Goal: Task Accomplishment & Management: Use online tool/utility

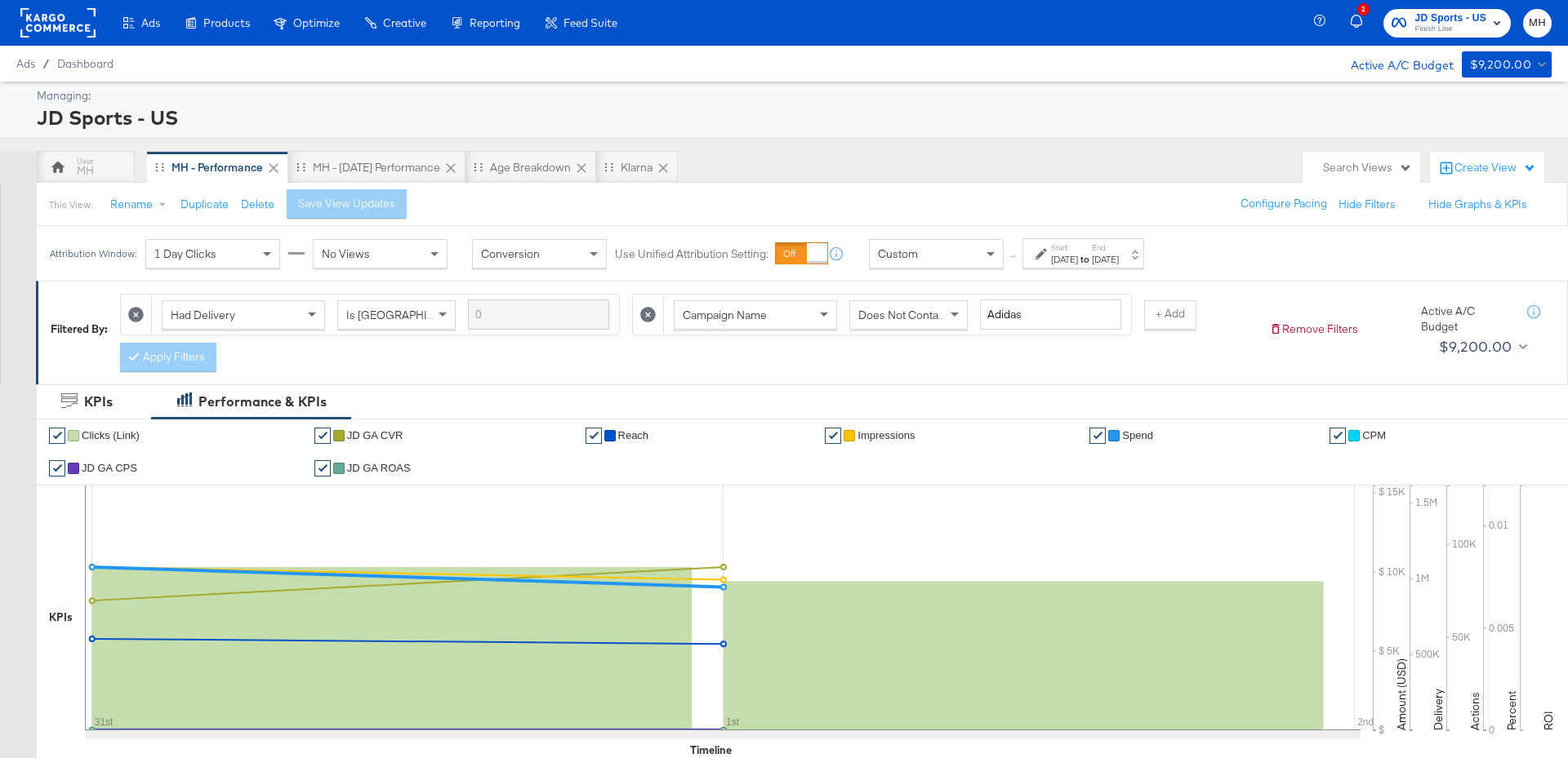
click at [1119, 253] on div "[DATE]" at bounding box center [1105, 260] width 27 height 13
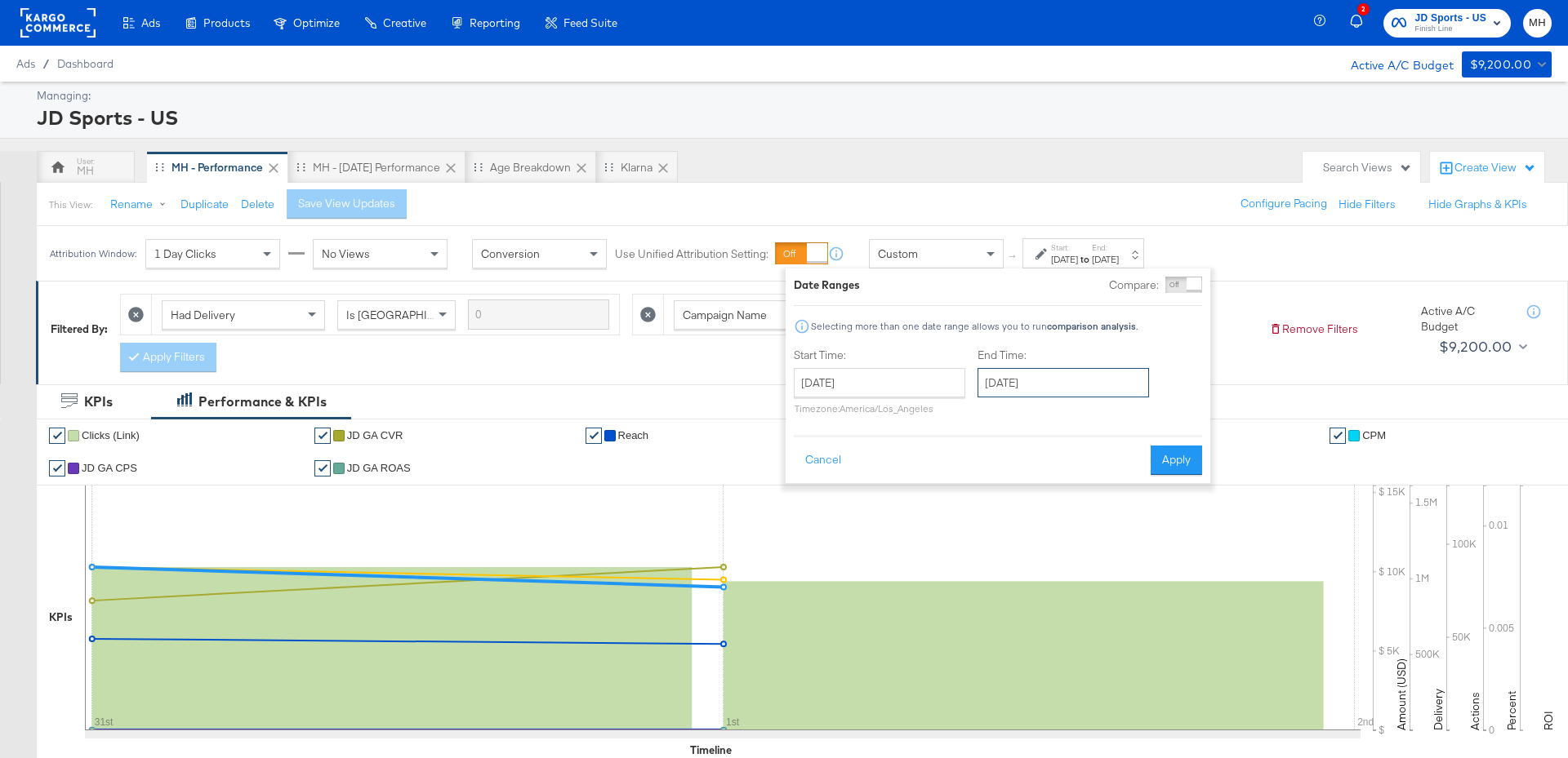
click at [1061, 393] on input "[DATE]" at bounding box center [1063, 383] width 171 height 30
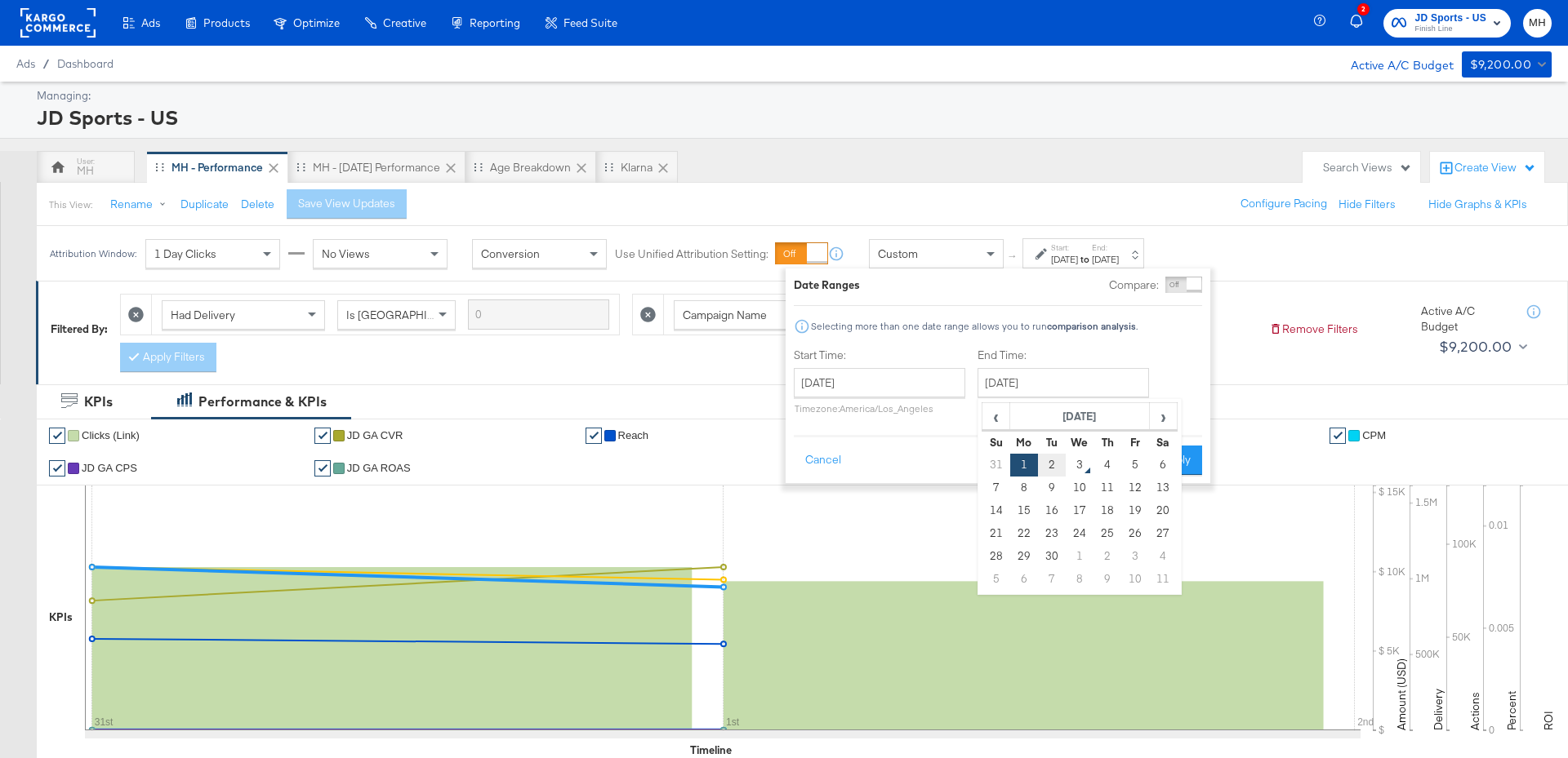
click at [1059, 467] on td "2" at bounding box center [1052, 466] width 28 height 23
type input "[DATE]"
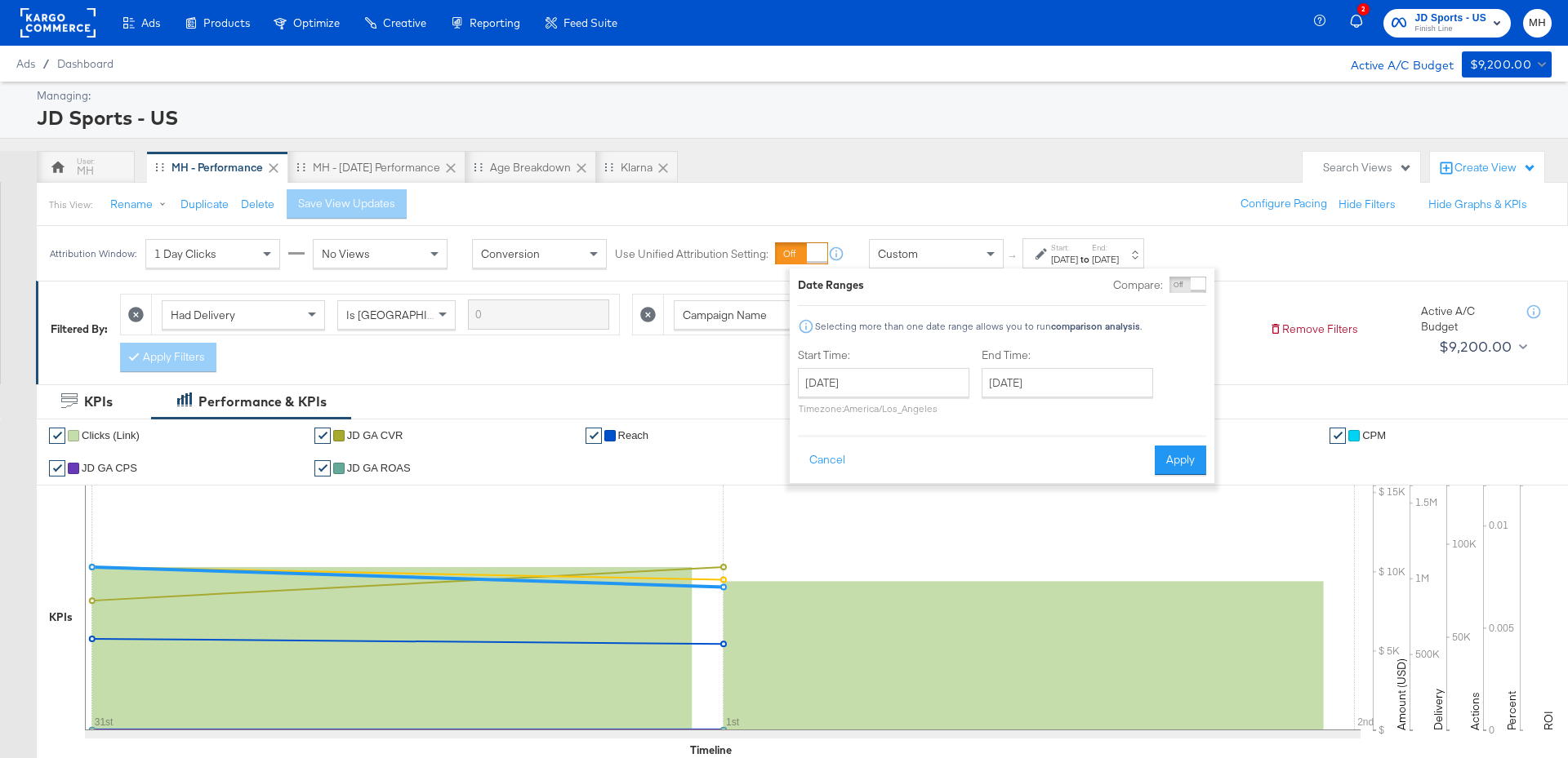
click at [1196, 462] on button "Apply" at bounding box center [1180, 461] width 51 height 30
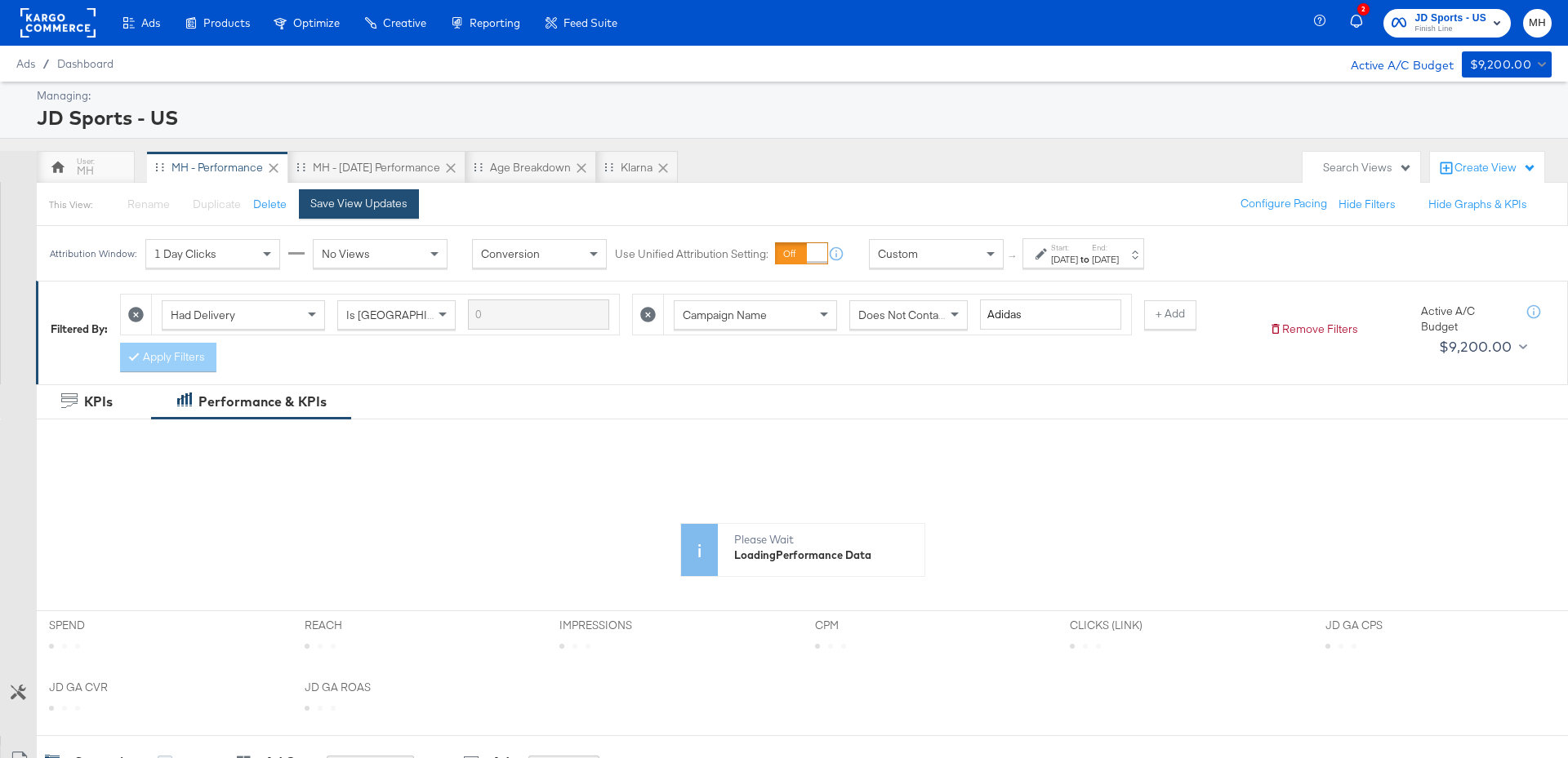
click at [356, 192] on button "Save View Updates" at bounding box center [359, 204] width 120 height 30
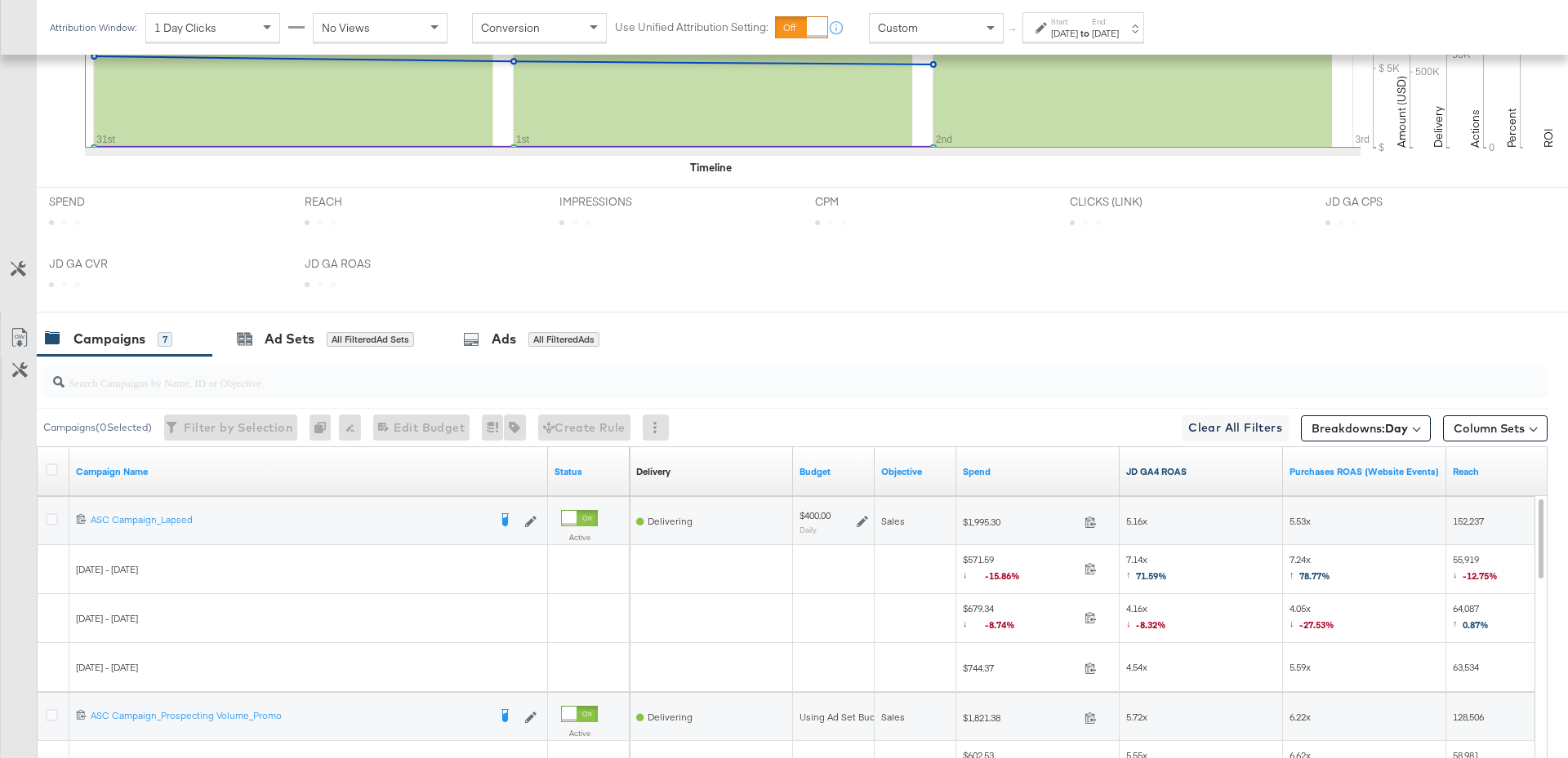
scroll to position [827, 0]
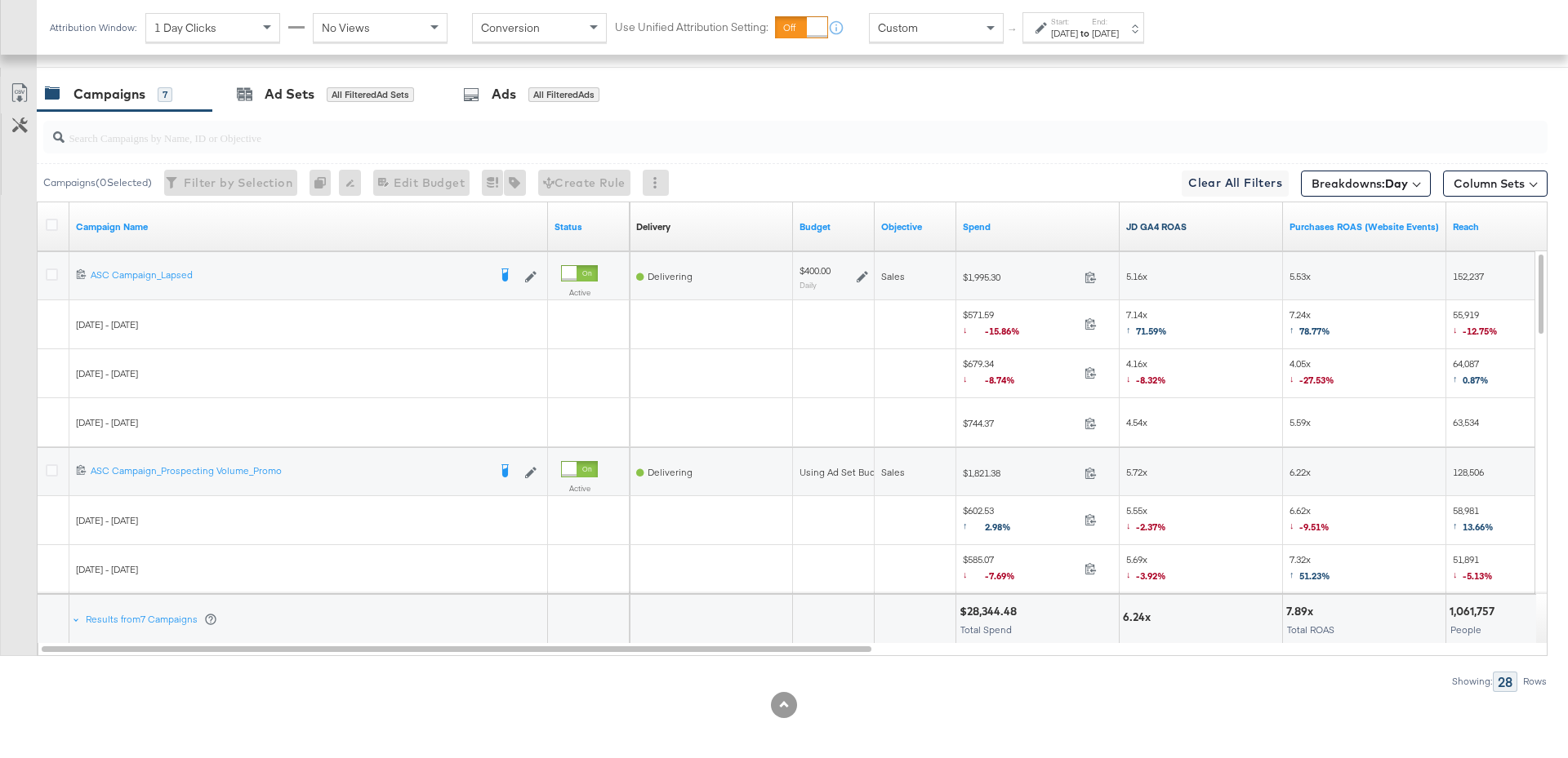
click at [1205, 225] on link "JD GA4 ROAS" at bounding box center [1201, 227] width 150 height 13
click at [866, 274] on icon at bounding box center [862, 277] width 12 height 12
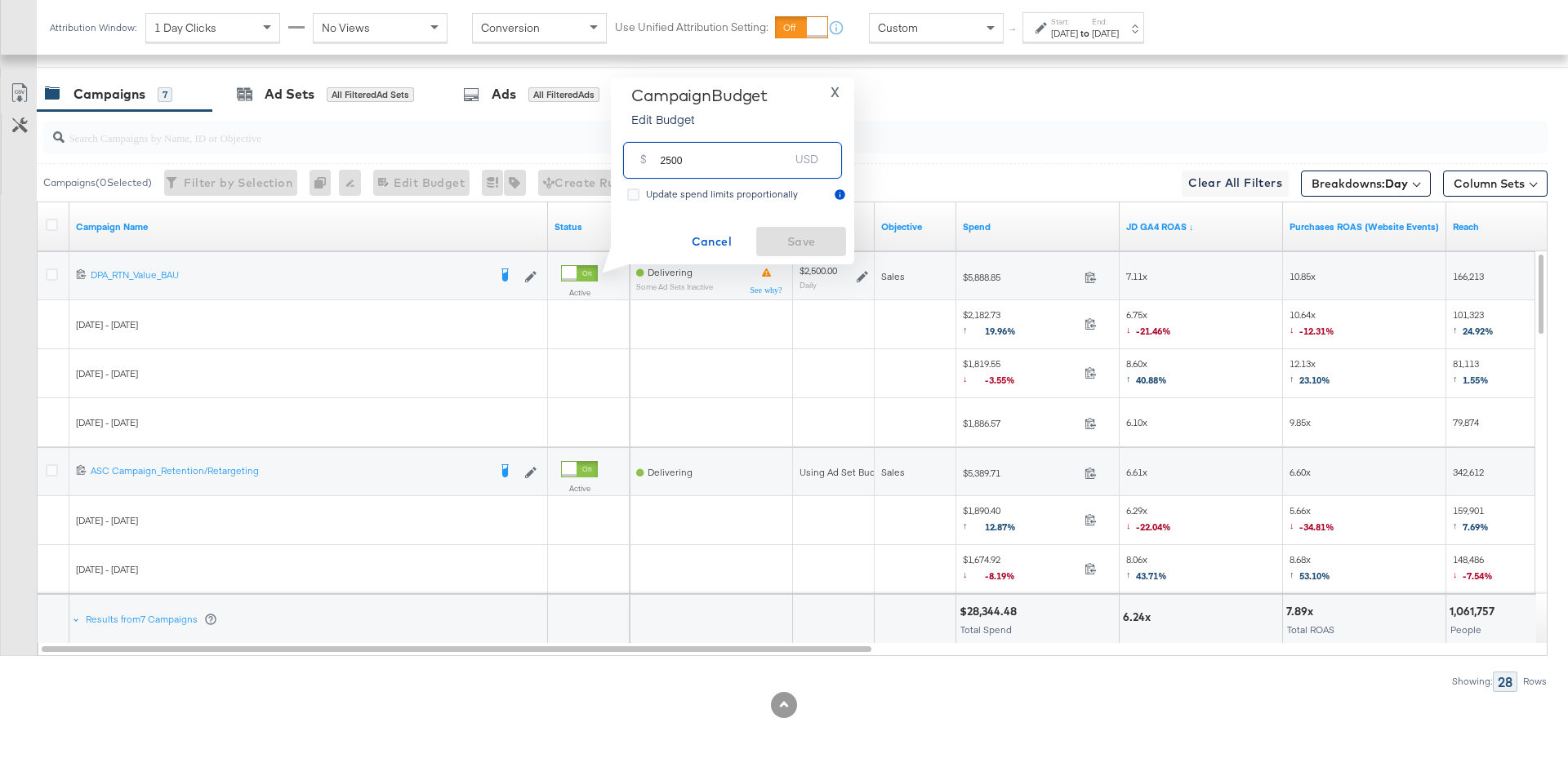
drag, startPoint x: 695, startPoint y: 165, endPoint x: 640, endPoint y: 164, distance: 55.0
click at [640, 164] on div "$ 2500 USD" at bounding box center [732, 160] width 218 height 37
type input "3000"
click at [782, 240] on span "Save" at bounding box center [800, 241] width 77 height 21
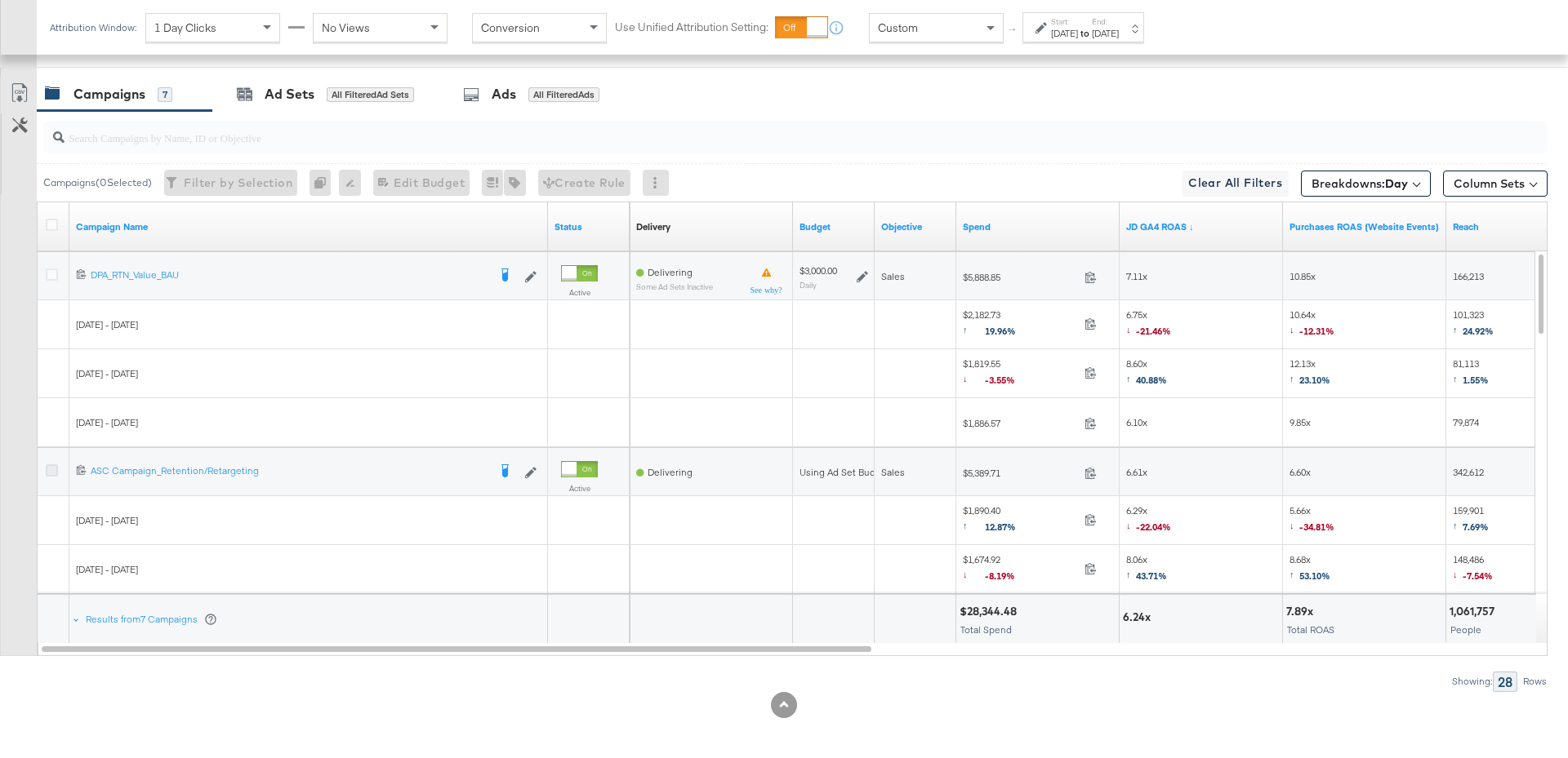
click at [49, 468] on icon at bounding box center [51, 470] width 12 height 12
click at [0, 0] on input "checkbox" at bounding box center [0, 0] width 0 height 0
click at [294, 93] on div "Ad Sets" at bounding box center [289, 94] width 49 height 19
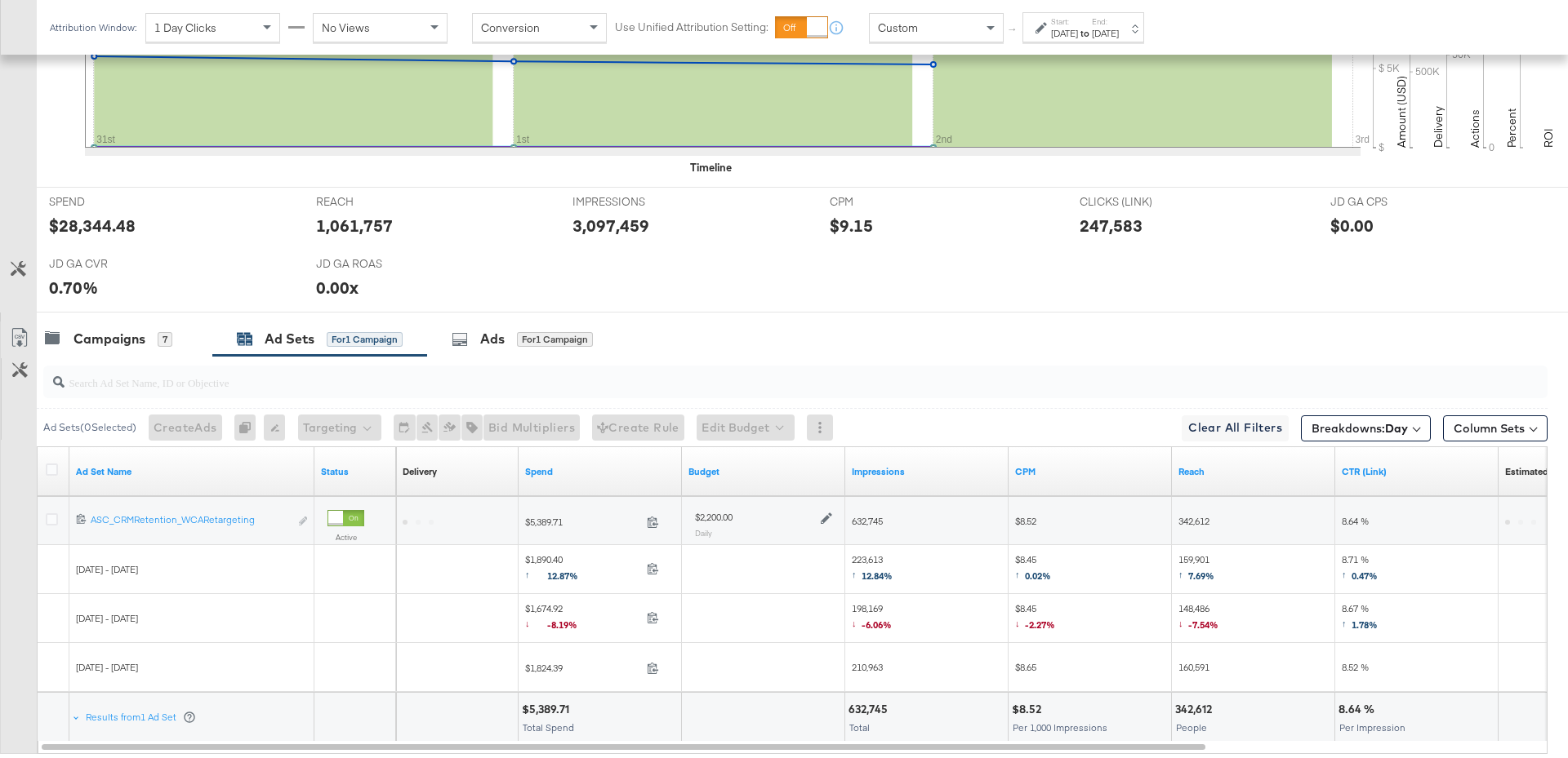
scroll to position [681, 0]
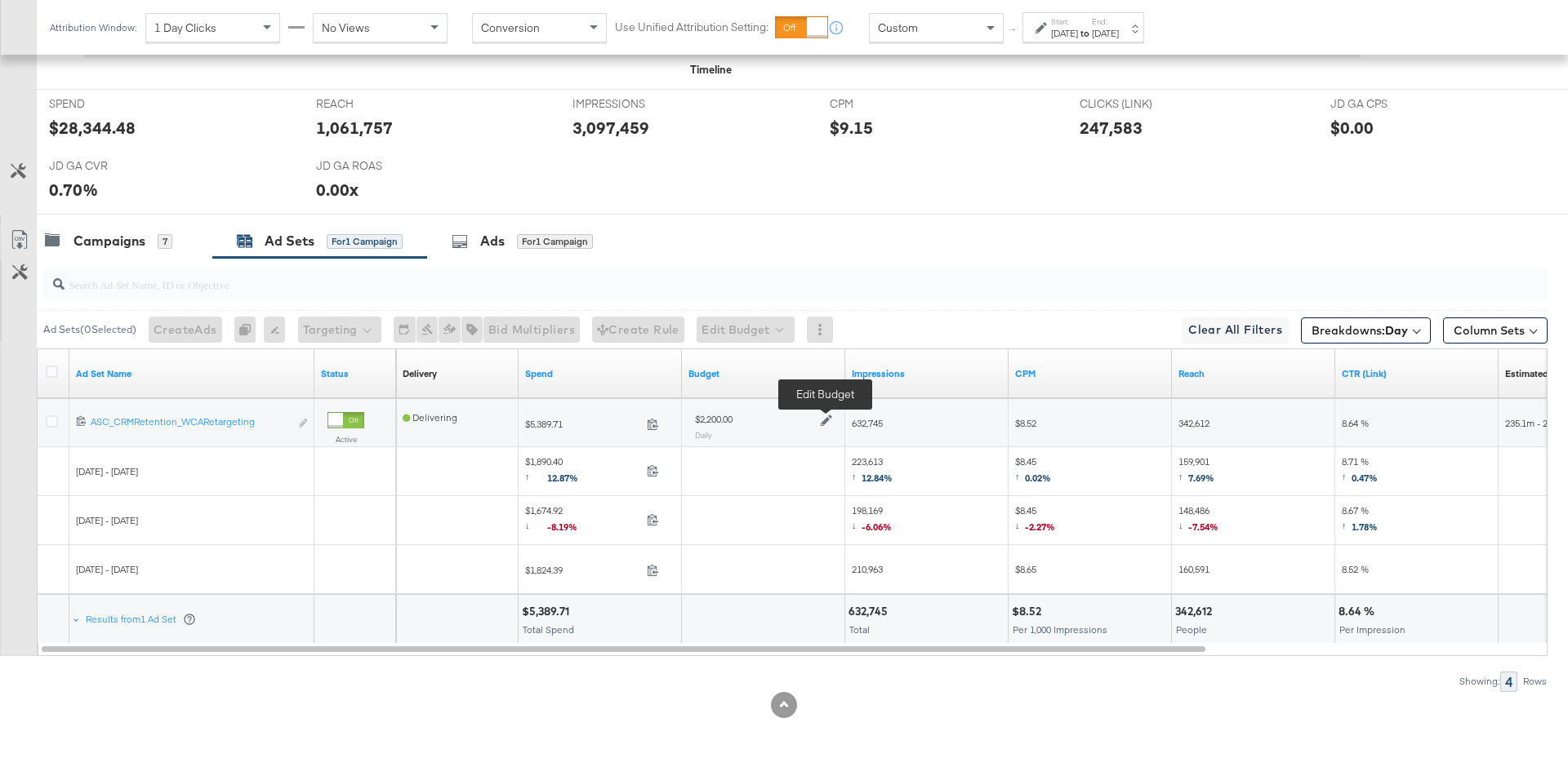
click at [824, 415] on icon at bounding box center [826, 421] width 12 height 12
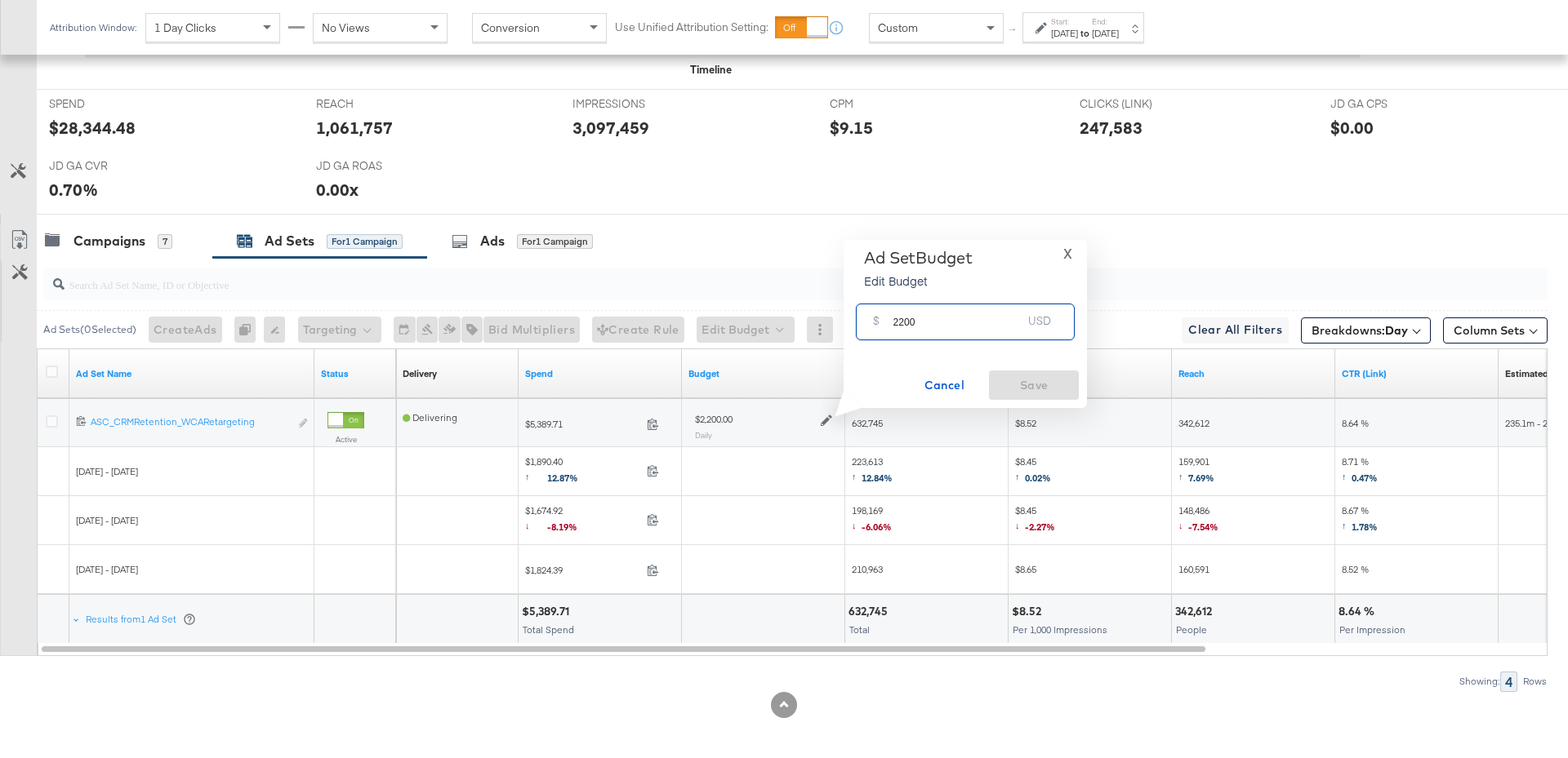
drag, startPoint x: 918, startPoint y: 324, endPoint x: 889, endPoint y: 324, distance: 29.0
click at [889, 324] on div "$ 2200 USD" at bounding box center [965, 321] width 218 height 37
type input "2500"
click at [1037, 386] on span "Save" at bounding box center [1033, 386] width 77 height 21
click at [102, 240] on div "Campaigns" at bounding box center [109, 241] width 72 height 19
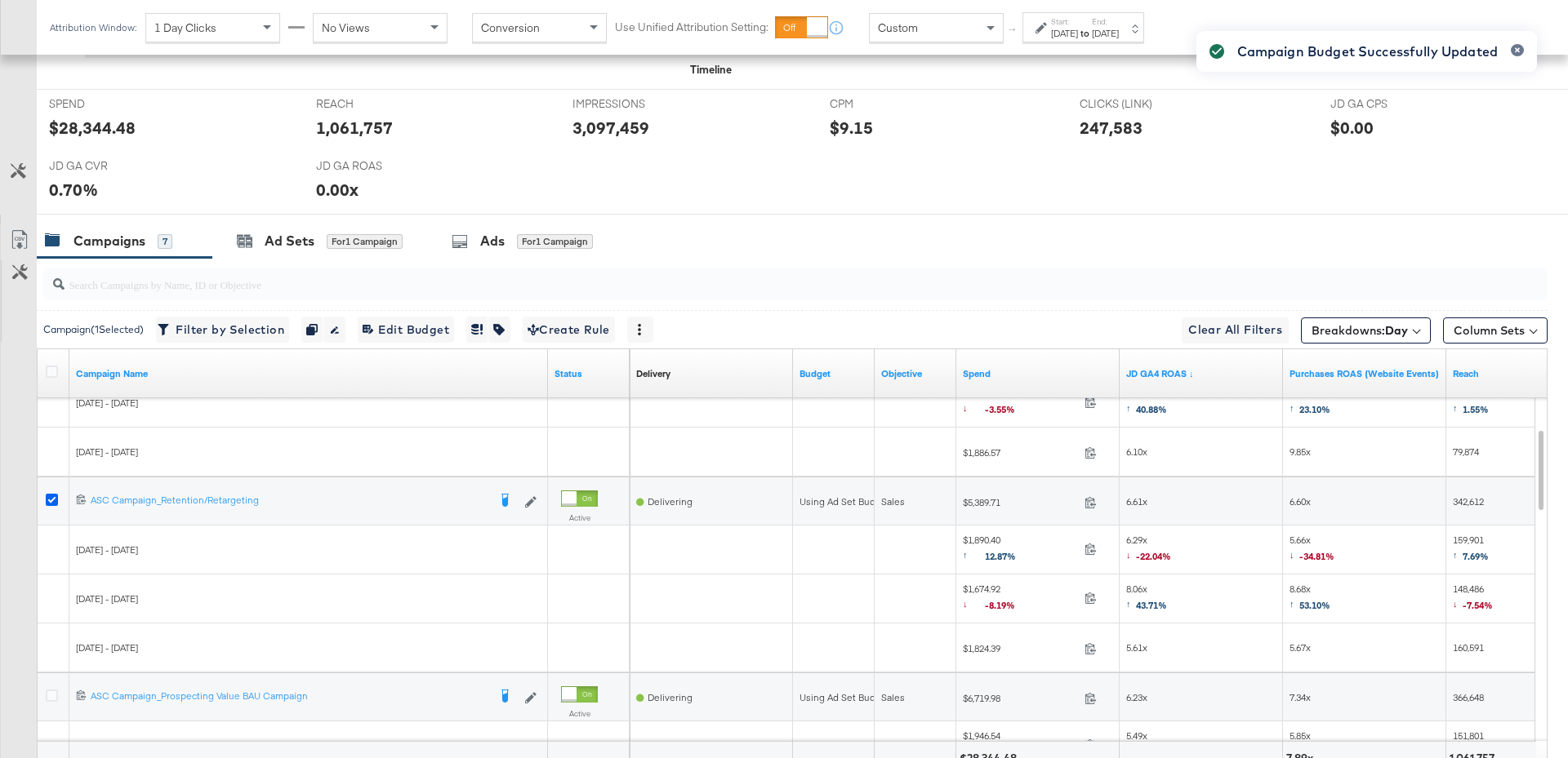
click at [49, 495] on icon at bounding box center [51, 499] width 12 height 12
click at [0, 0] on input "checkbox" at bounding box center [0, 0] width 0 height 0
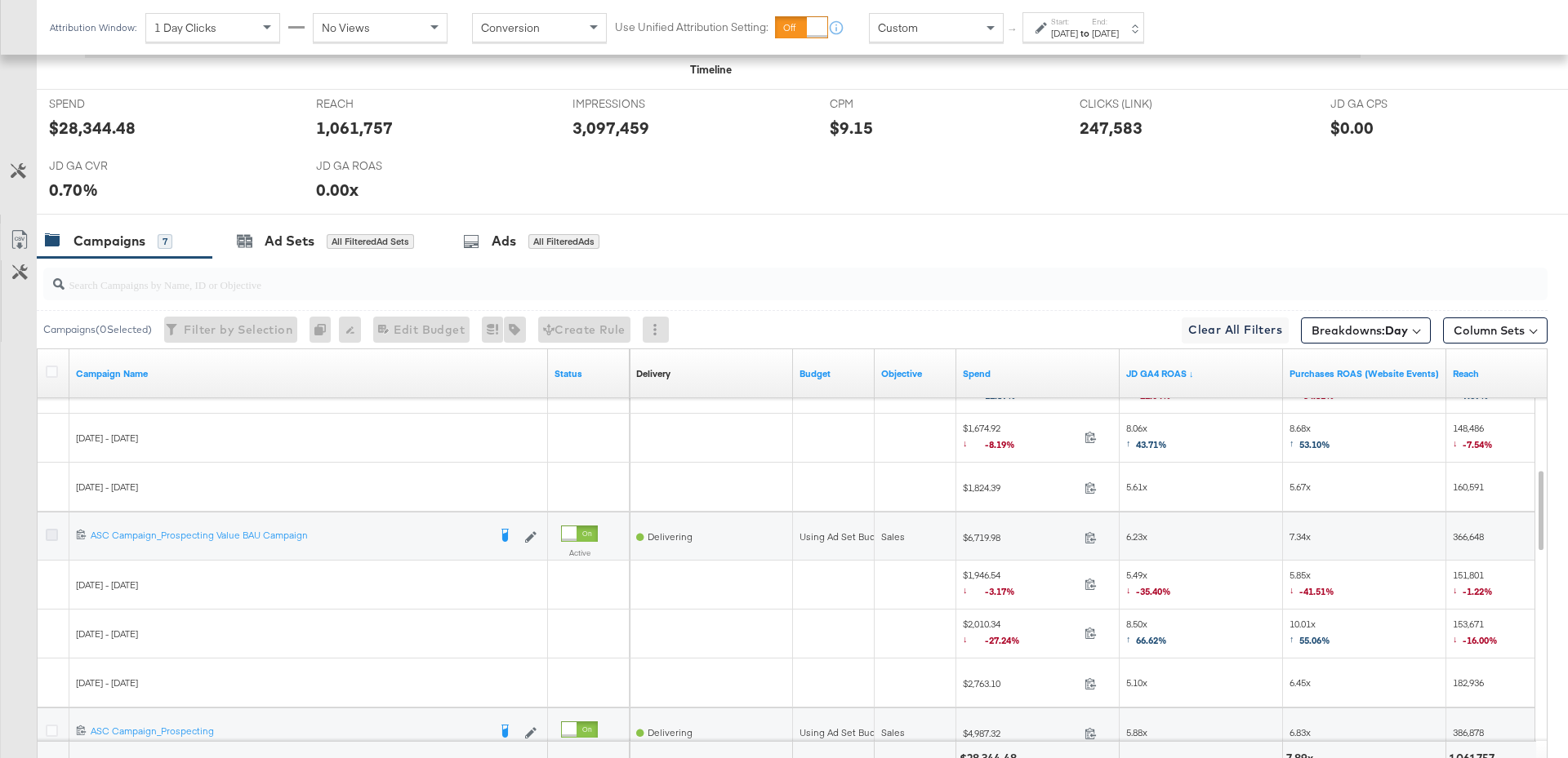
click at [47, 531] on icon at bounding box center [51, 535] width 12 height 12
click at [0, 0] on input "checkbox" at bounding box center [0, 0] width 0 height 0
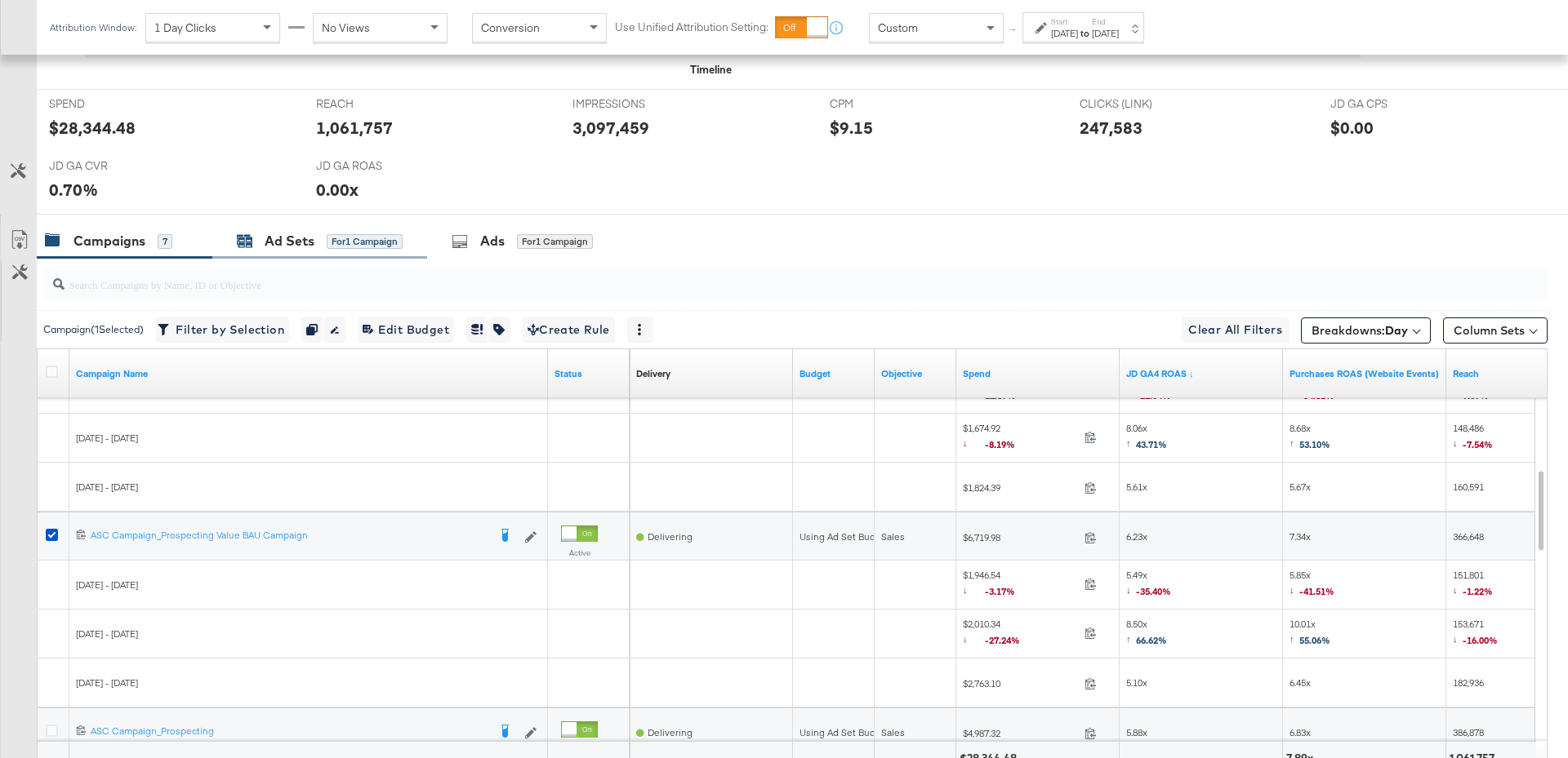
click at [306, 243] on div "Ad Sets" at bounding box center [289, 241] width 49 height 19
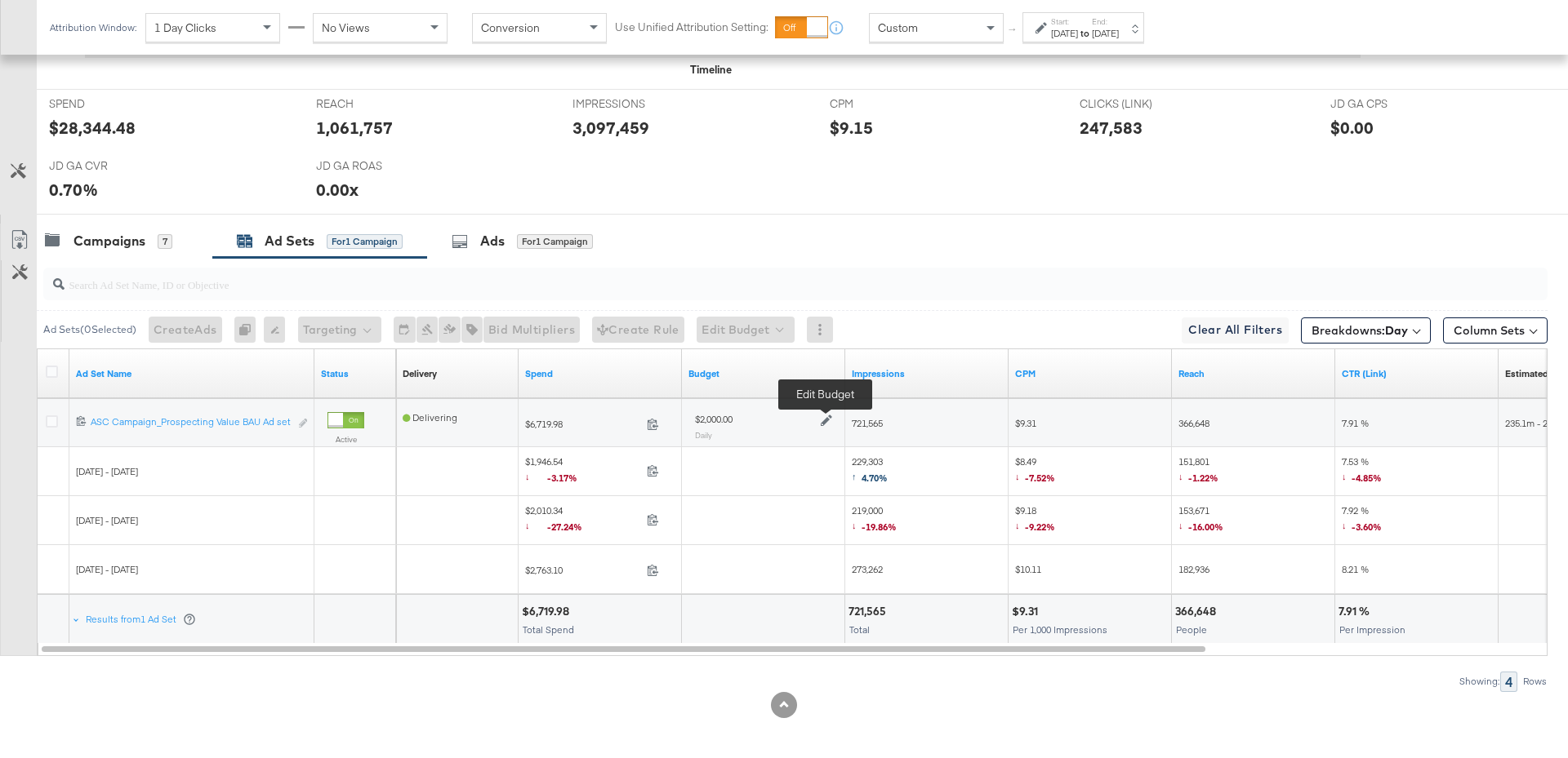
click at [823, 419] on icon at bounding box center [826, 421] width 12 height 12
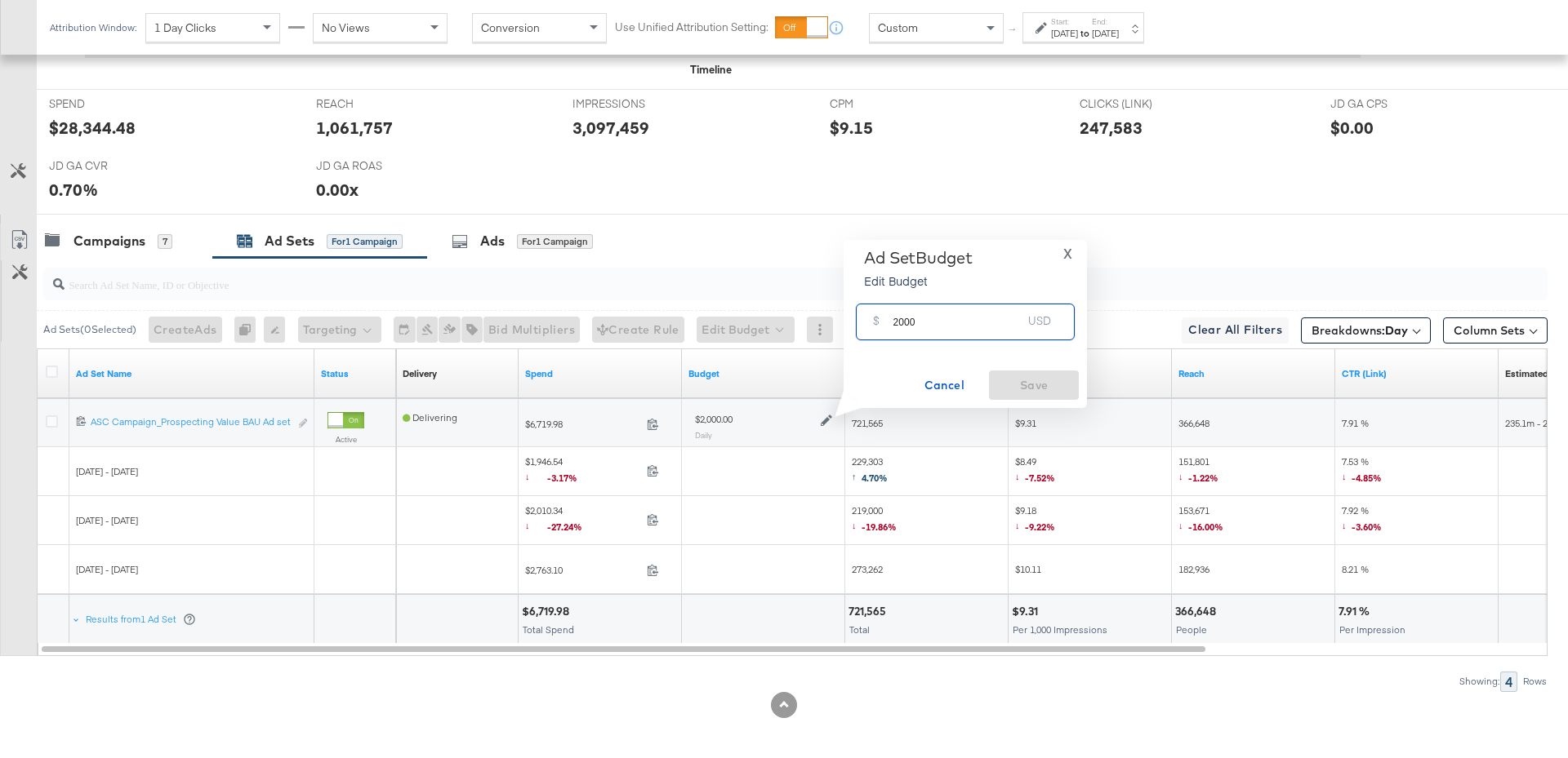
drag, startPoint x: 917, startPoint y: 324, endPoint x: 891, endPoint y: 325, distance: 26.0
click at [891, 325] on div "$ 2000 USD" at bounding box center [965, 321] width 218 height 37
type input "2100"
click at [1040, 392] on span "Save" at bounding box center [1033, 386] width 77 height 21
click at [133, 241] on div "Campaigns" at bounding box center [109, 241] width 72 height 19
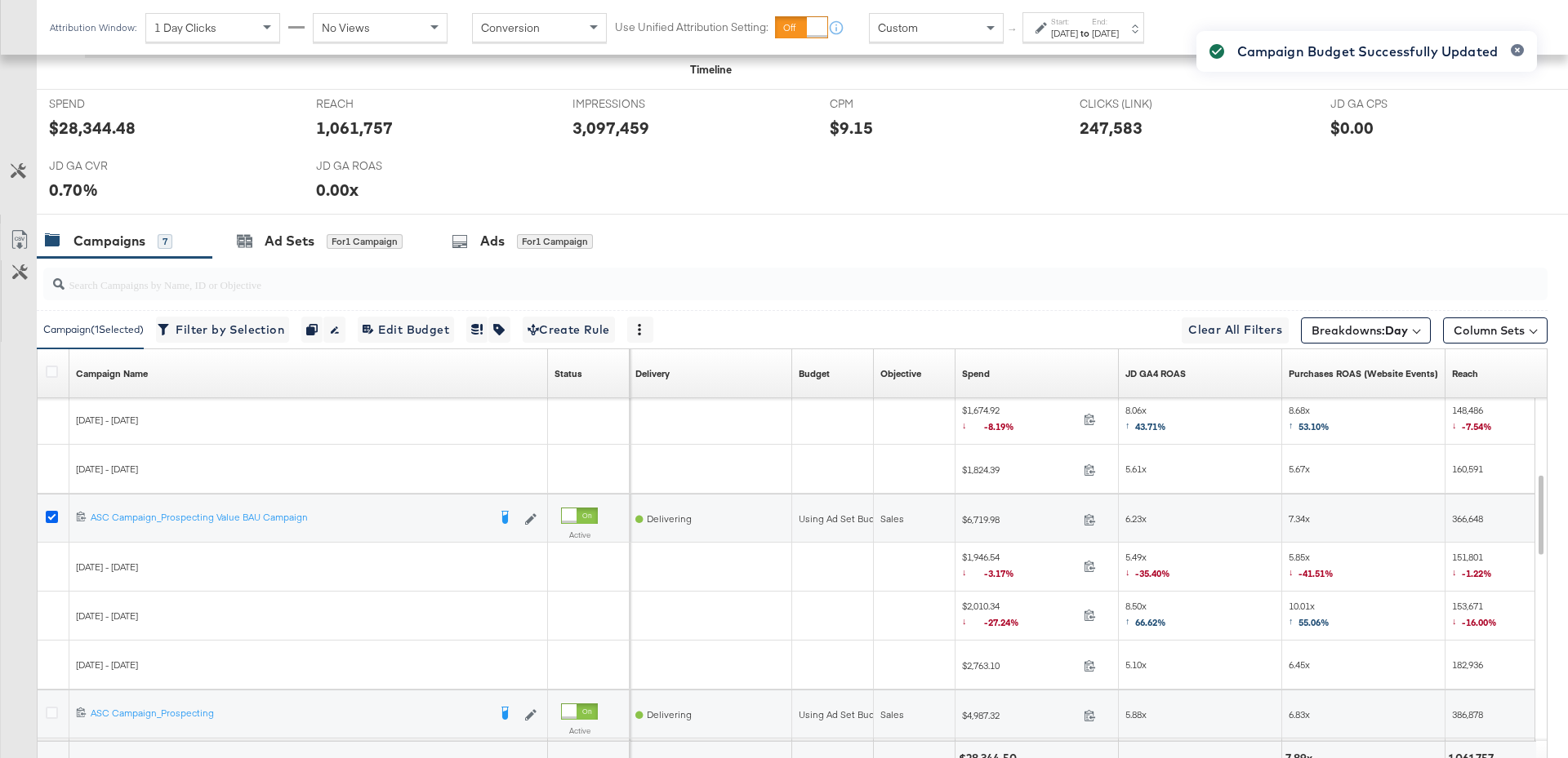
click at [51, 516] on icon at bounding box center [51, 517] width 12 height 12
click at [0, 0] on input "checkbox" at bounding box center [0, 0] width 0 height 0
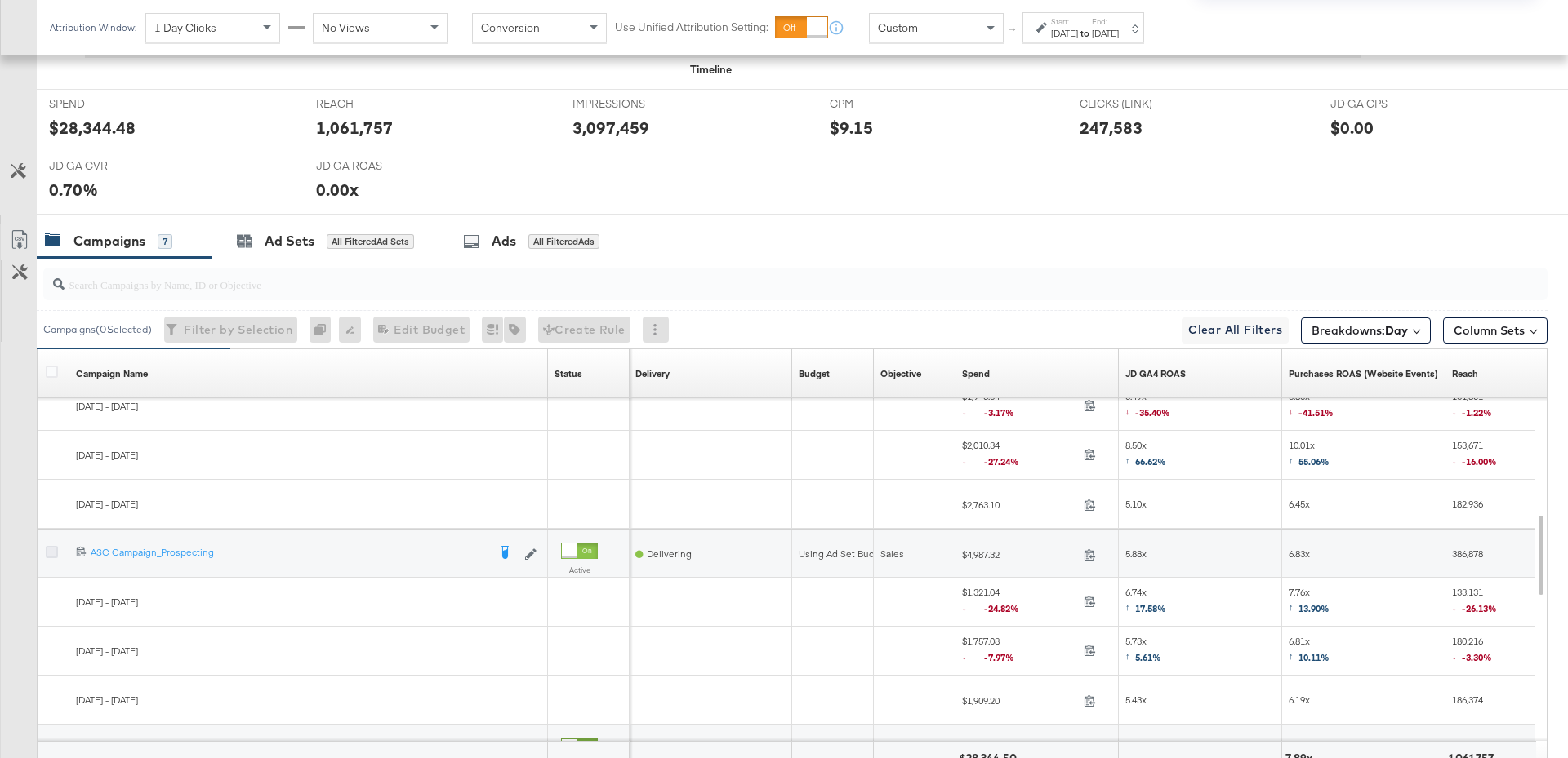
click at [49, 547] on icon at bounding box center [51, 552] width 12 height 12
click at [0, 0] on input "checkbox" at bounding box center [0, 0] width 0 height 0
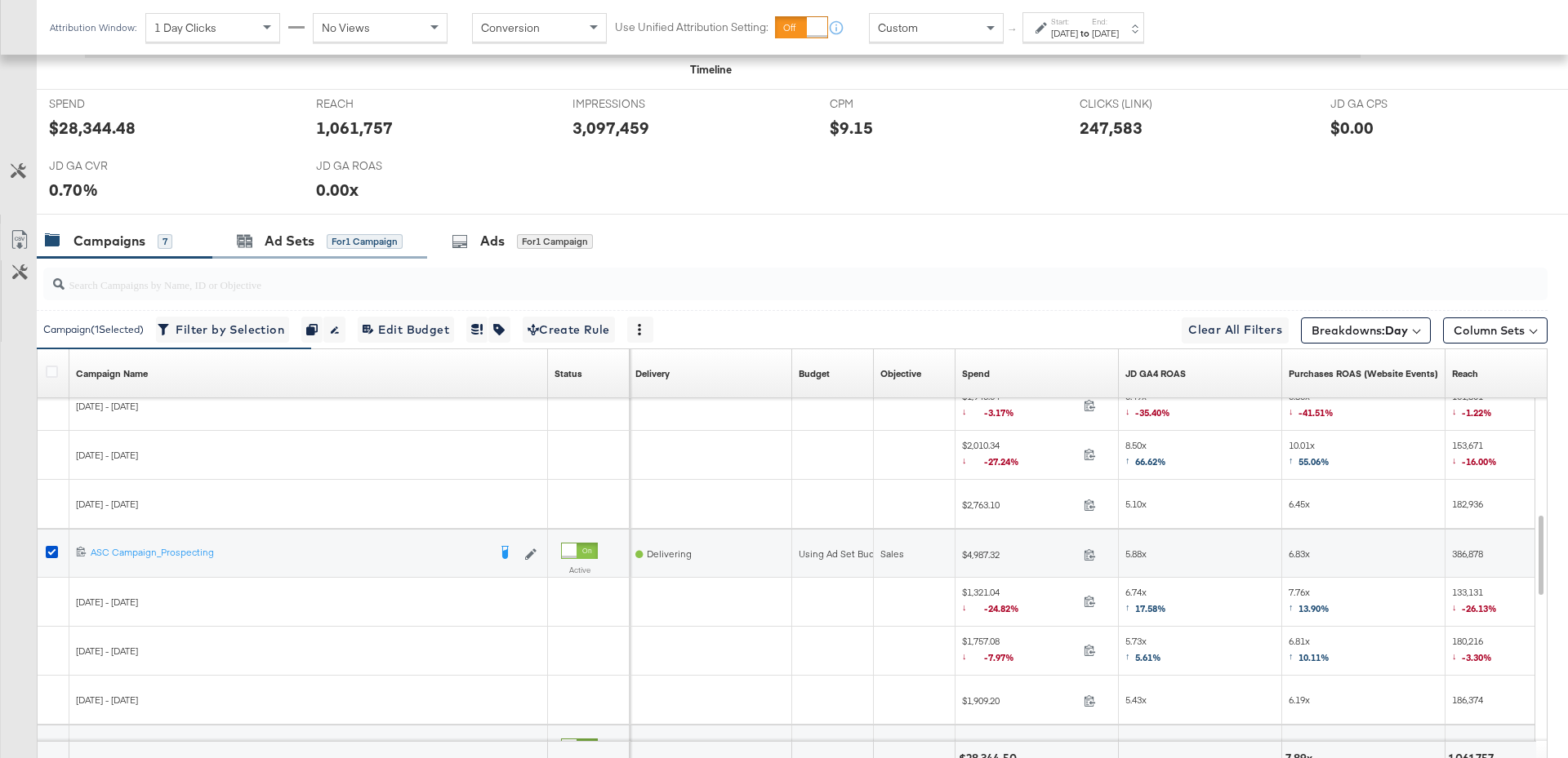
click at [294, 246] on div "Ad Sets for 1 Campaign" at bounding box center [320, 241] width 214 height 35
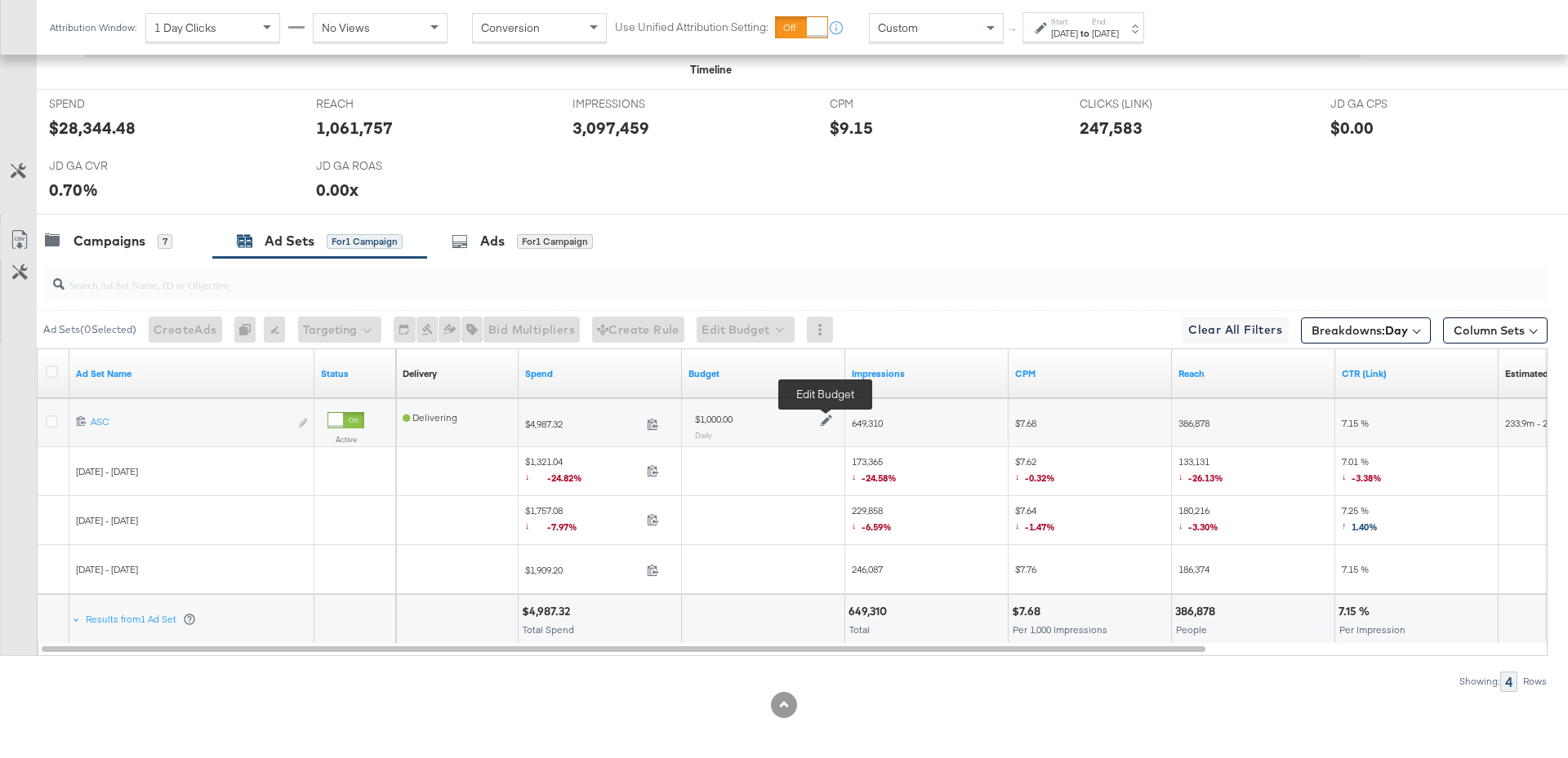
click at [825, 415] on icon at bounding box center [826, 421] width 12 height 12
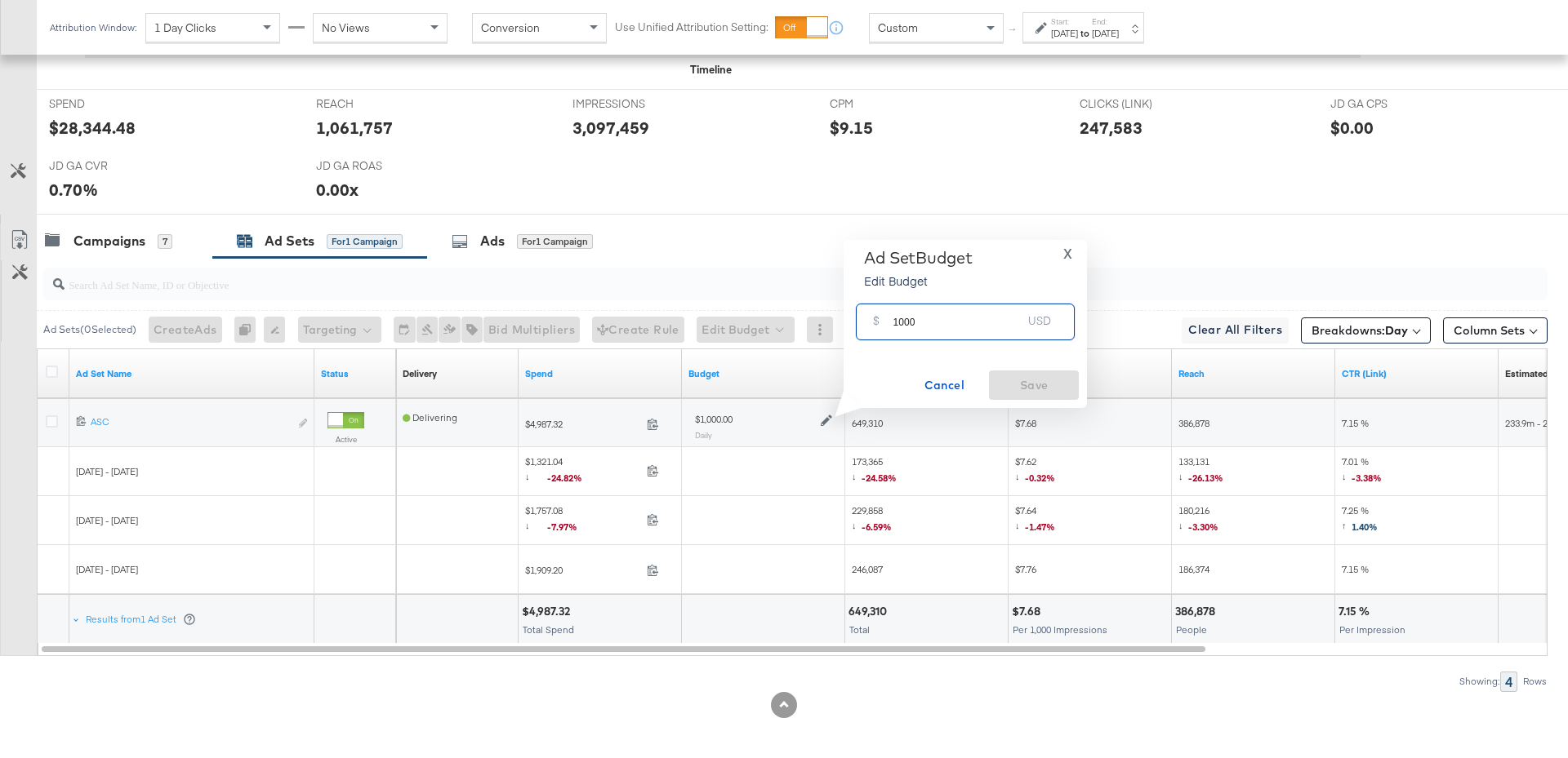
drag, startPoint x: 935, startPoint y: 323, endPoint x: 885, endPoint y: 325, distance: 50.0
click at [885, 325] on div "$ 1000 USD" at bounding box center [965, 321] width 218 height 37
type input "1500"
click at [1004, 386] on span "Save" at bounding box center [1033, 386] width 77 height 21
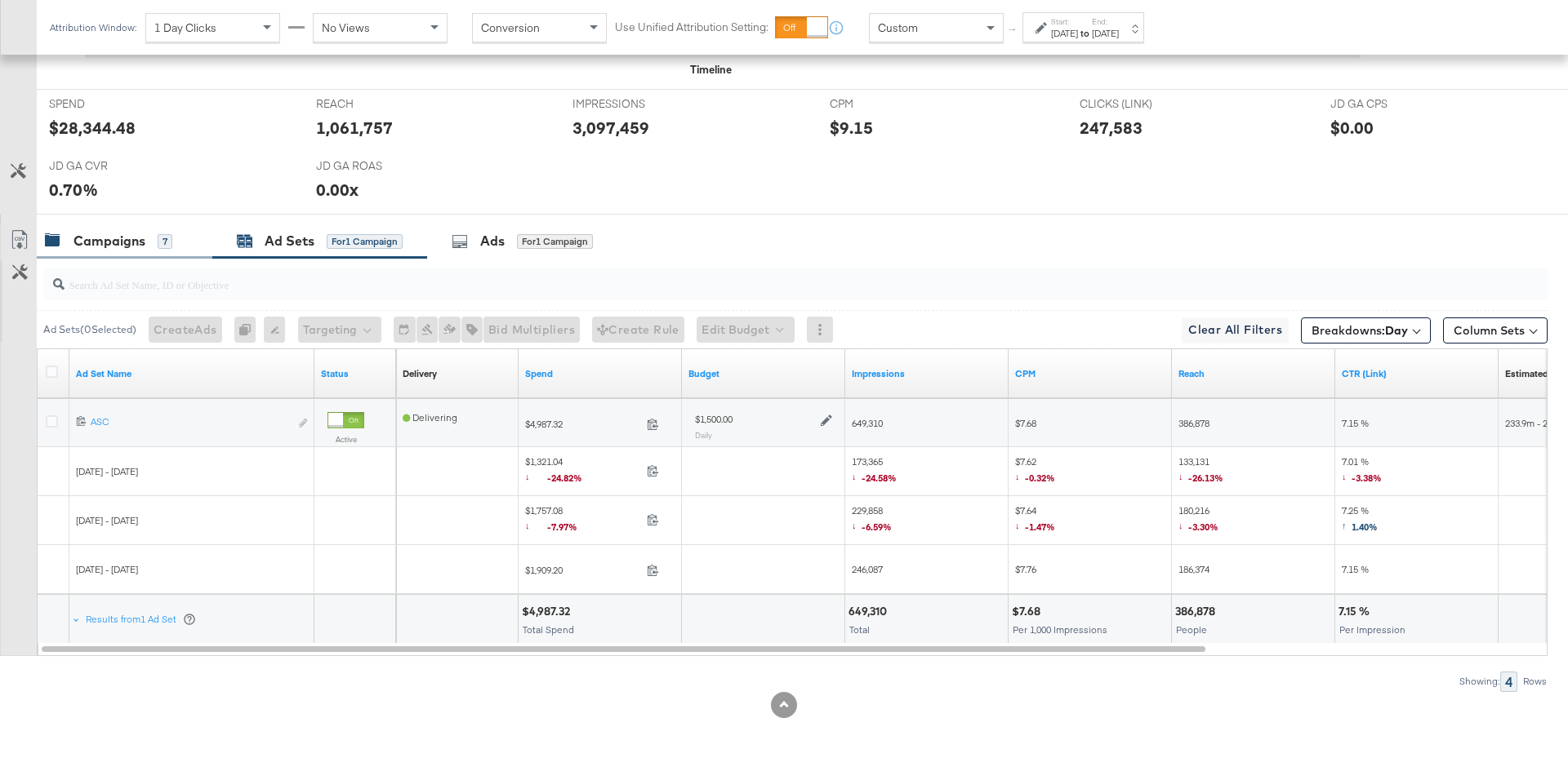
click at [157, 234] on div "7" at bounding box center [165, 241] width 15 height 15
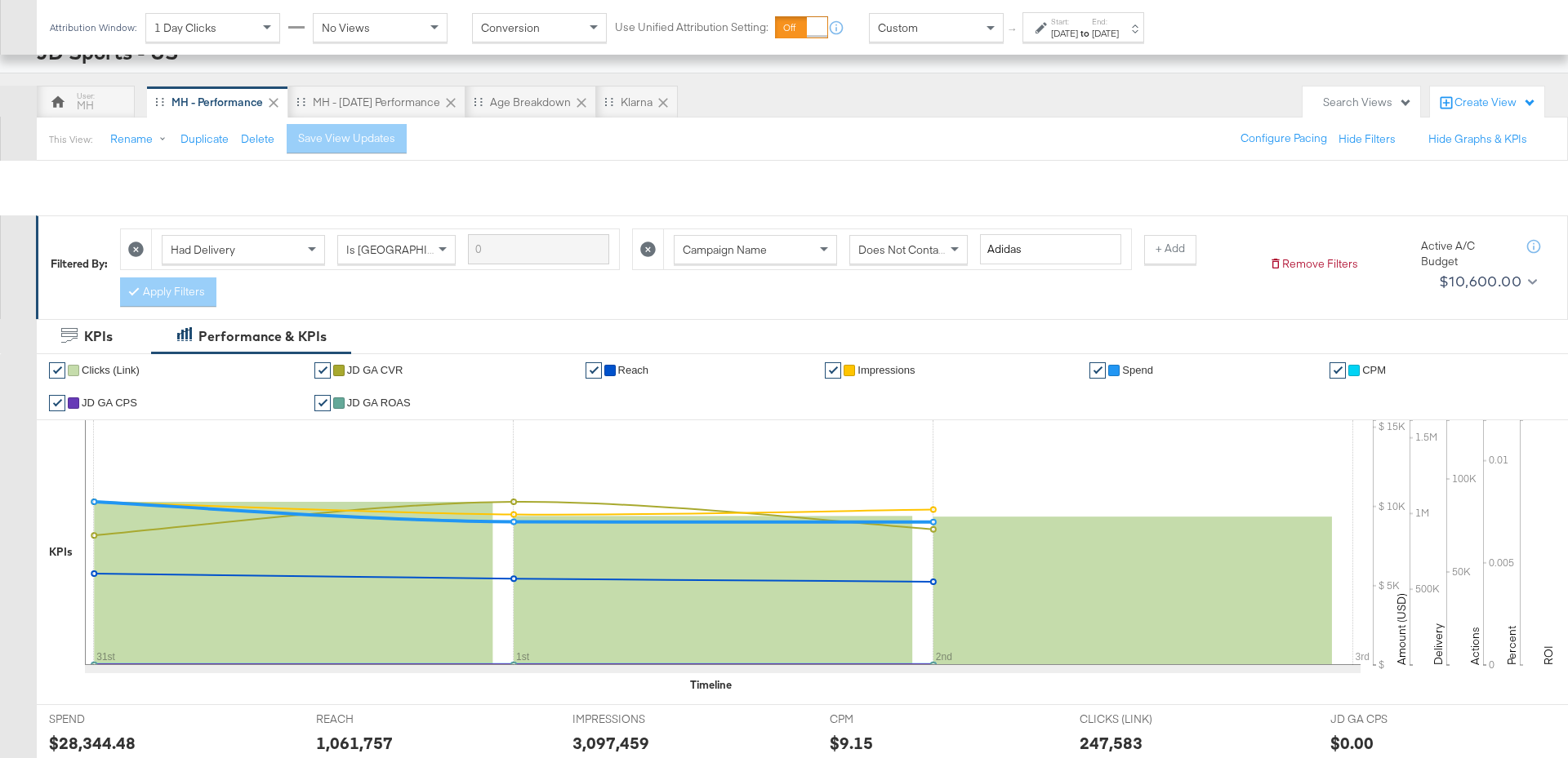
scroll to position [0, 0]
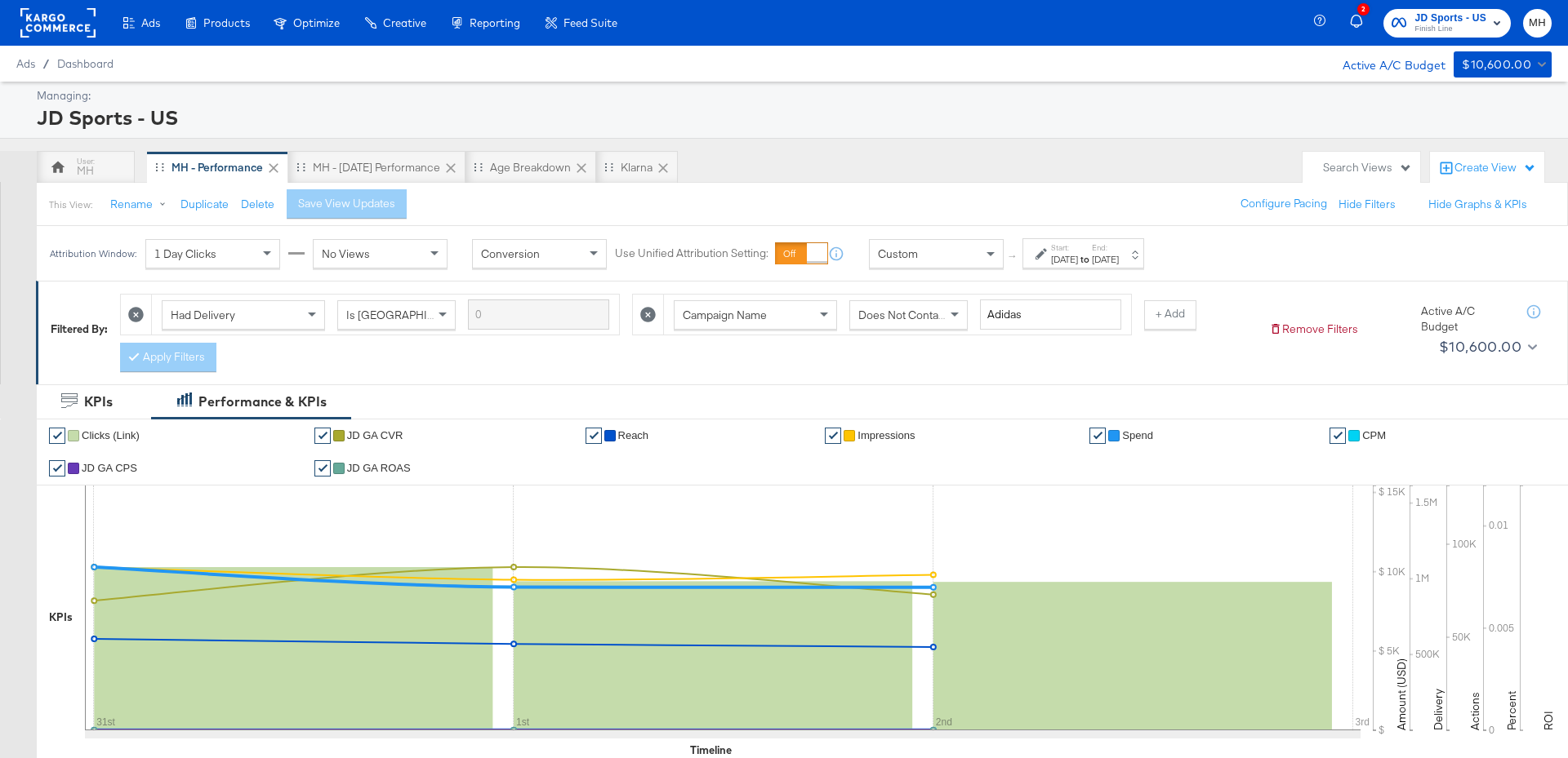
click at [1450, 21] on span "JD Sports - US" at bounding box center [1449, 18] width 72 height 17
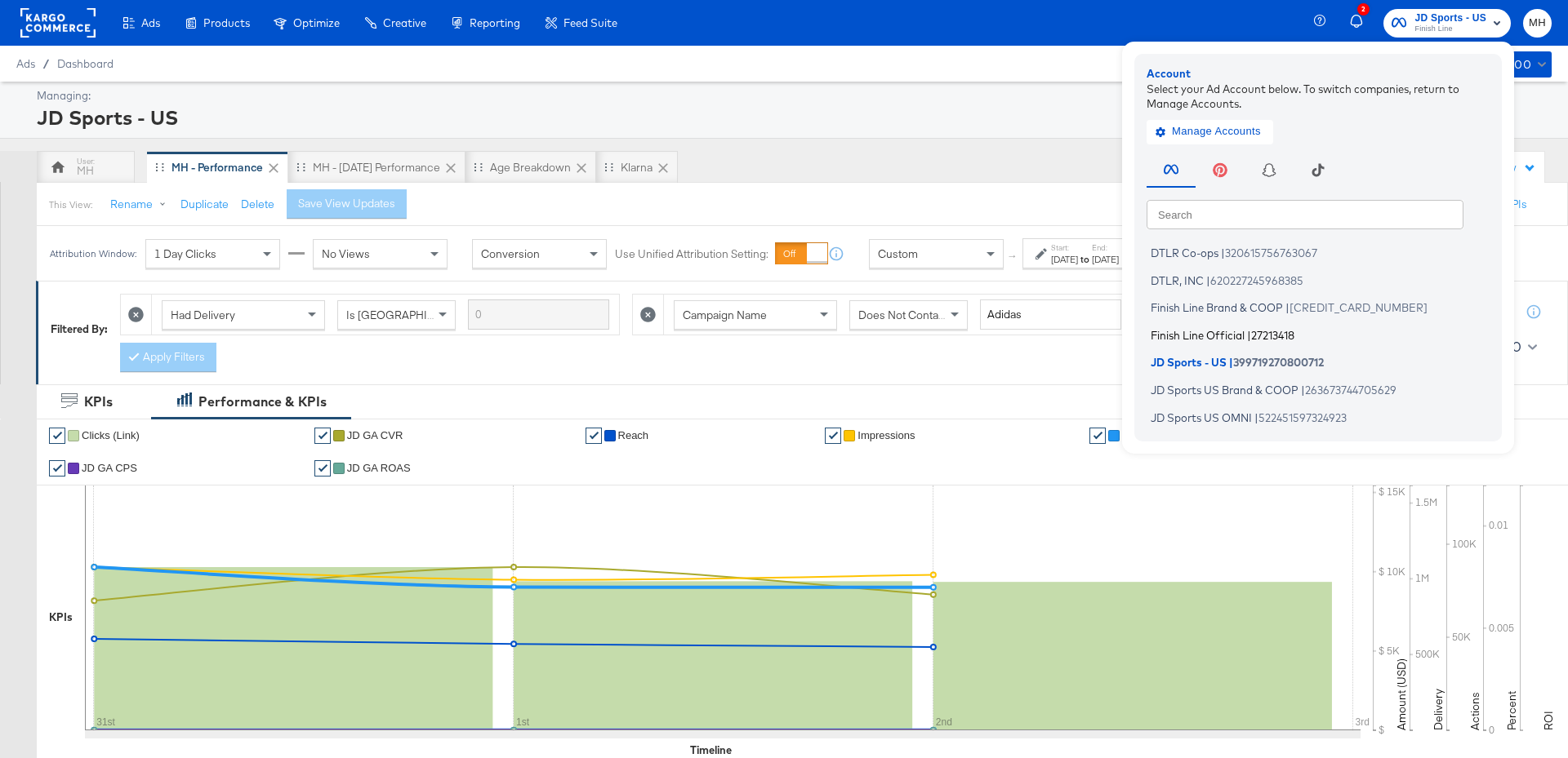
click at [1210, 336] on span "Finish Line Official" at bounding box center [1198, 335] width 94 height 13
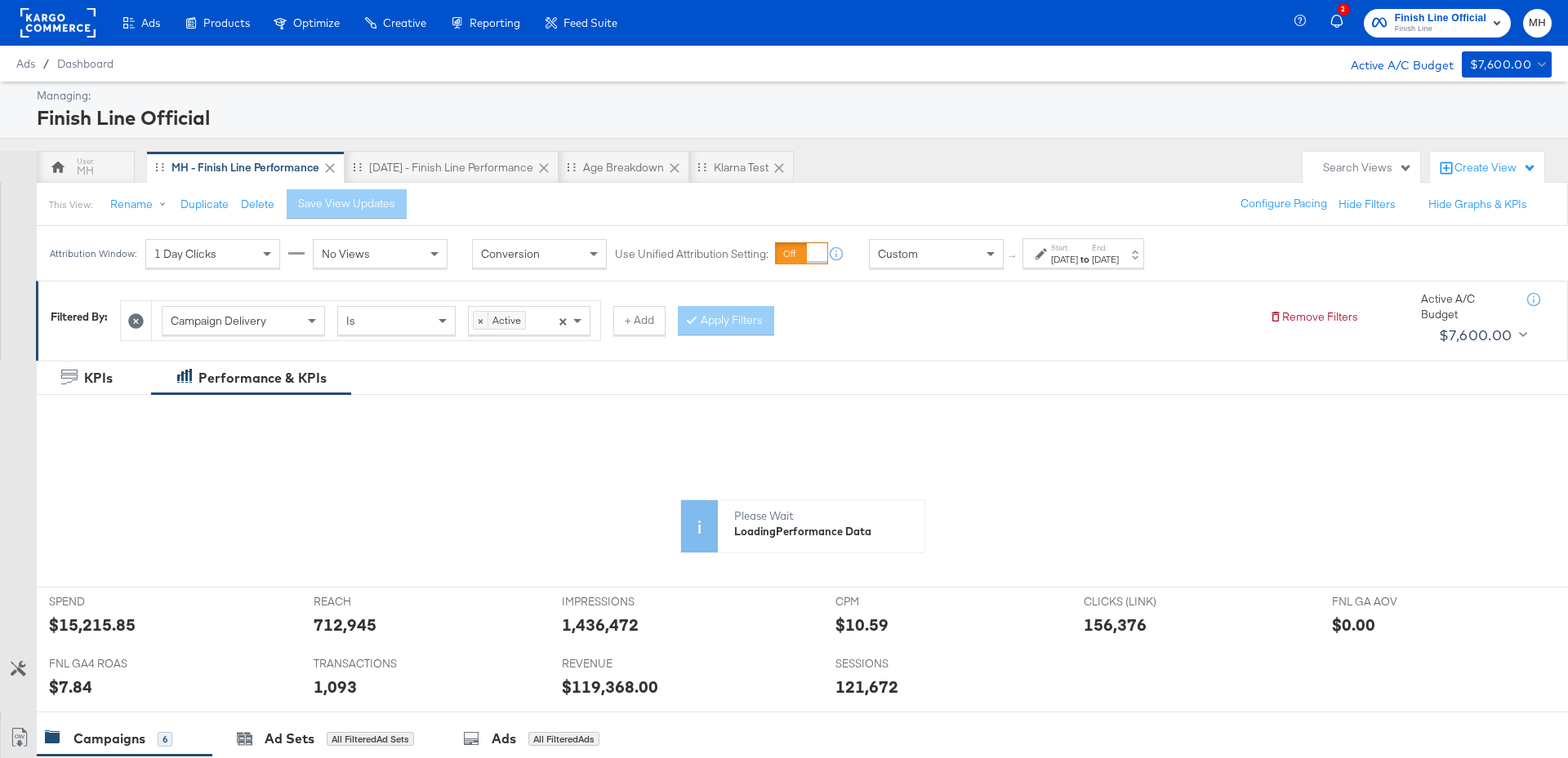
click at [1119, 251] on div "End: [DATE]" at bounding box center [1105, 254] width 27 height 24
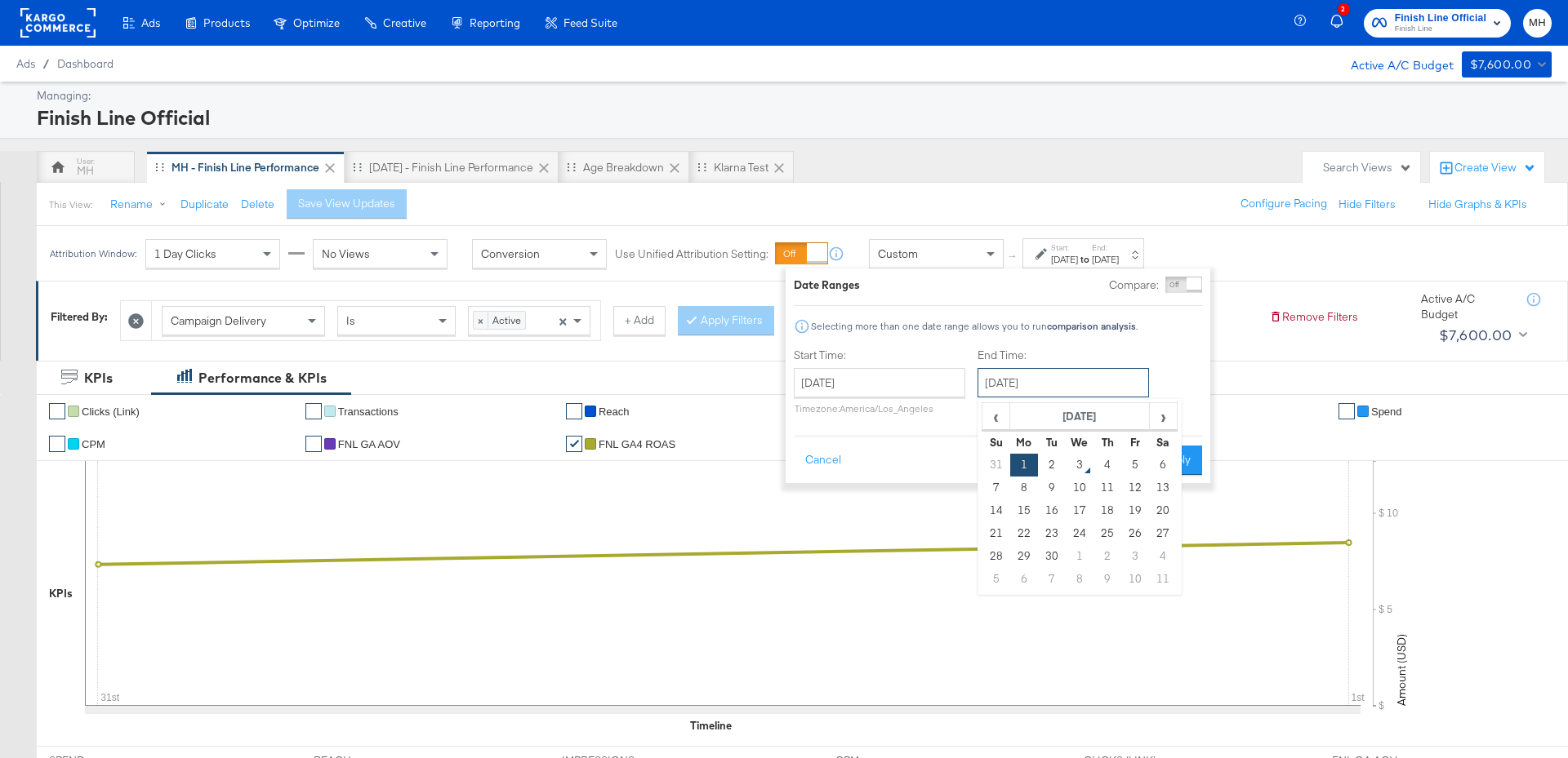
click at [1098, 385] on input "[DATE]" at bounding box center [1063, 383] width 171 height 30
click at [1054, 471] on td "2" at bounding box center [1052, 466] width 28 height 23
type input "[DATE]"
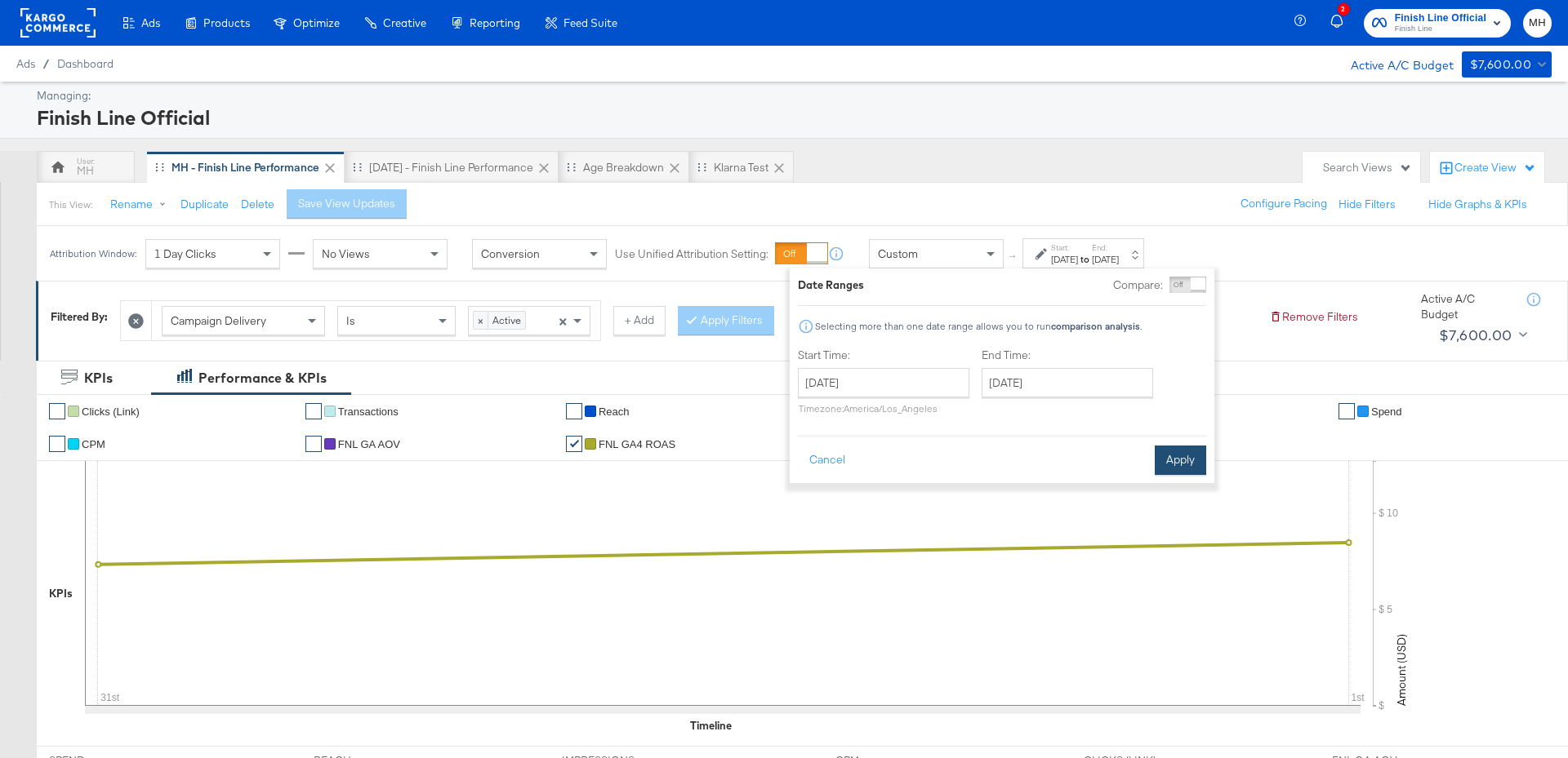
click at [1166, 461] on button "Apply" at bounding box center [1180, 461] width 51 height 30
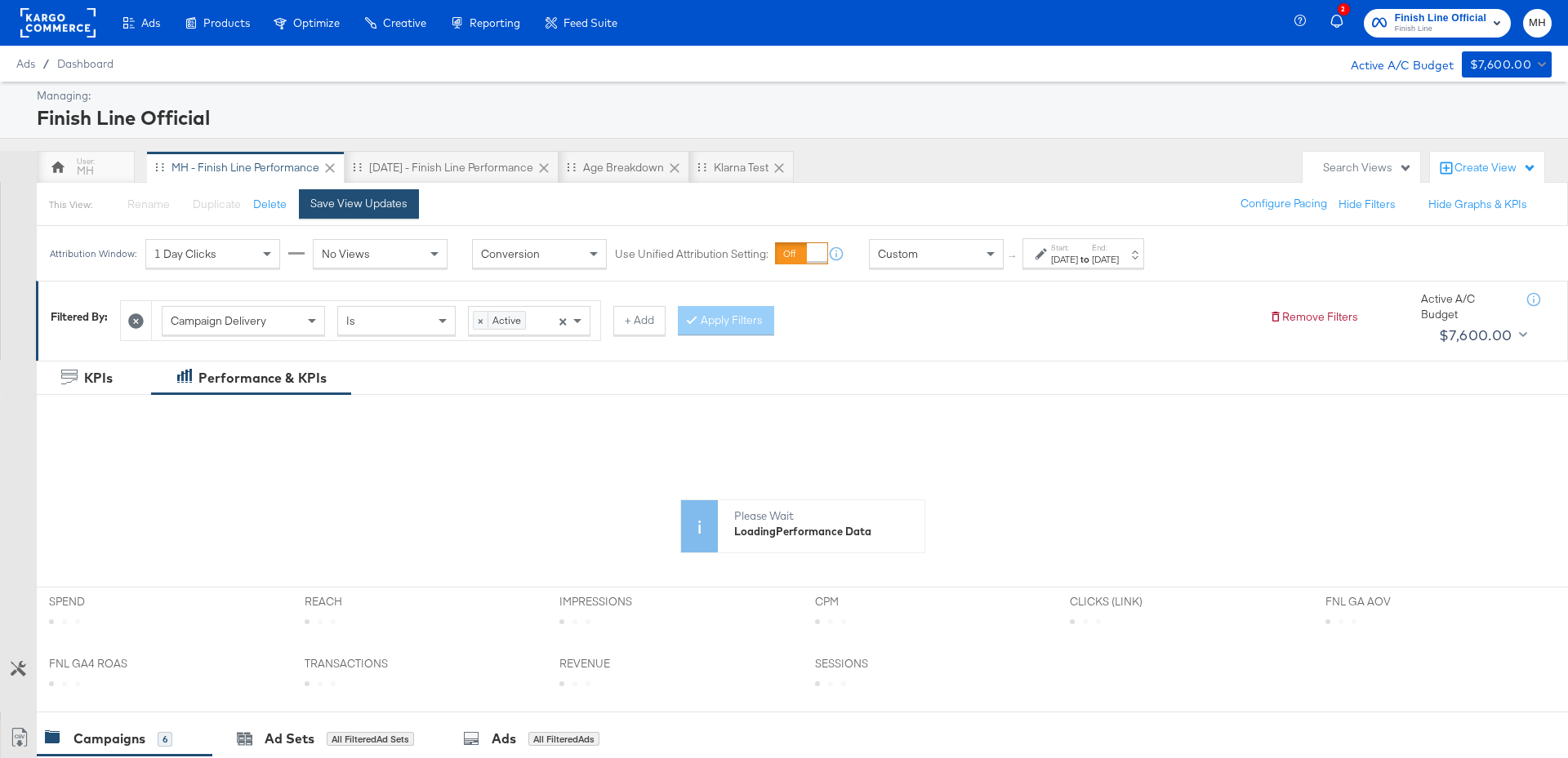
click at [367, 197] on div "Save View Updates" at bounding box center [359, 204] width 97 height 16
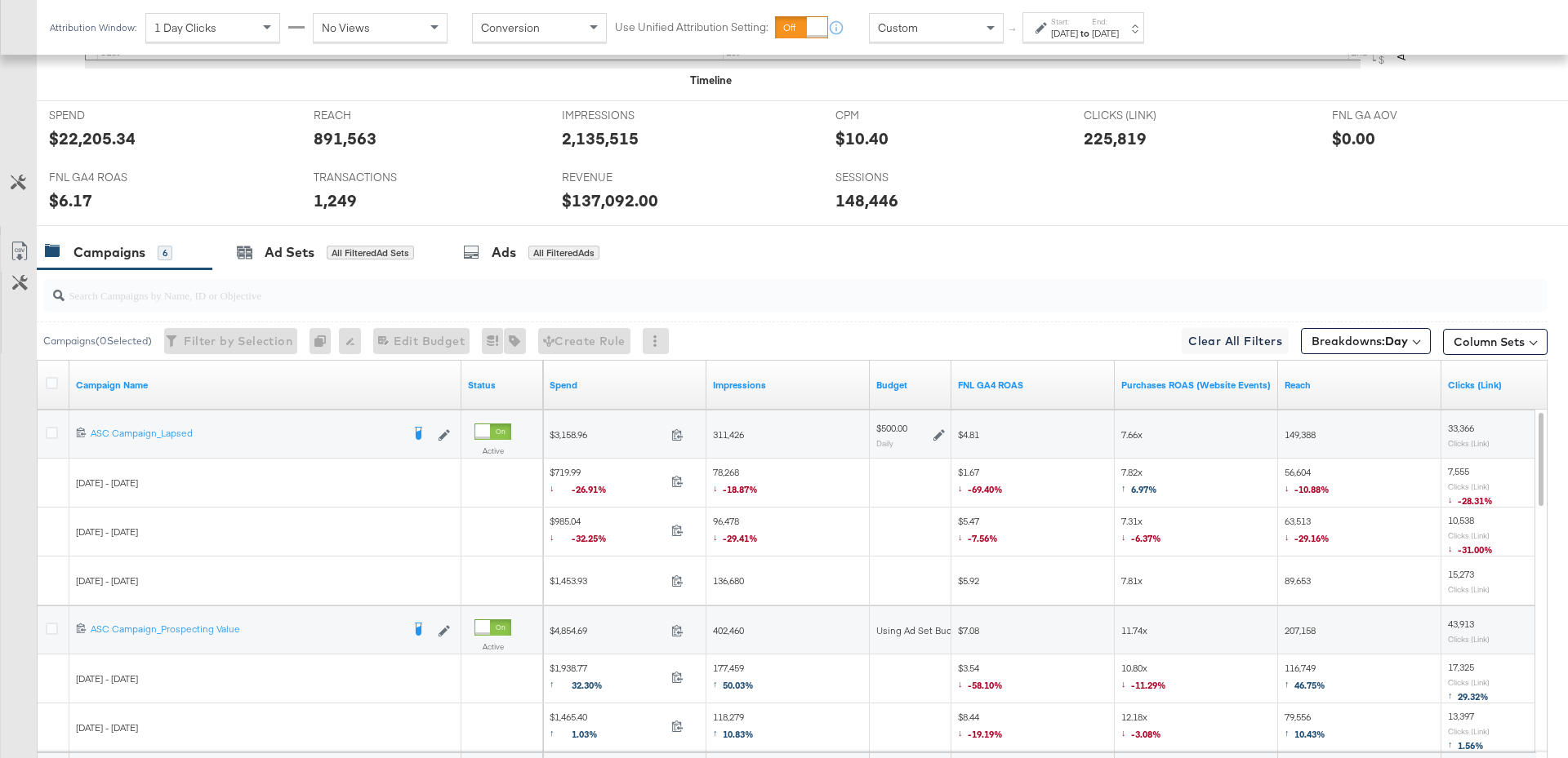
scroll to position [805, 0]
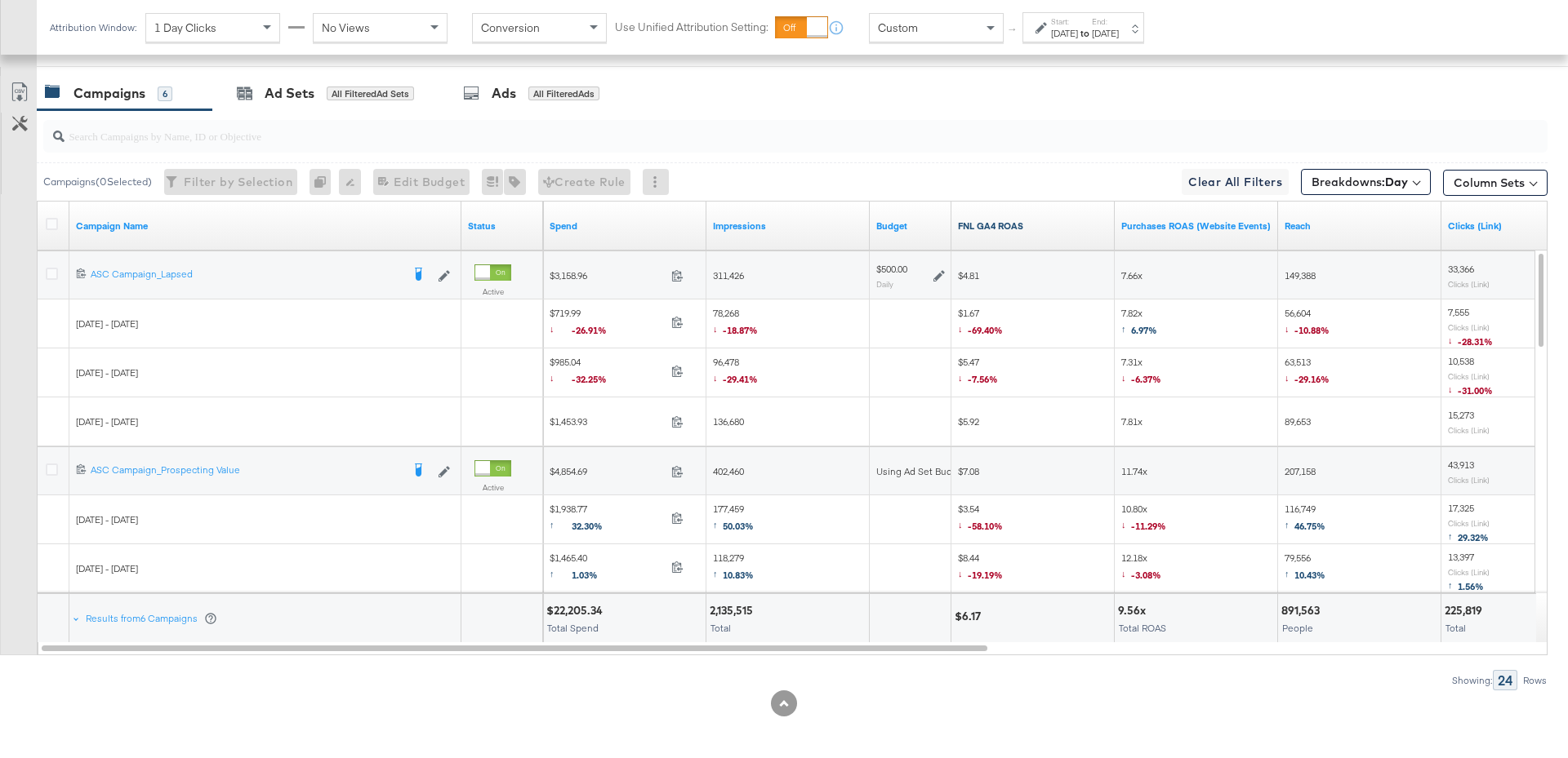
click at [1037, 227] on link "FNL GA4 ROAS" at bounding box center [1033, 226] width 150 height 13
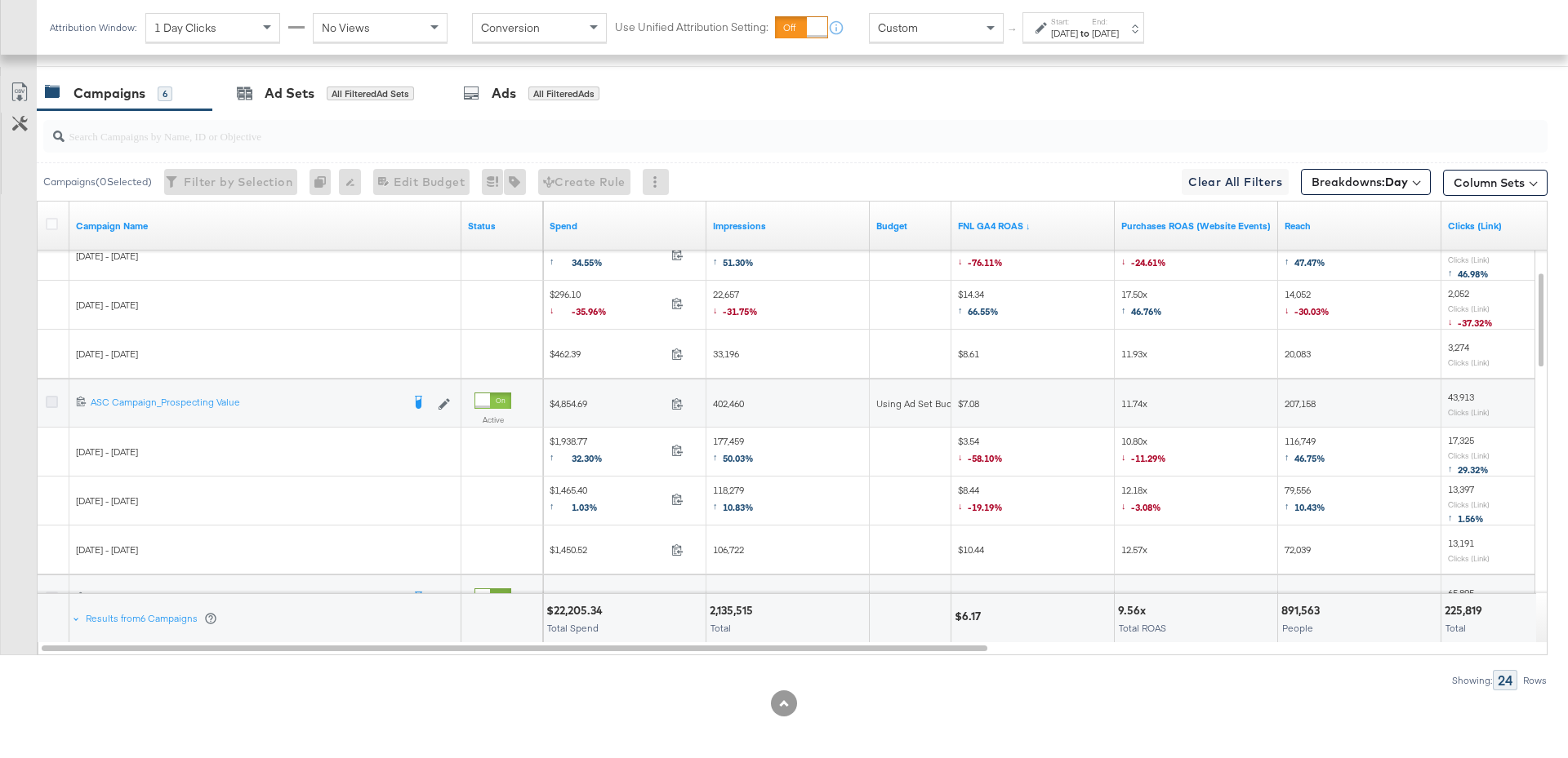
click at [54, 395] on icon at bounding box center [51, 401] width 12 height 12
click at [0, 0] on input "checkbox" at bounding box center [0, 0] width 0 height 0
click at [331, 93] on div "for 1 Campaign" at bounding box center [364, 94] width 76 height 15
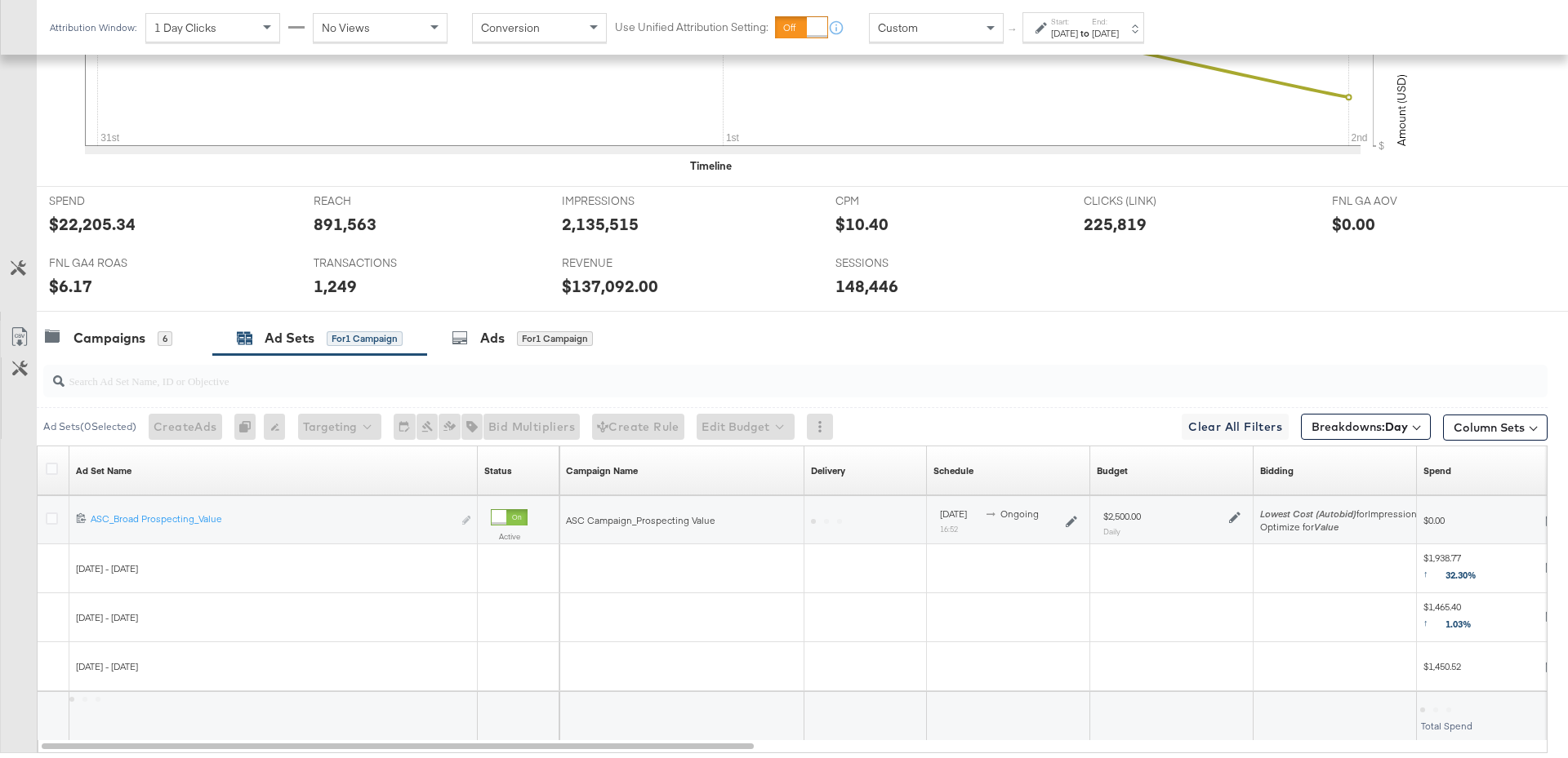
scroll to position [657, 0]
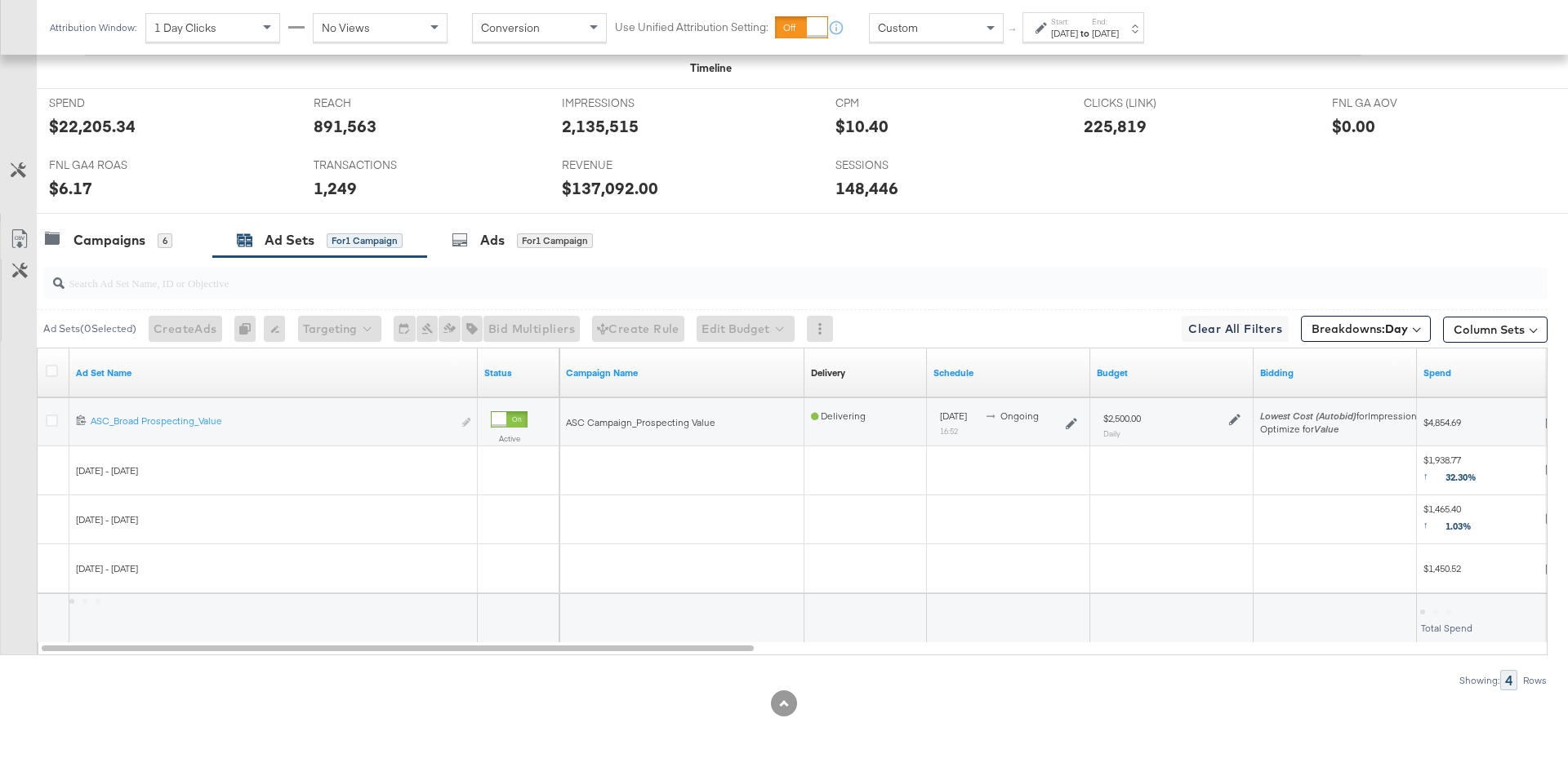
click at [1232, 415] on icon at bounding box center [1235, 419] width 12 height 12
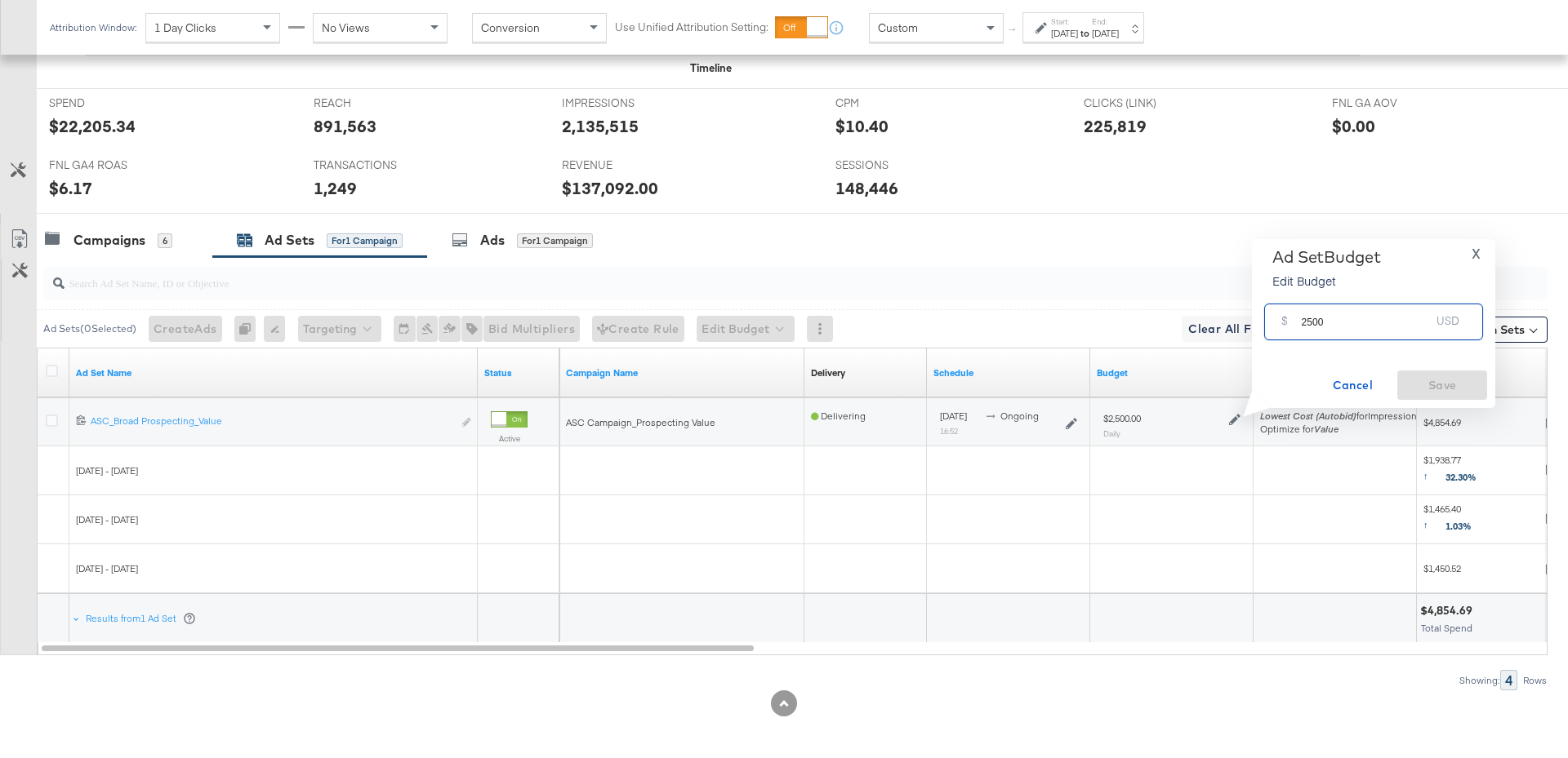
drag, startPoint x: 1331, startPoint y: 330, endPoint x: 1287, endPoint y: 329, distance: 44.0
click at [1287, 329] on div "$ 2500 USD" at bounding box center [1373, 321] width 218 height 37
type input "3000"
click at [1466, 386] on span "Save" at bounding box center [1442, 386] width 77 height 21
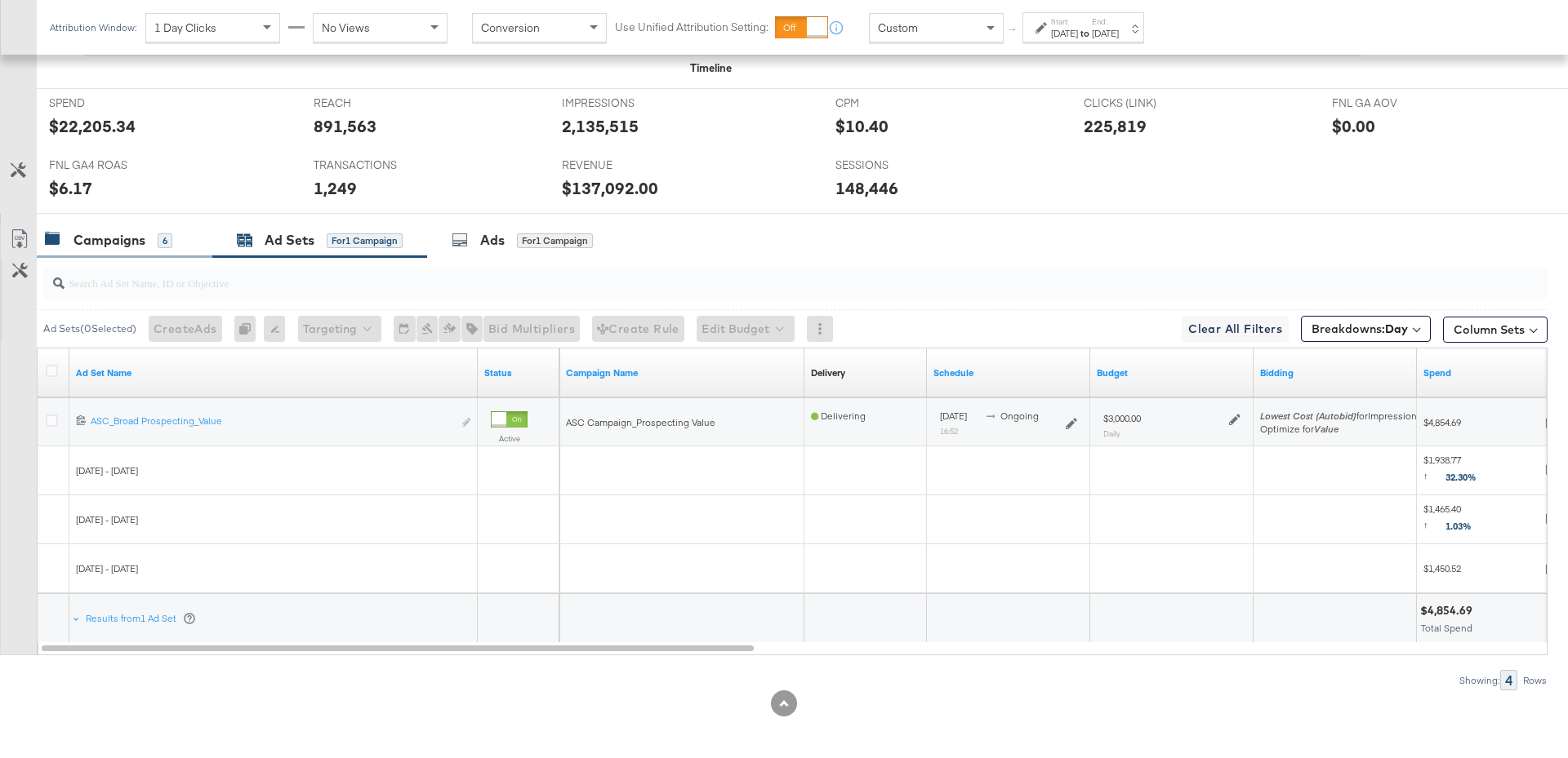
click at [97, 241] on div "Campaigns" at bounding box center [109, 240] width 72 height 19
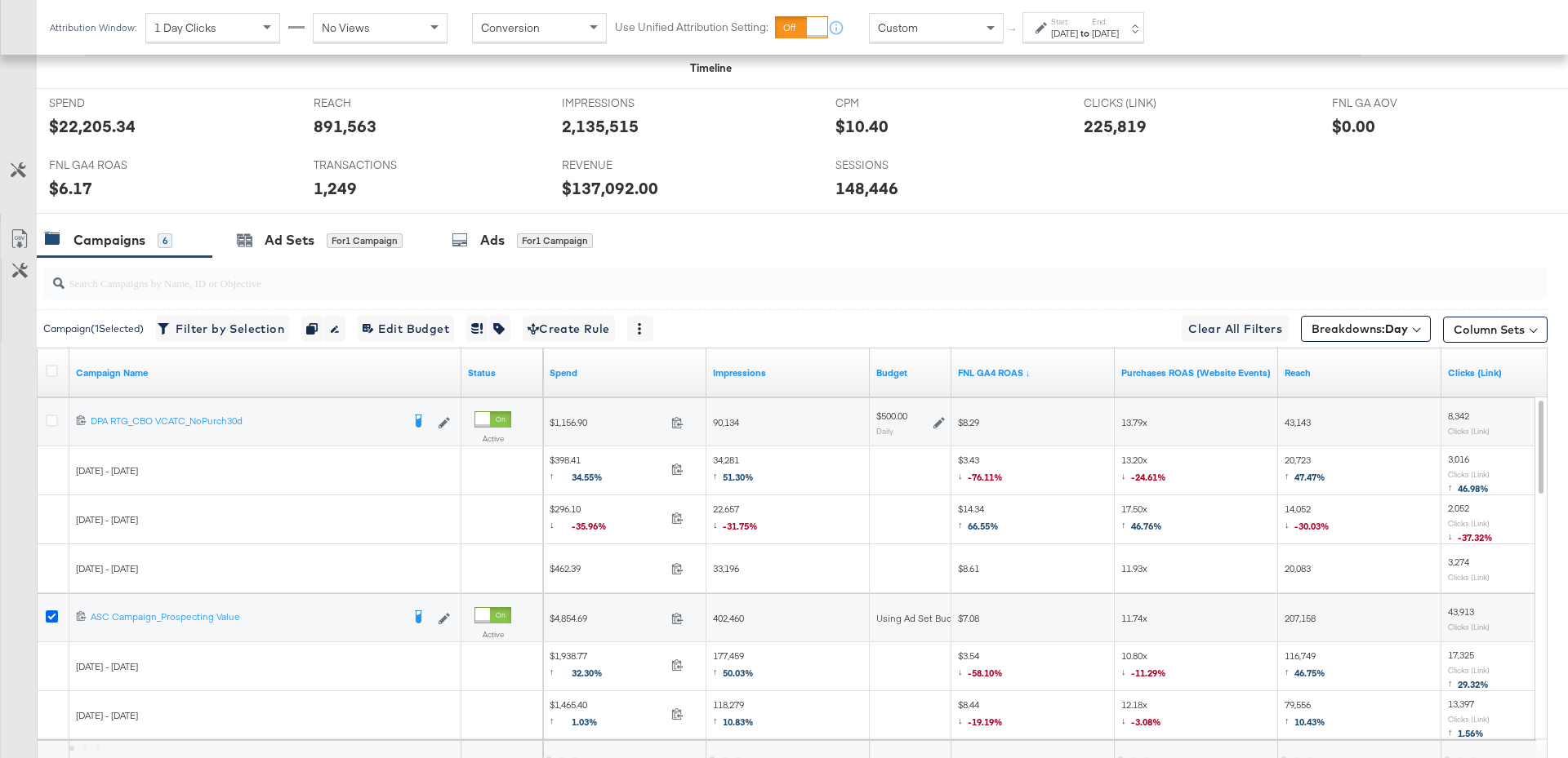
click at [53, 611] on icon at bounding box center [51, 616] width 12 height 12
click at [0, 0] on input "checkbox" at bounding box center [0, 0] width 0 height 0
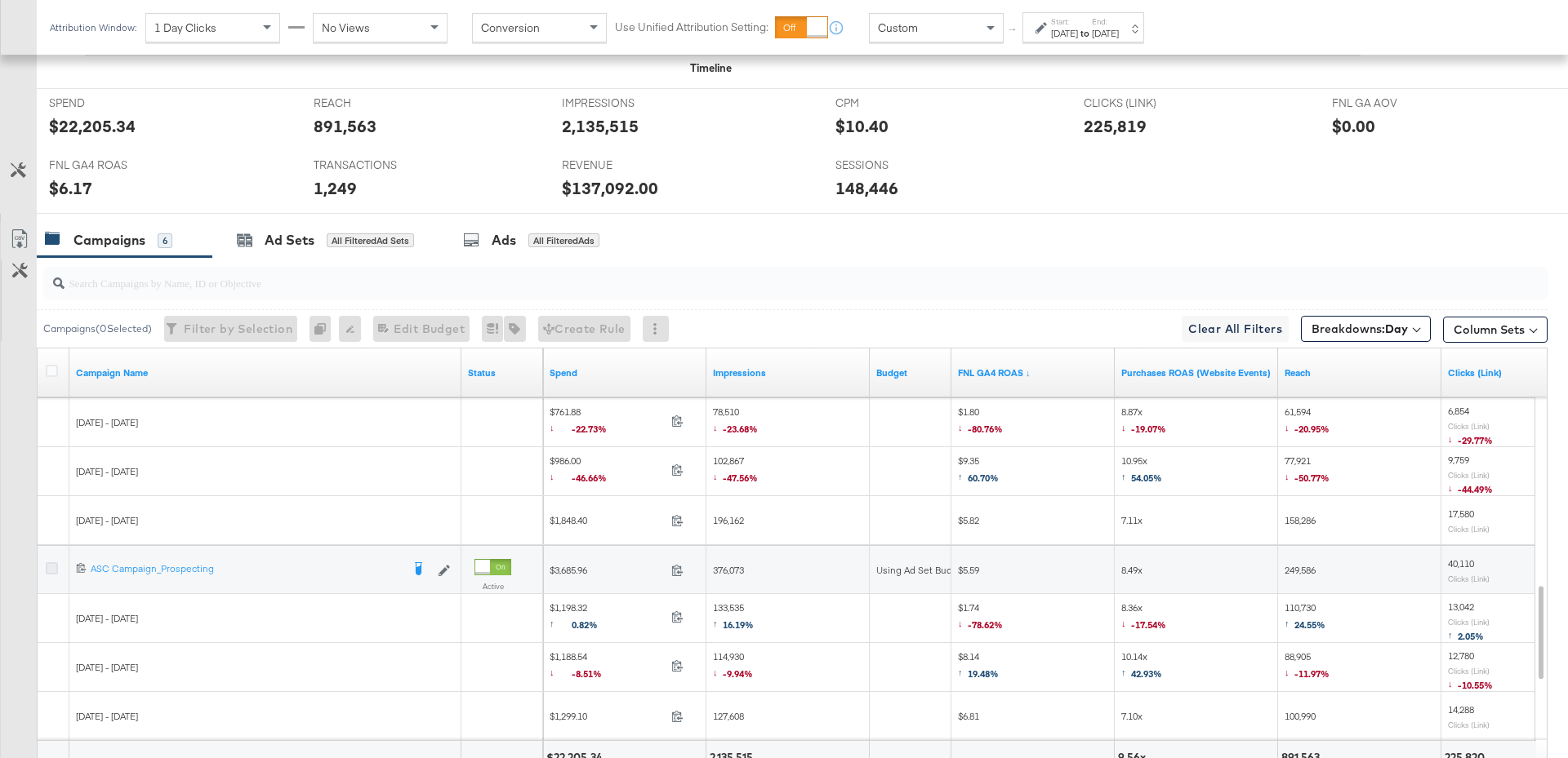
click at [50, 564] on icon at bounding box center [51, 568] width 12 height 12
click at [0, 0] on input "checkbox" at bounding box center [0, 0] width 0 height 0
click at [295, 243] on div "Ad Sets" at bounding box center [289, 240] width 49 height 19
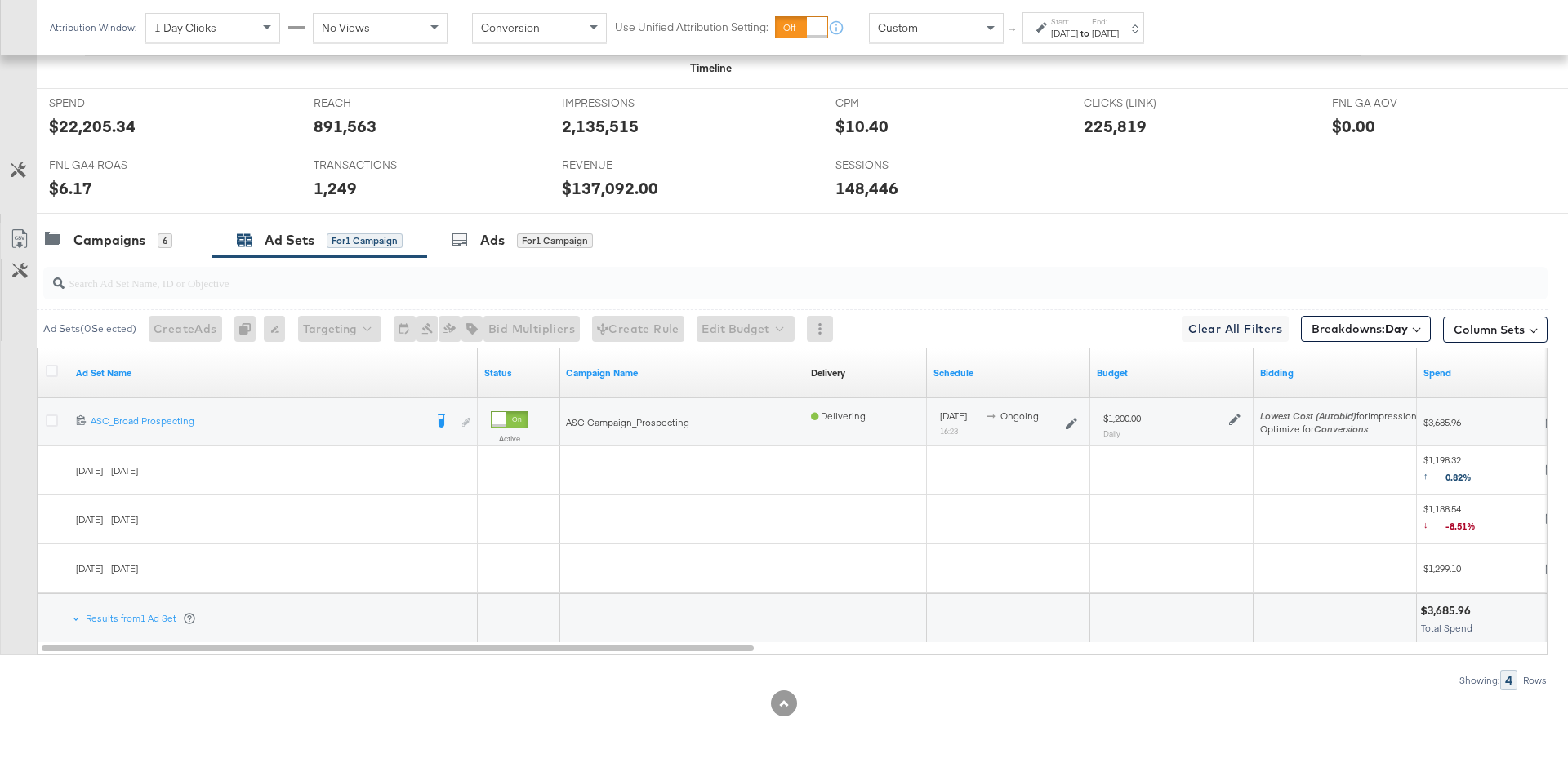
click at [1236, 416] on icon at bounding box center [1235, 419] width 12 height 12
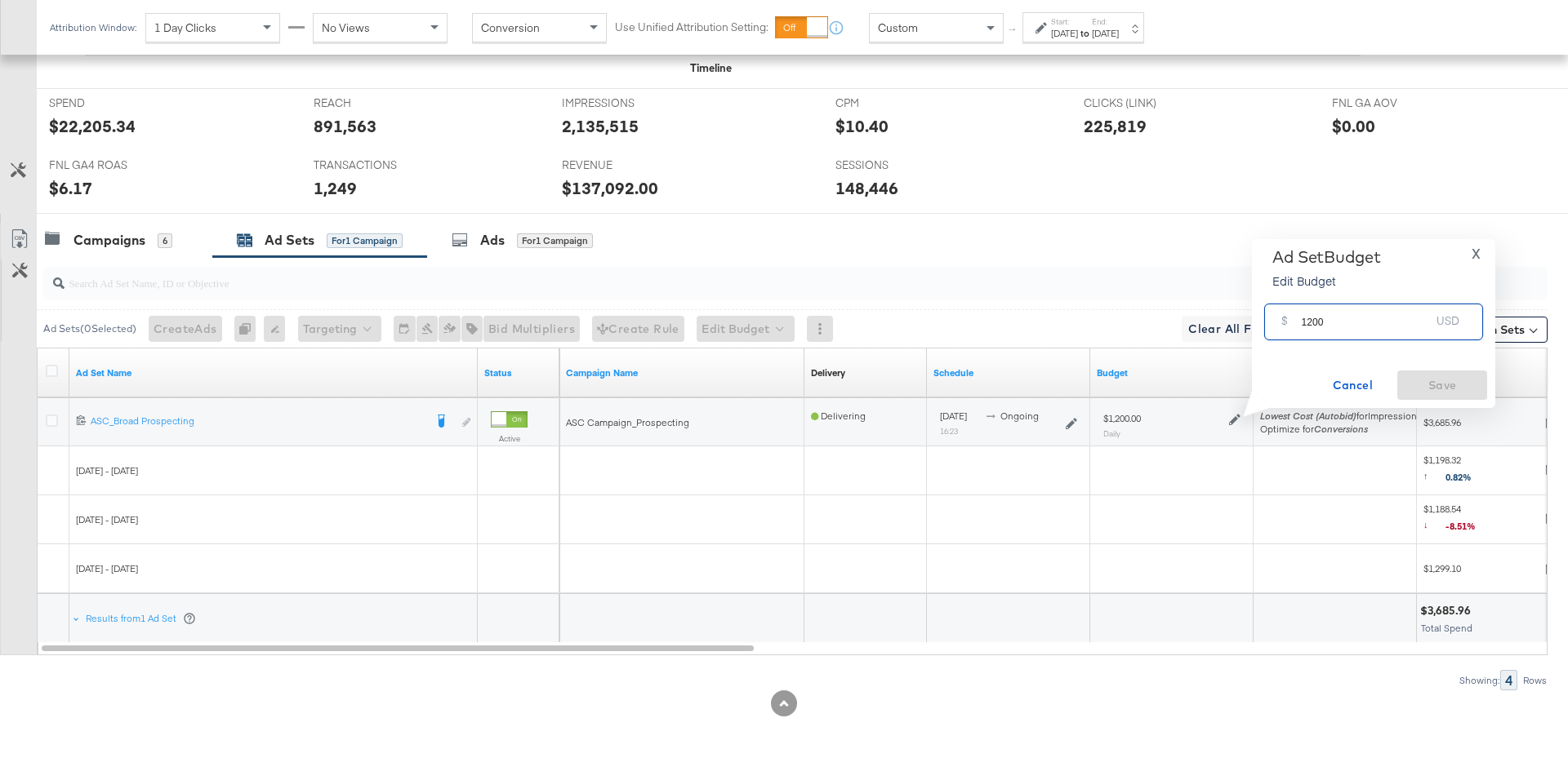
drag, startPoint x: 1336, startPoint y: 328, endPoint x: 1276, endPoint y: 327, distance: 60.0
click at [1275, 327] on div "$ 1200 USD" at bounding box center [1373, 321] width 218 height 37
type input "1000"
click at [1424, 380] on span "Save" at bounding box center [1442, 386] width 77 height 21
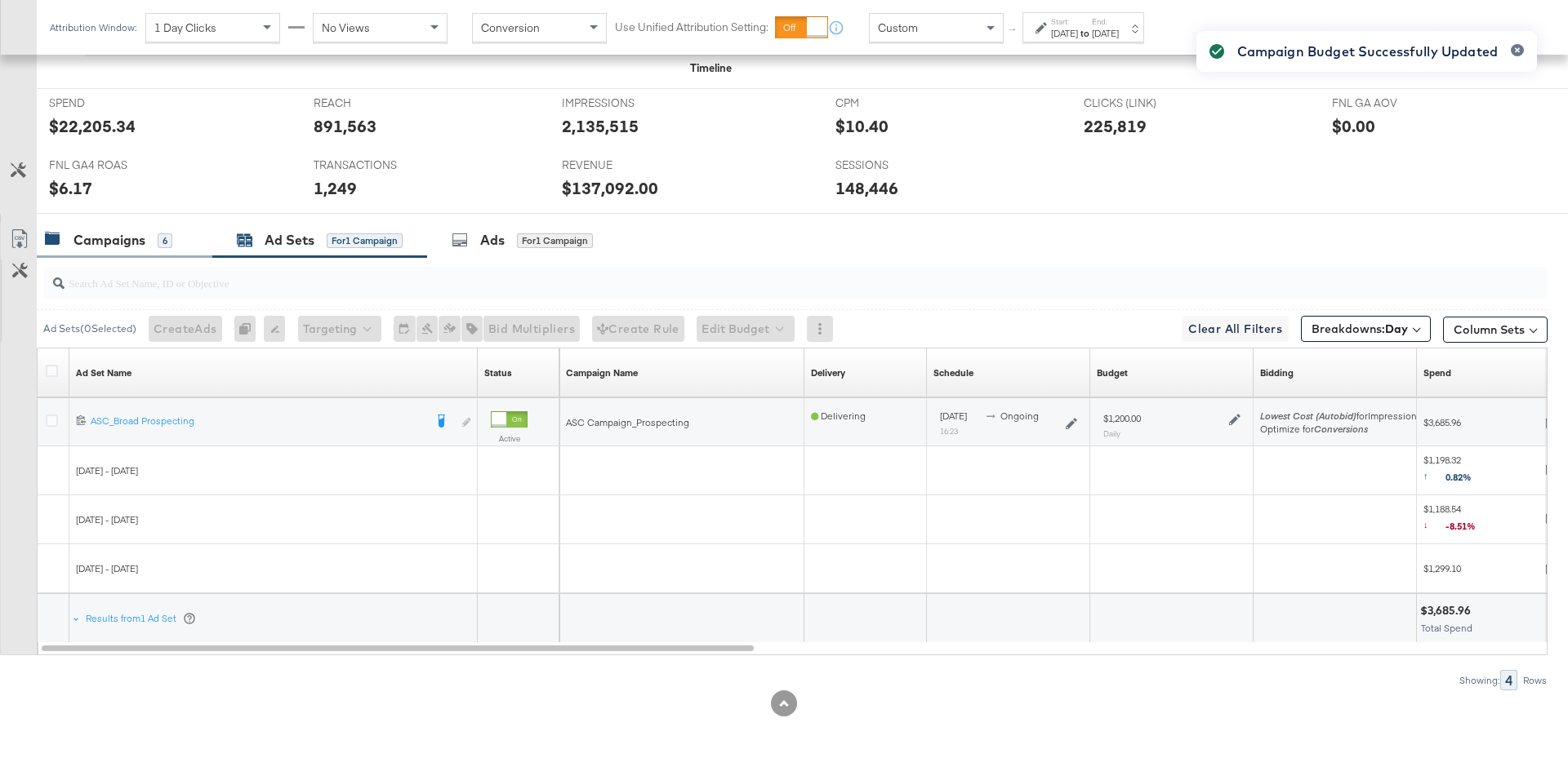
click at [141, 231] on div "Campaigns" at bounding box center [109, 240] width 72 height 19
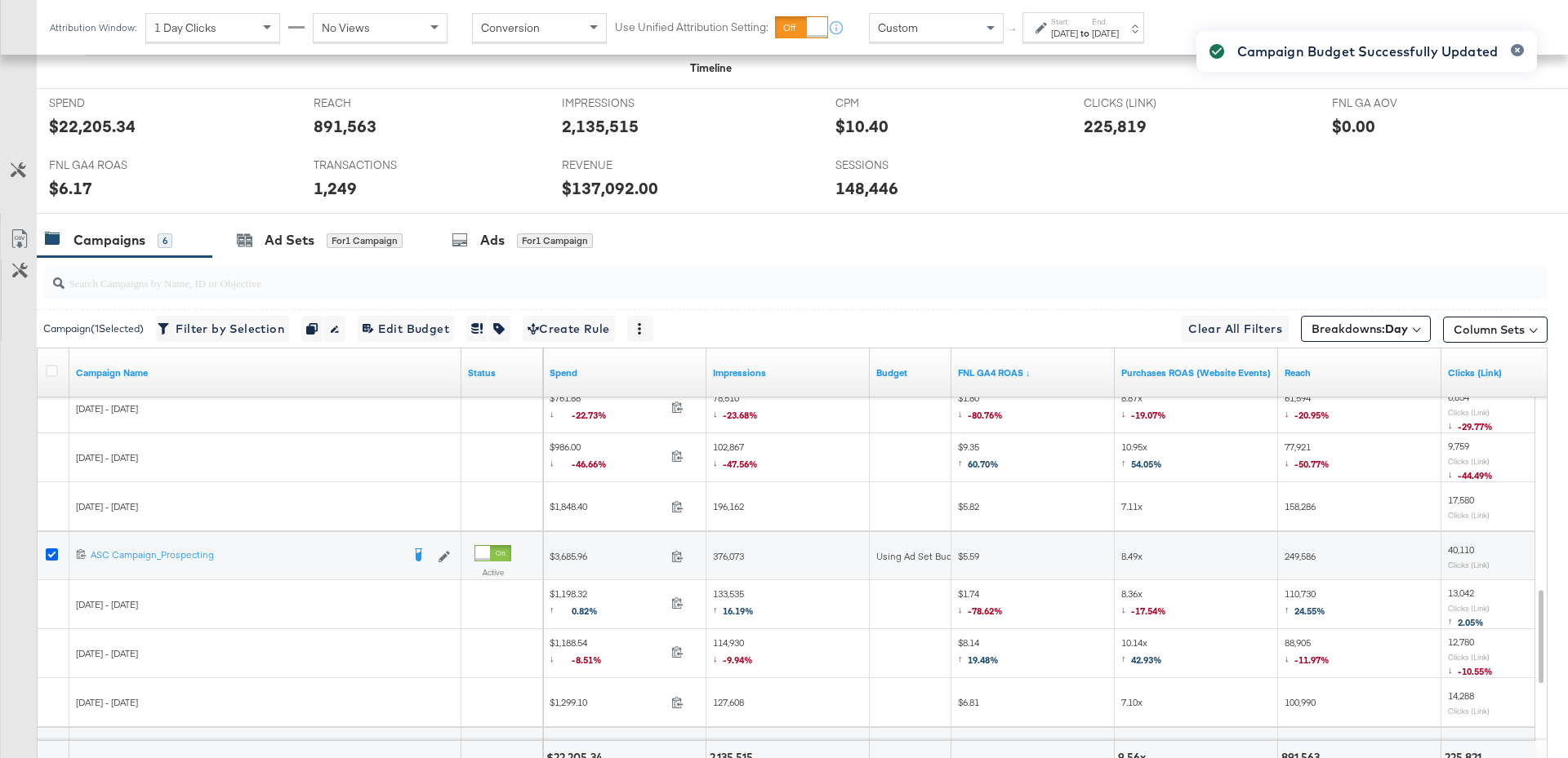
click at [52, 549] on icon at bounding box center [51, 554] width 12 height 12
click at [0, 0] on input "checkbox" at bounding box center [0, 0] width 0 height 0
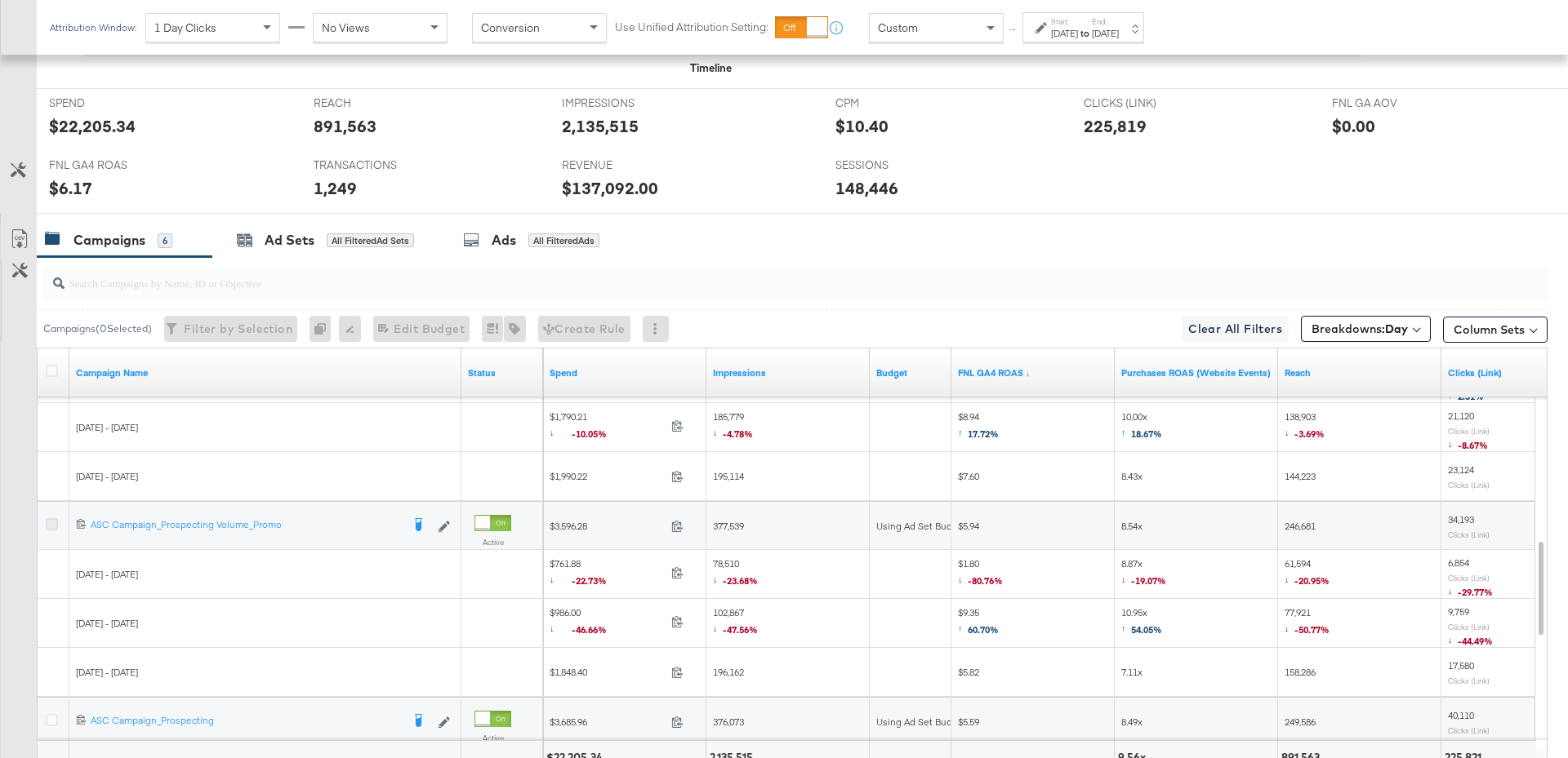
click at [50, 520] on icon at bounding box center [51, 524] width 12 height 12
click at [0, 0] on input "checkbox" at bounding box center [0, 0] width 0 height 0
click at [331, 246] on div "Ad Sets for 1 Campaign" at bounding box center [320, 240] width 214 height 35
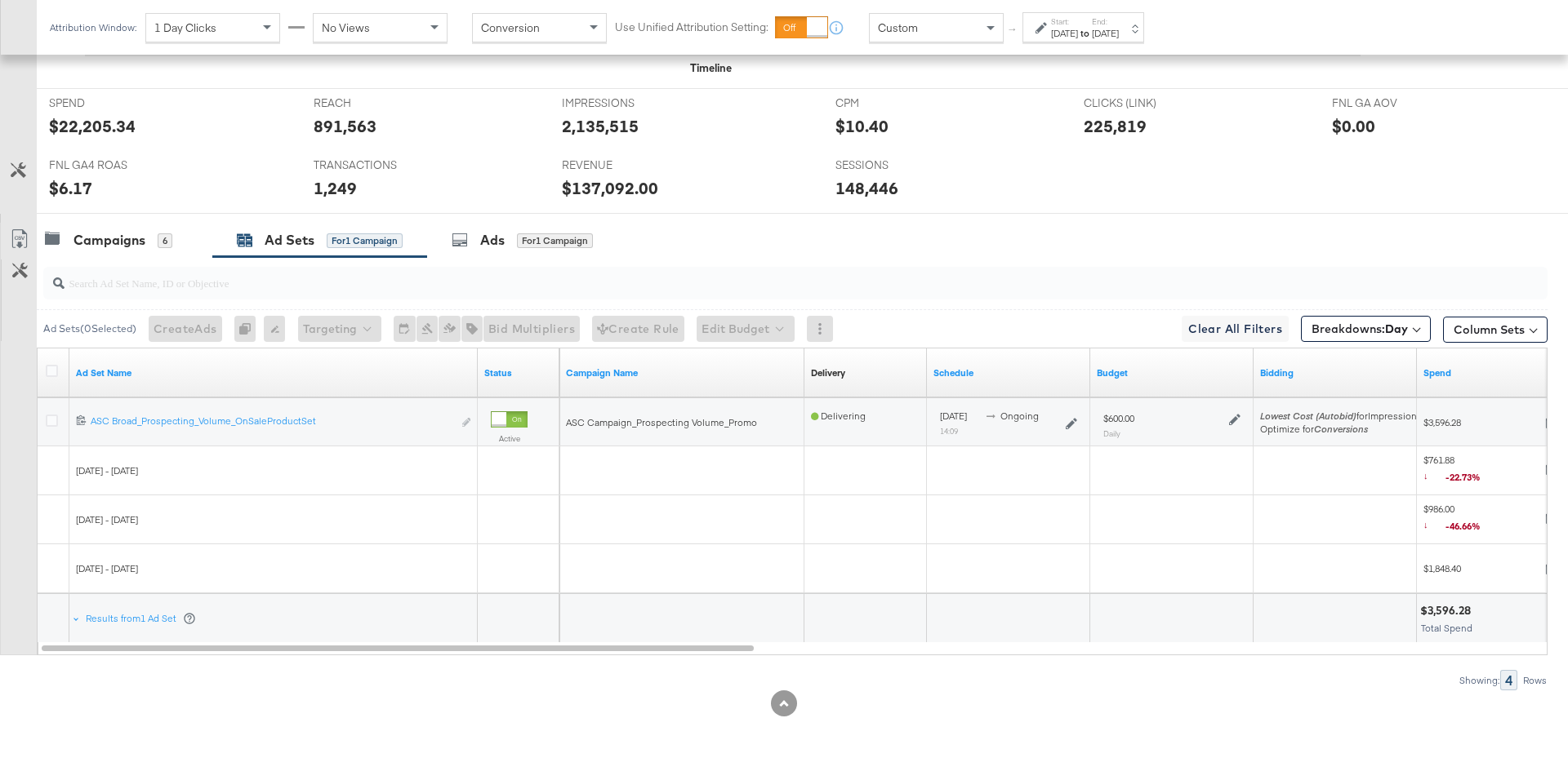
click at [1236, 419] on icon at bounding box center [1235, 419] width 12 height 12
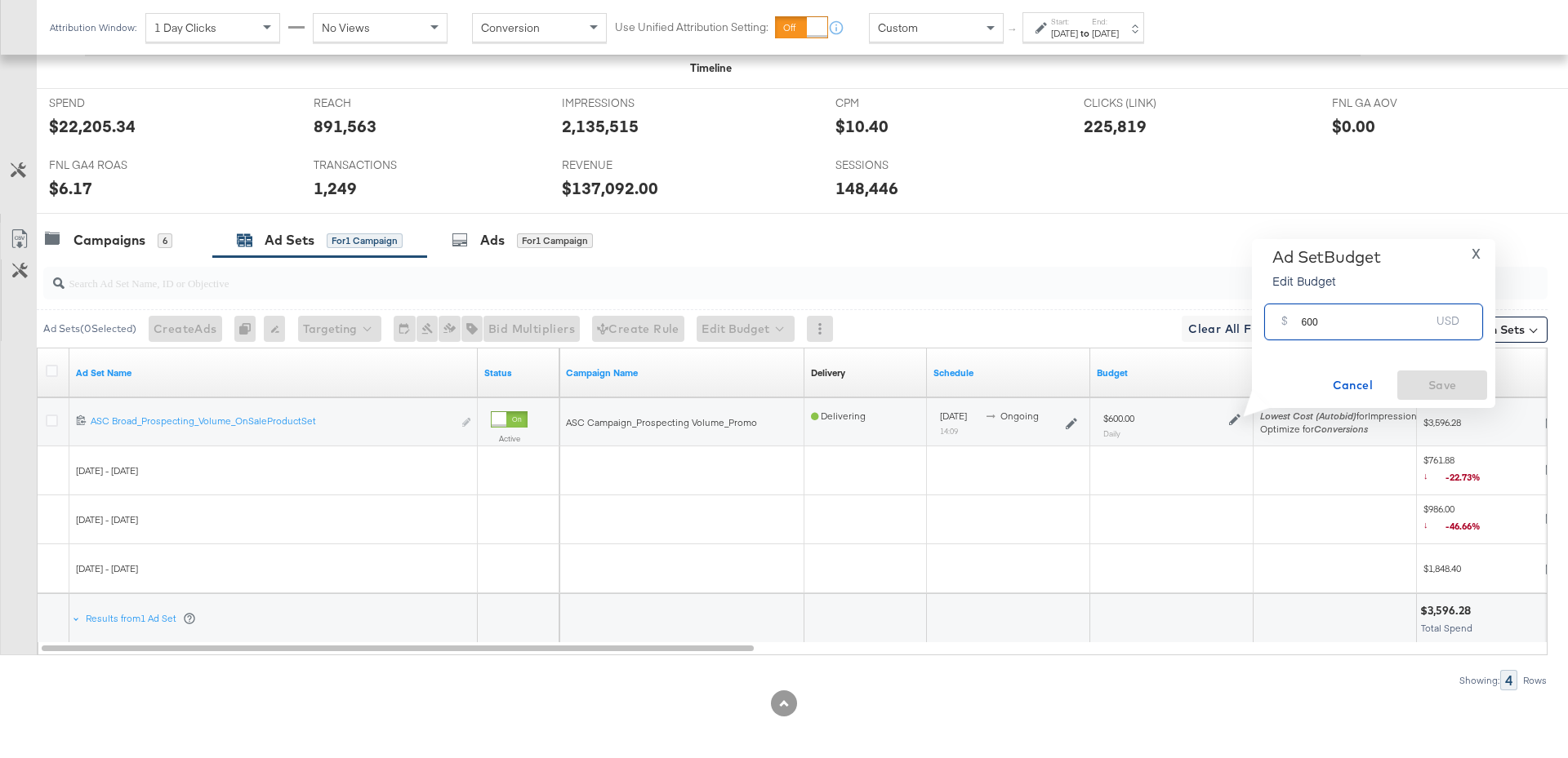
drag, startPoint x: 1331, startPoint y: 325, endPoint x: 1297, endPoint y: 325, distance: 34.0
click at [1297, 325] on div "$ 600 USD" at bounding box center [1373, 321] width 218 height 37
type input "500"
click at [1450, 381] on span "Save" at bounding box center [1442, 386] width 77 height 21
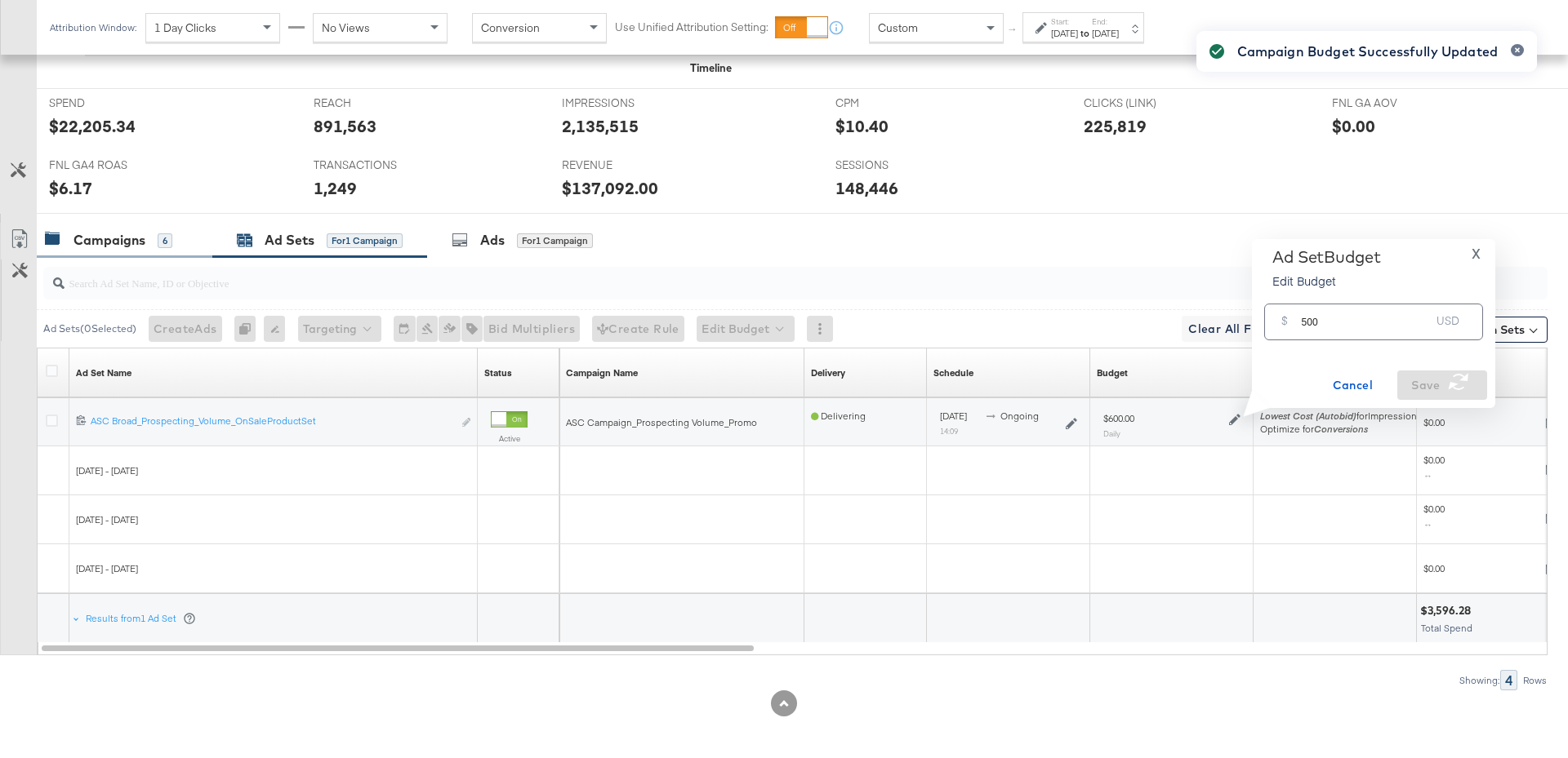
click at [159, 231] on div "Campaigns 6" at bounding box center [108, 240] width 128 height 19
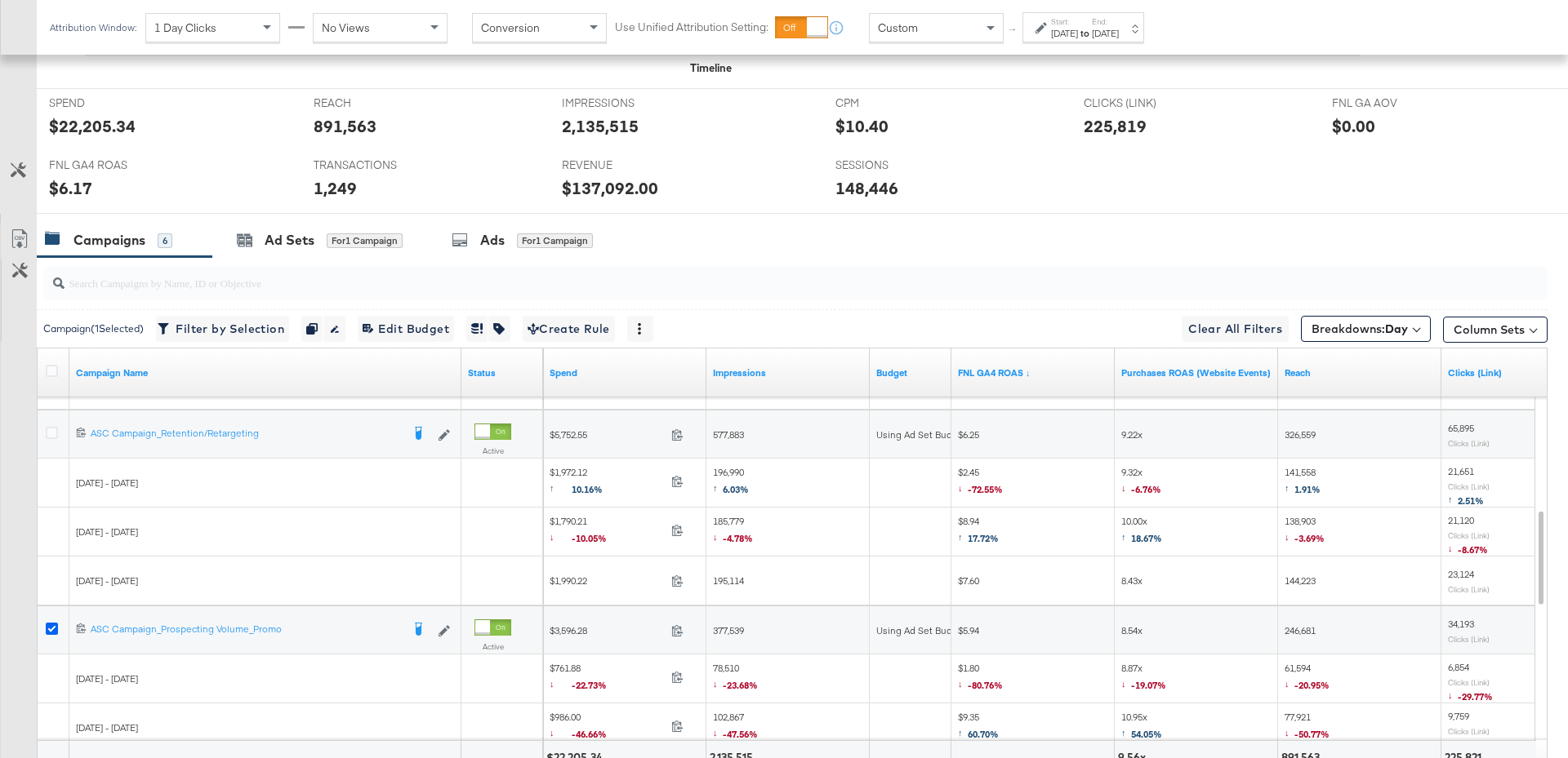
click at [49, 625] on icon at bounding box center [51, 629] width 12 height 12
click at [0, 0] on input "checkbox" at bounding box center [0, 0] width 0 height 0
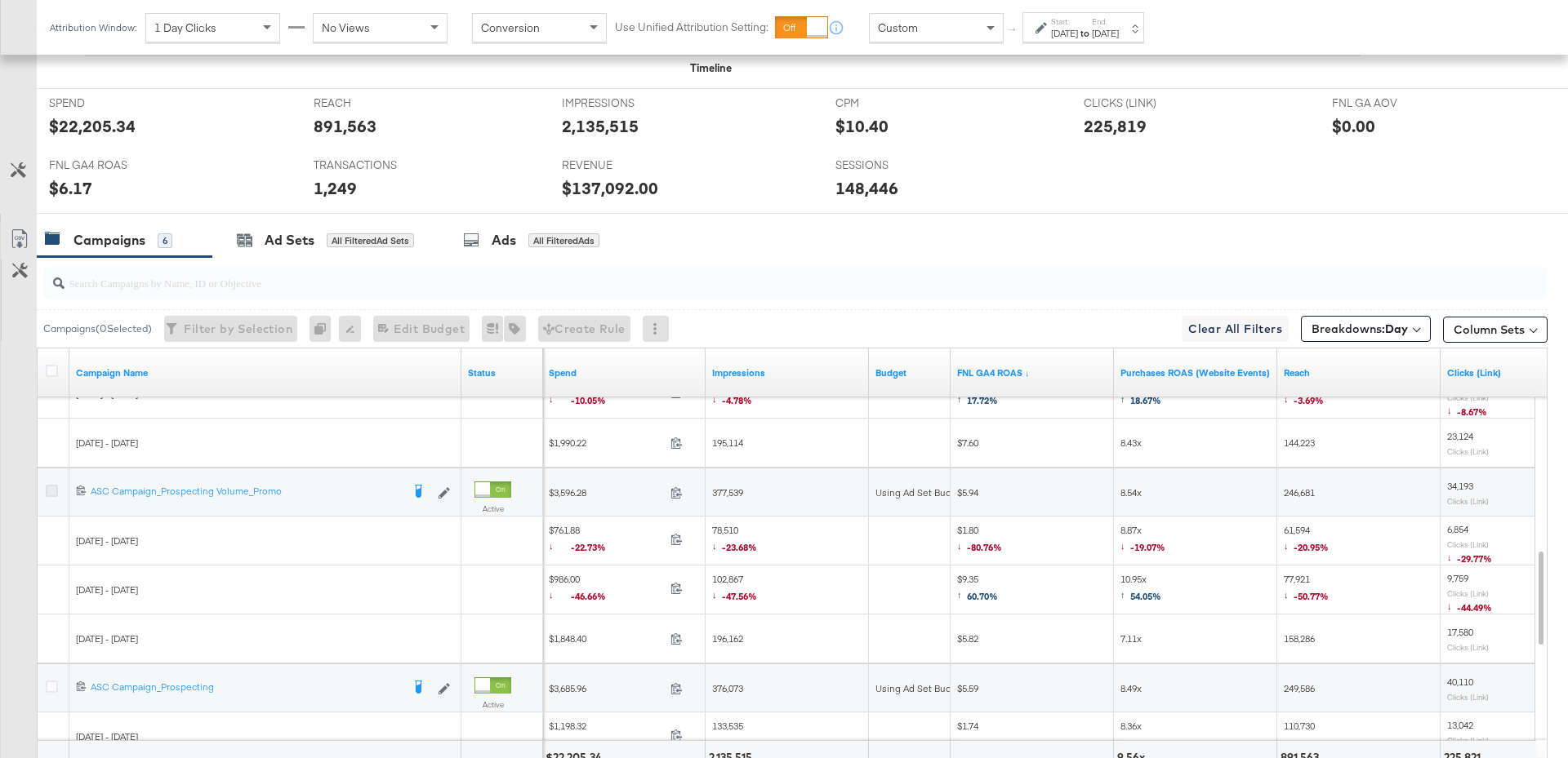
click at [49, 484] on icon at bounding box center [51, 490] width 12 height 12
click at [0, 0] on input "checkbox" at bounding box center [0, 0] width 0 height 0
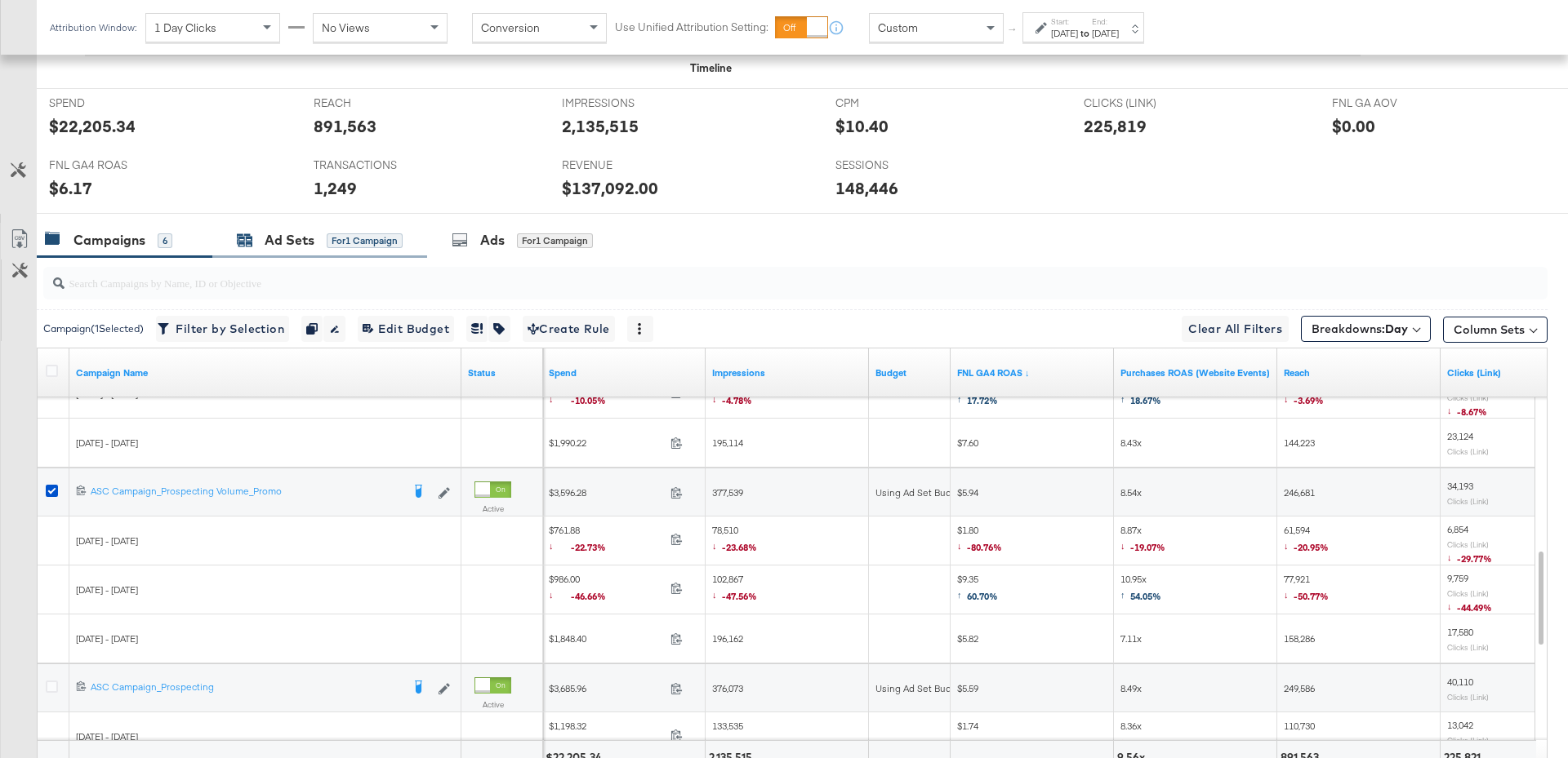
click at [359, 233] on div "for 1 Campaign" at bounding box center [364, 241] width 76 height 15
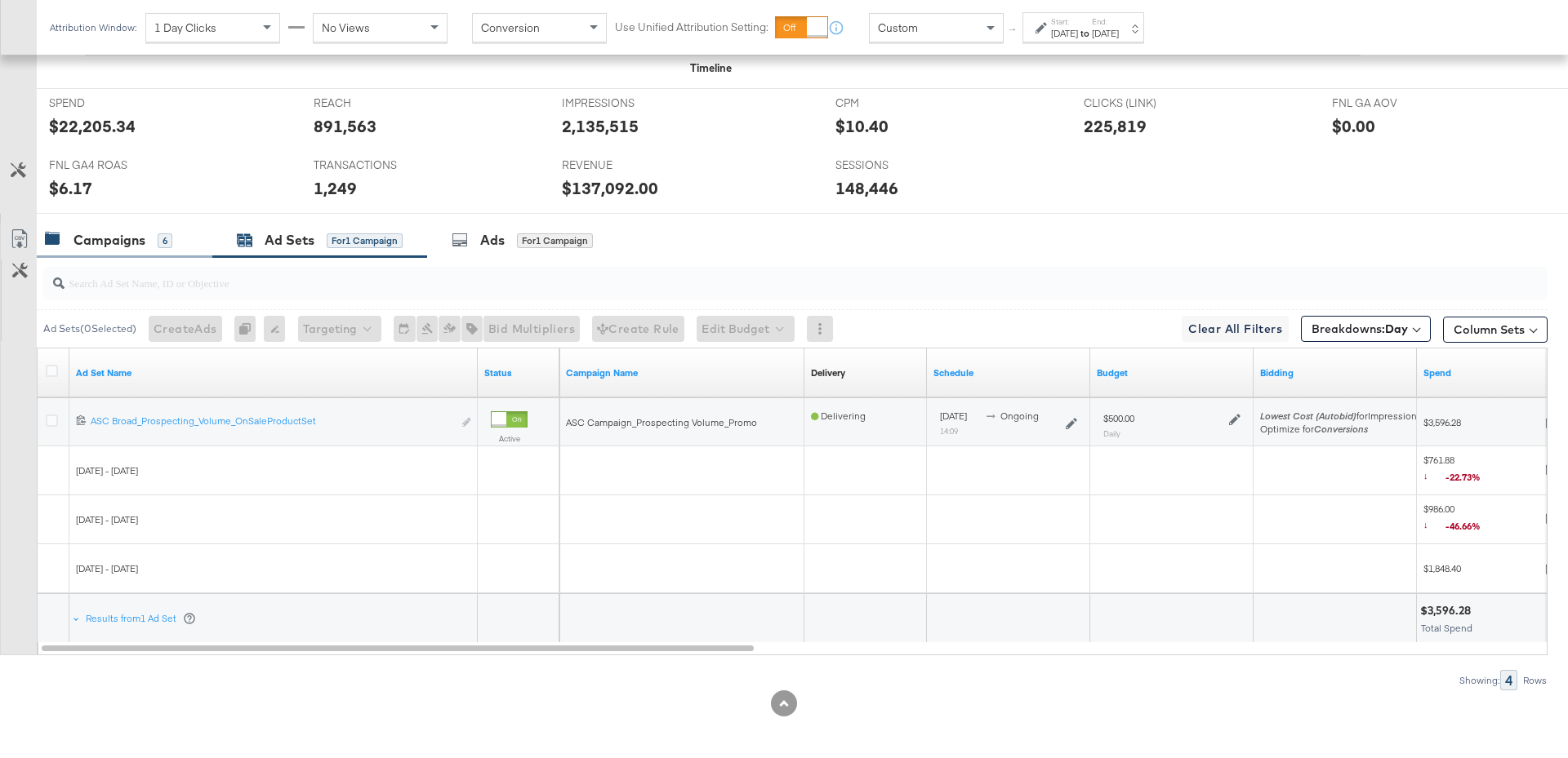
click at [155, 236] on div "Campaigns 6" at bounding box center [108, 240] width 128 height 19
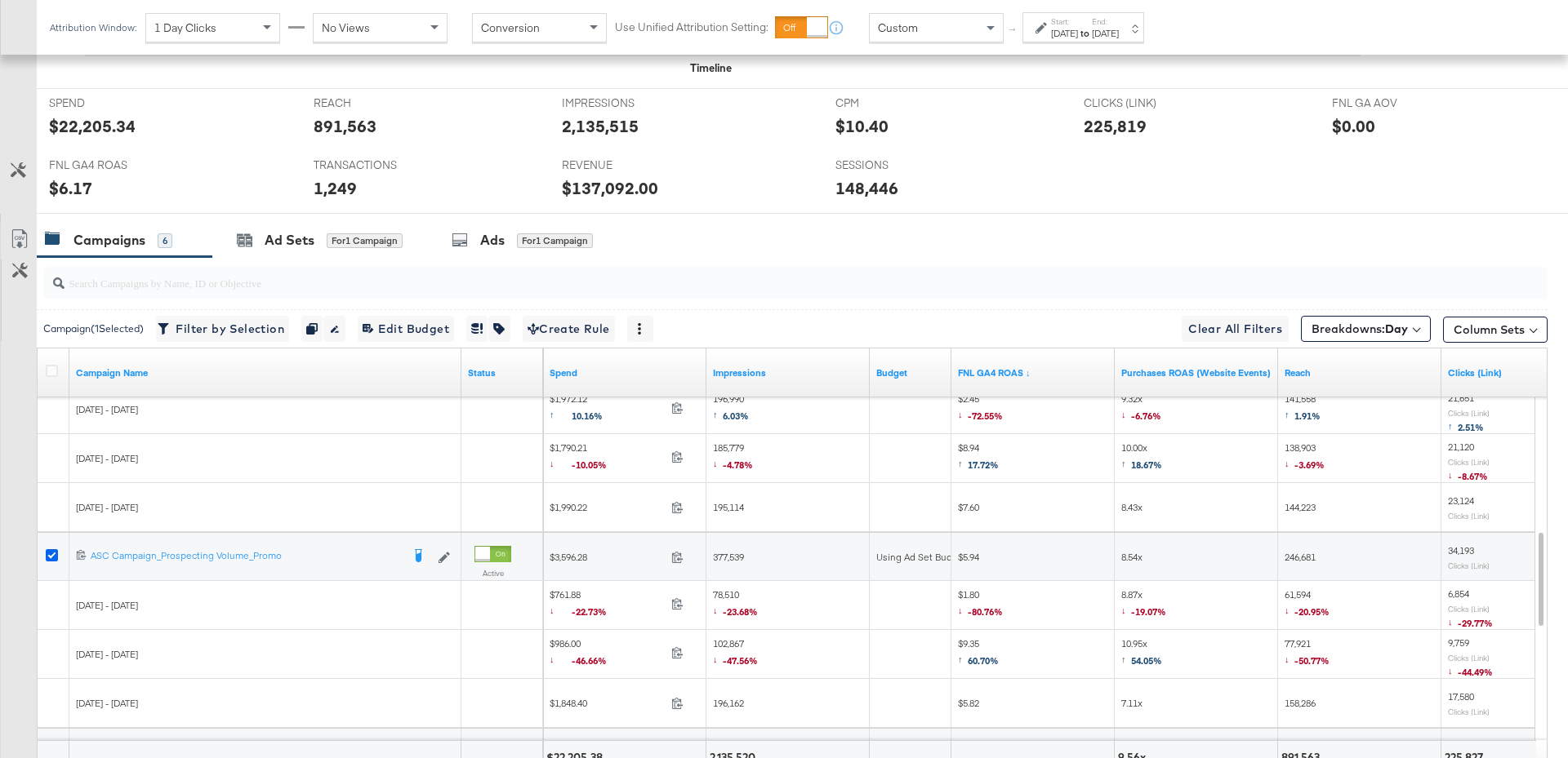
click at [49, 554] on icon at bounding box center [51, 555] width 12 height 12
click at [0, 0] on input "checkbox" at bounding box center [0, 0] width 0 height 0
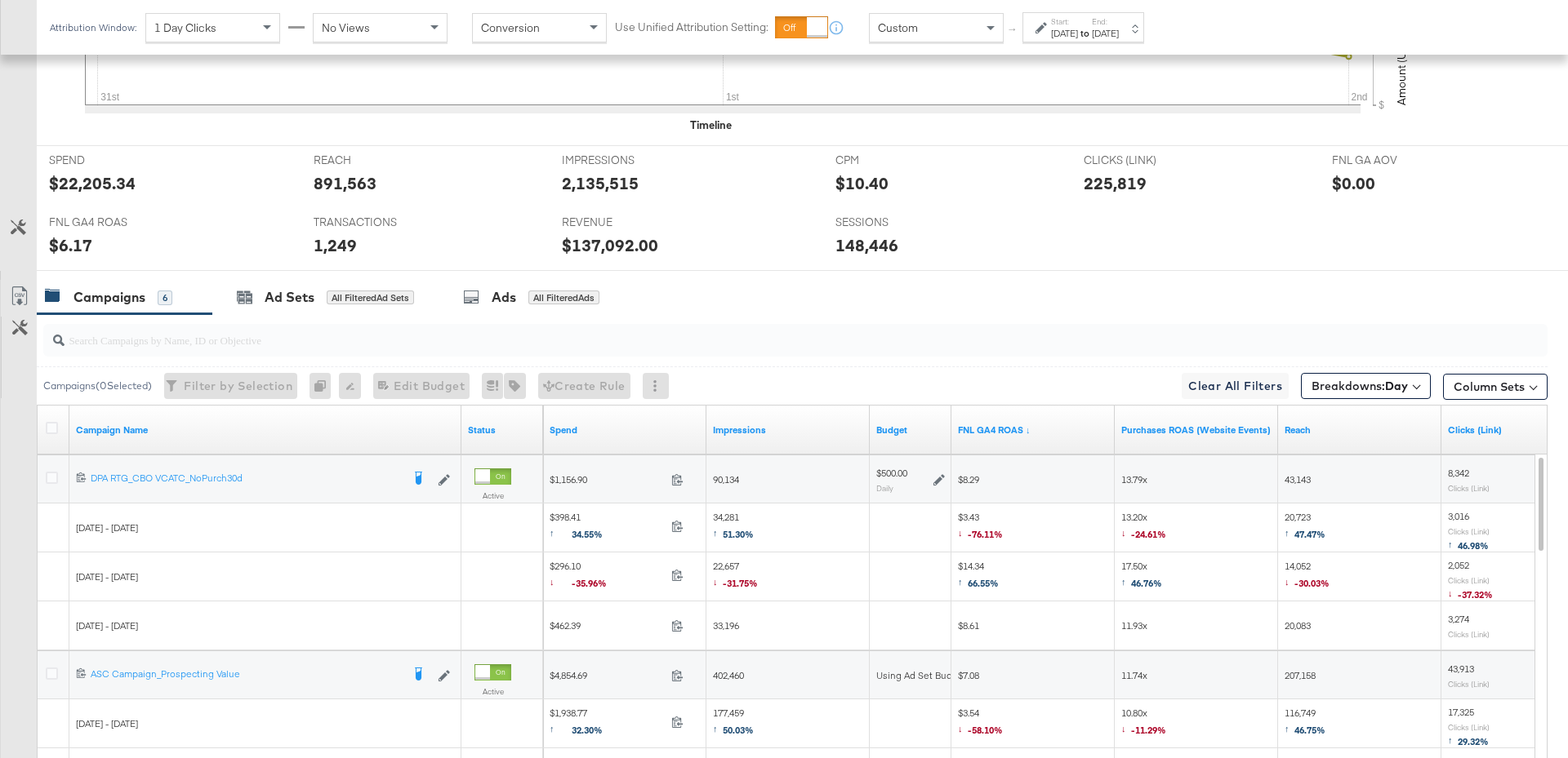
scroll to position [599, 0]
click at [935, 475] on icon at bounding box center [939, 480] width 12 height 12
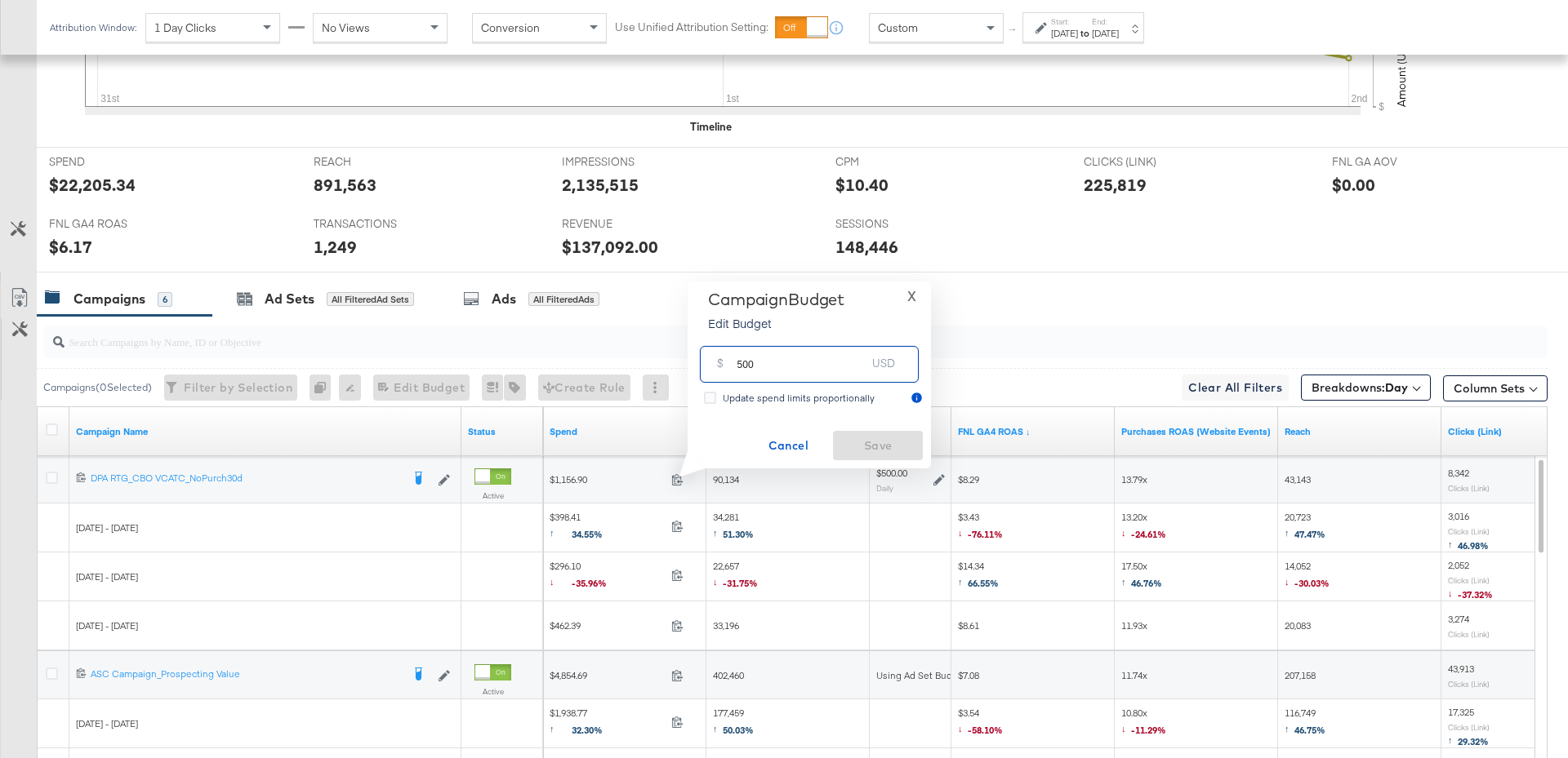
drag, startPoint x: 760, startPoint y: 370, endPoint x: 735, endPoint y: 370, distance: 25.0
click at [735, 370] on div "$ 500 USD" at bounding box center [809, 364] width 218 height 37
type input "800"
click at [853, 436] on span "Save" at bounding box center [877, 446] width 77 height 21
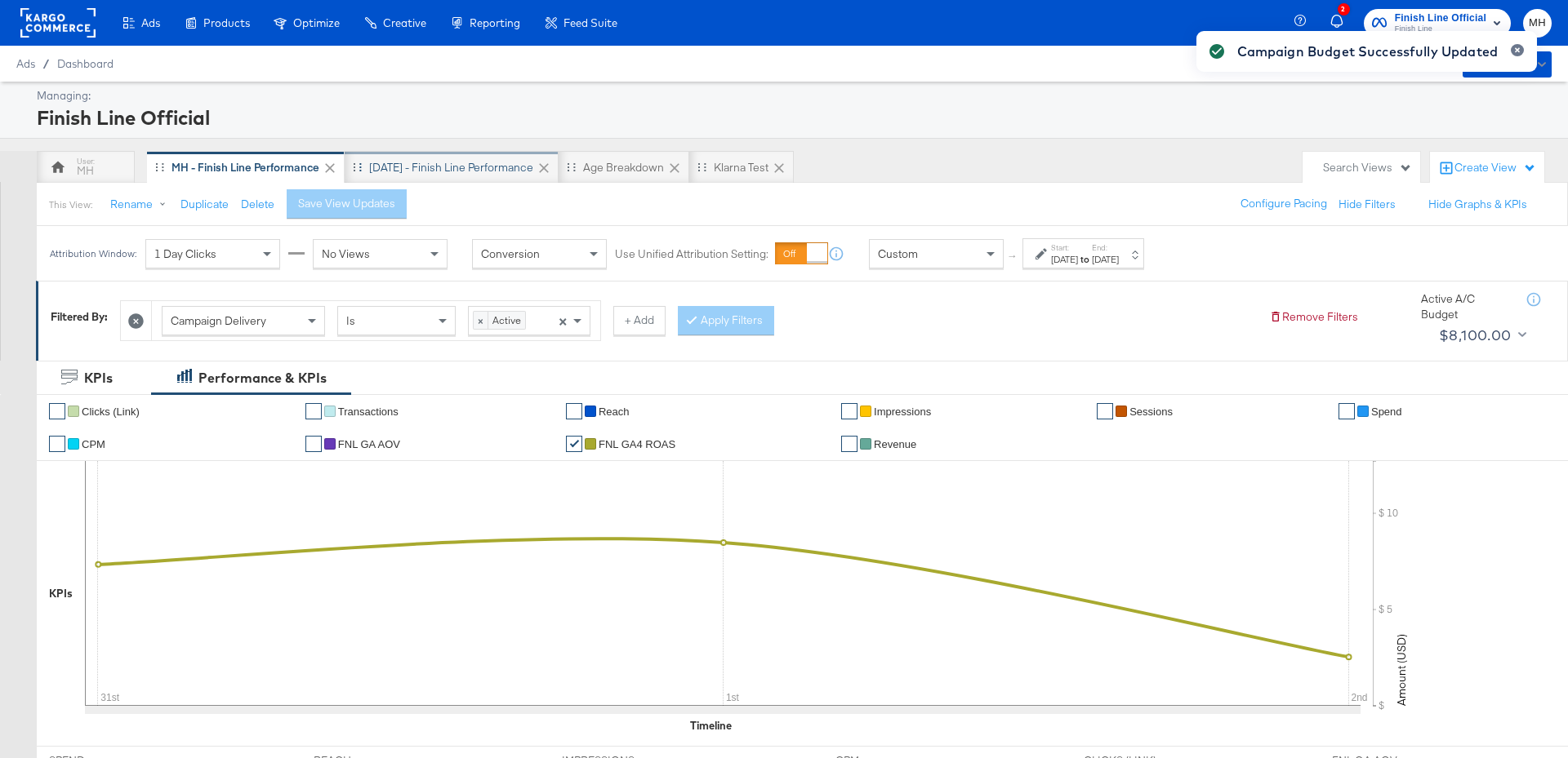
click at [477, 161] on div "[DATE] - Finish Line Performance" at bounding box center [451, 167] width 164 height 16
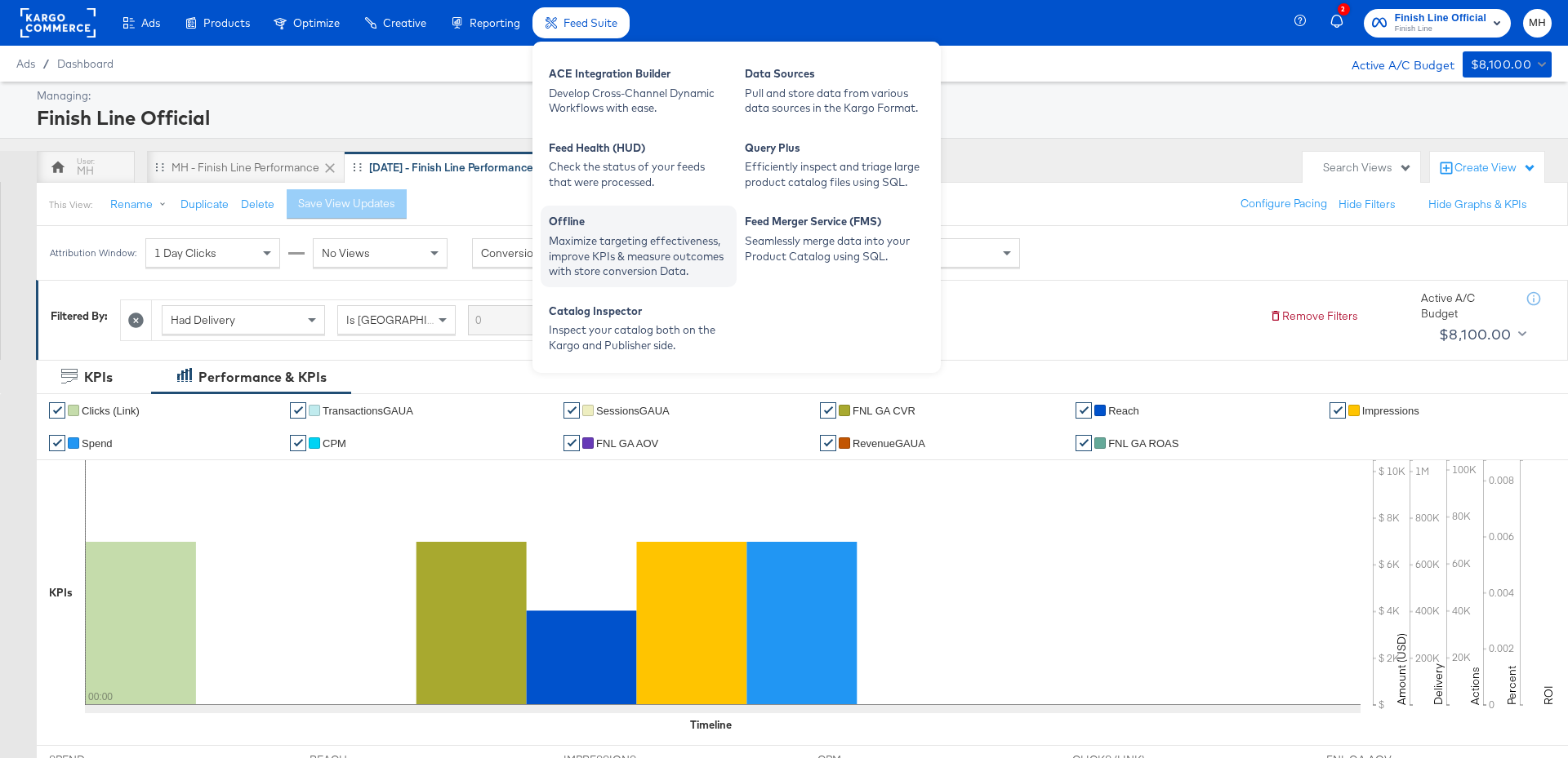
click at [636, 241] on div "Maximize targeting effectiveness, improve KPIs & measure outcomes with store co…" at bounding box center [639, 255] width 180 height 45
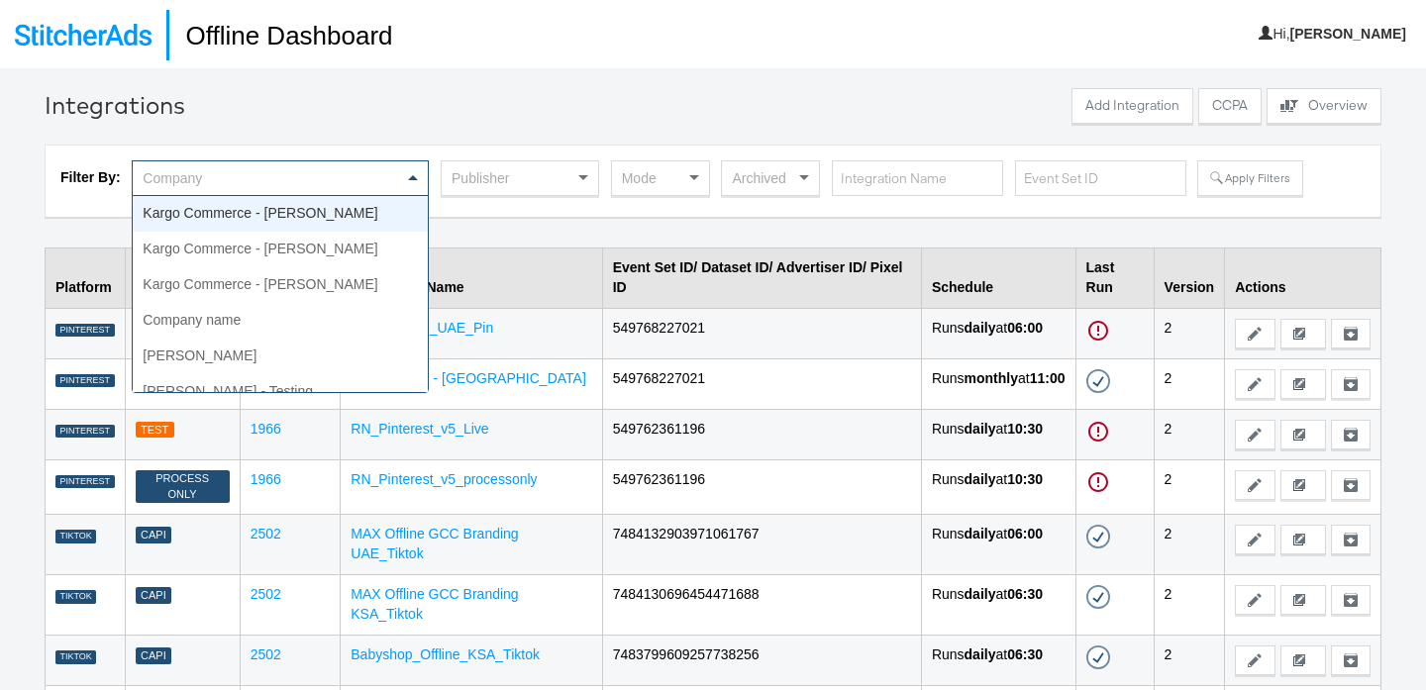
click at [367, 174] on div "Company" at bounding box center [280, 178] width 295 height 34
type input "fin"
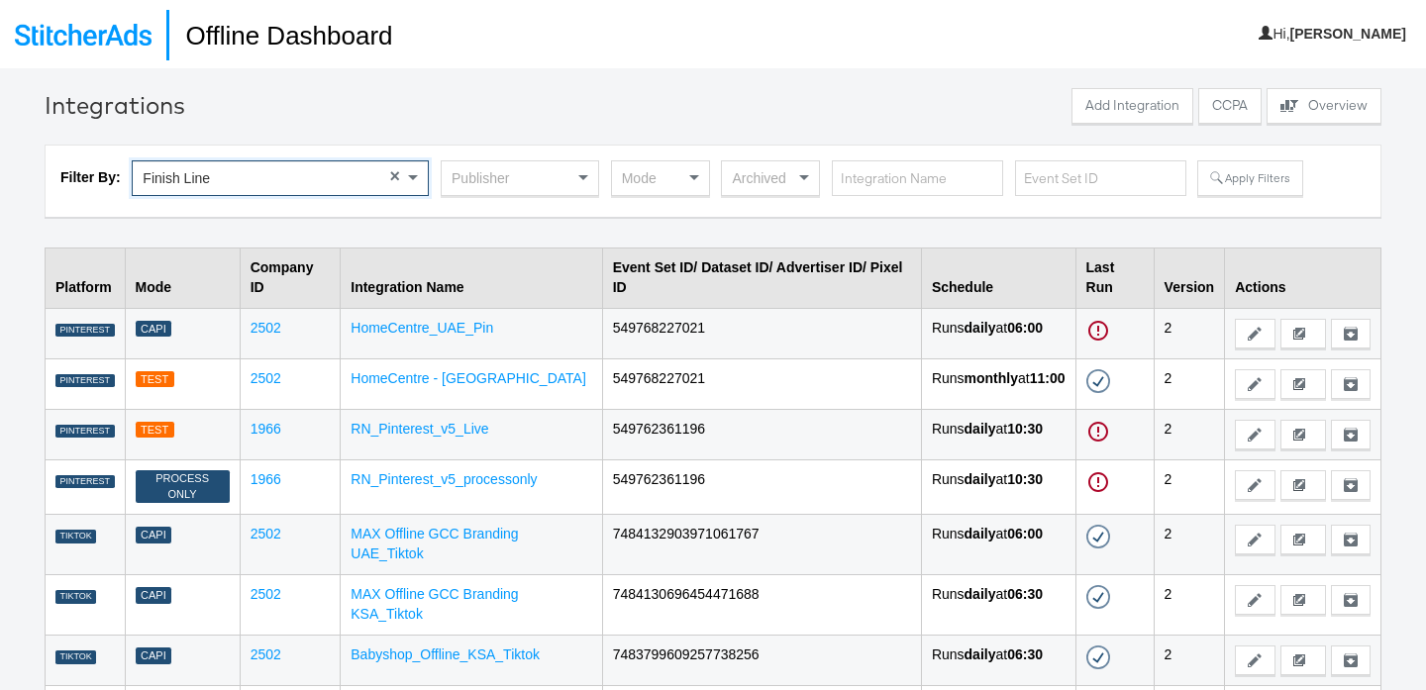
click at [566, 178] on div "Publisher" at bounding box center [520, 178] width 156 height 34
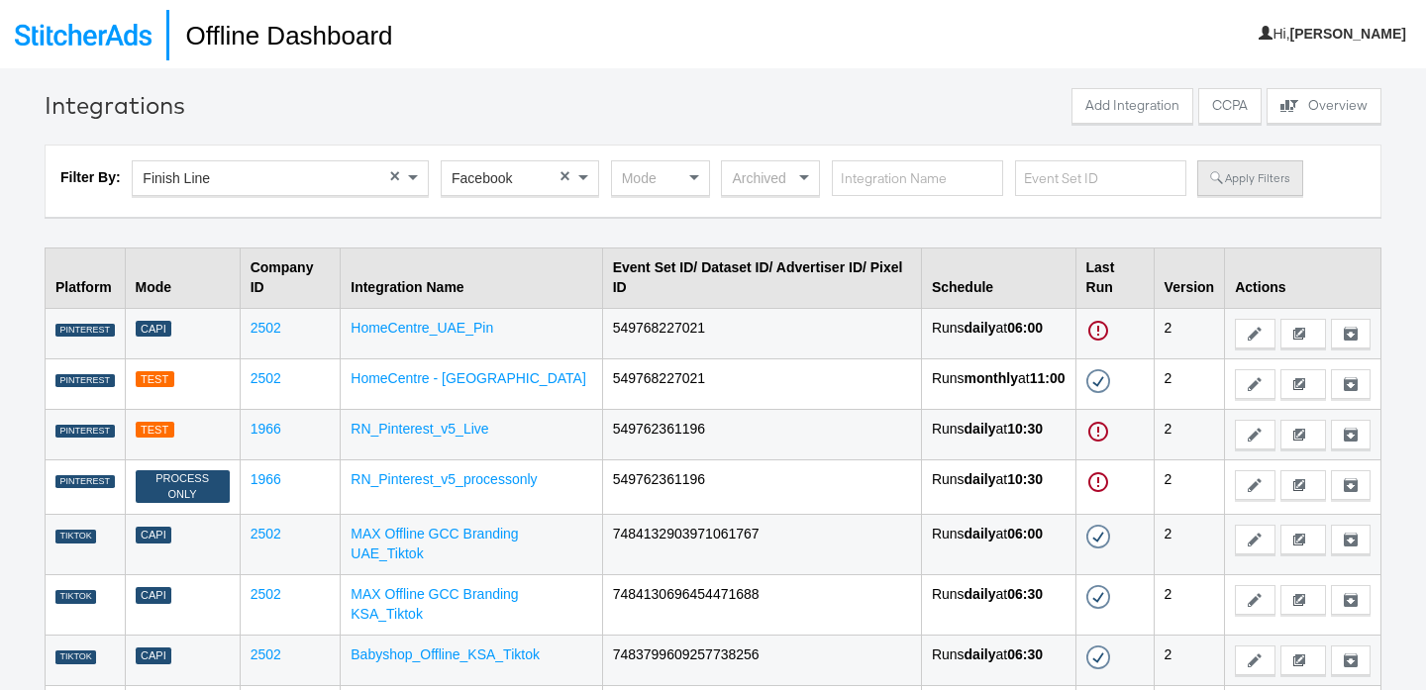
click at [1251, 172] on button "Apply Filters" at bounding box center [1249, 178] width 105 height 36
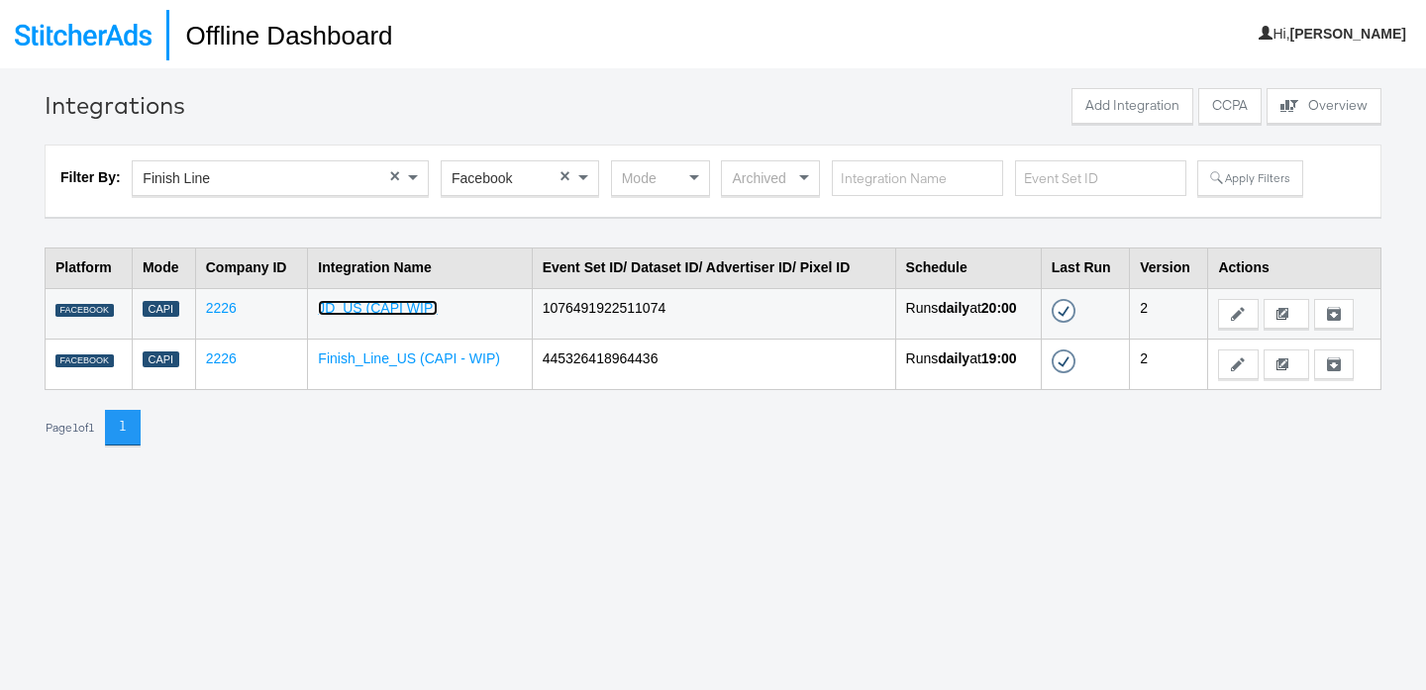
click at [386, 308] on link "JD_US (CAPI WIP)" at bounding box center [378, 308] width 120 height 16
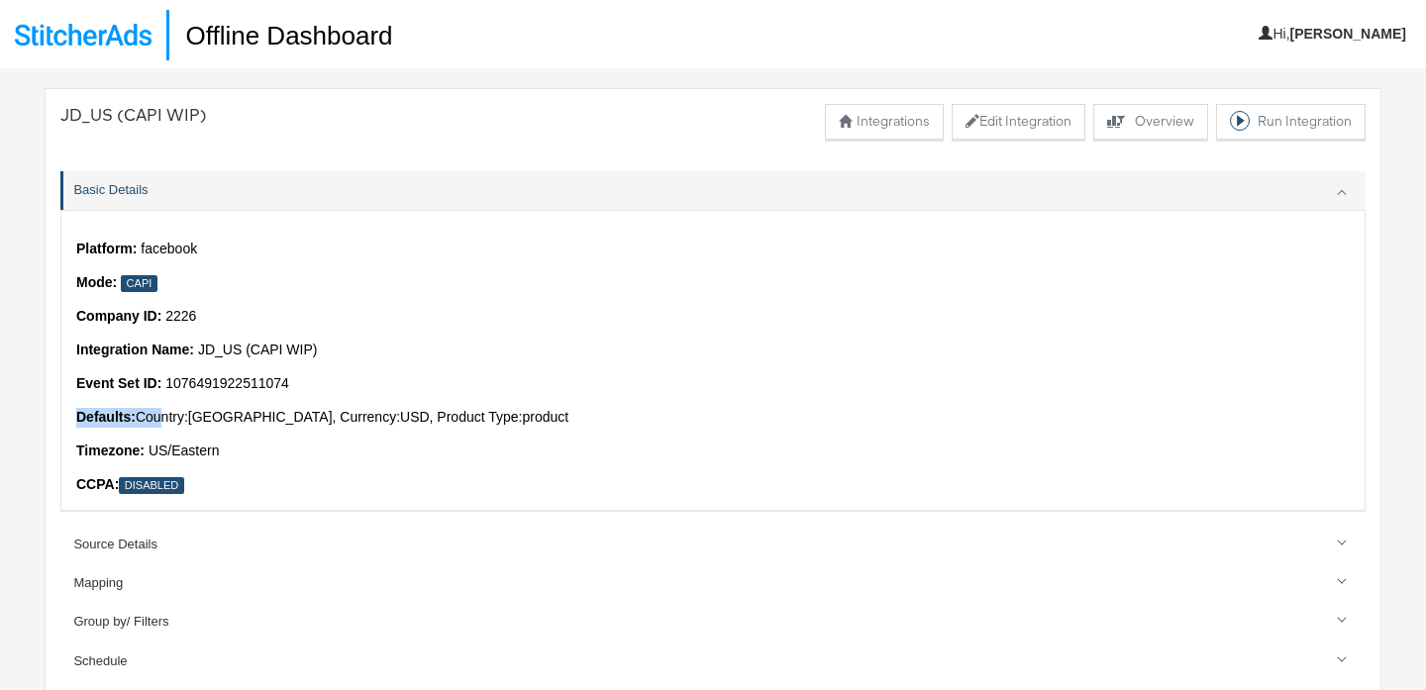
drag, startPoint x: 162, startPoint y: 416, endPoint x: 504, endPoint y: 410, distance: 341.7
click at [504, 408] on p "Defaults: Country: United States of America , Currency: USD , Product Type: pro…" at bounding box center [713, 418] width 1274 height 20
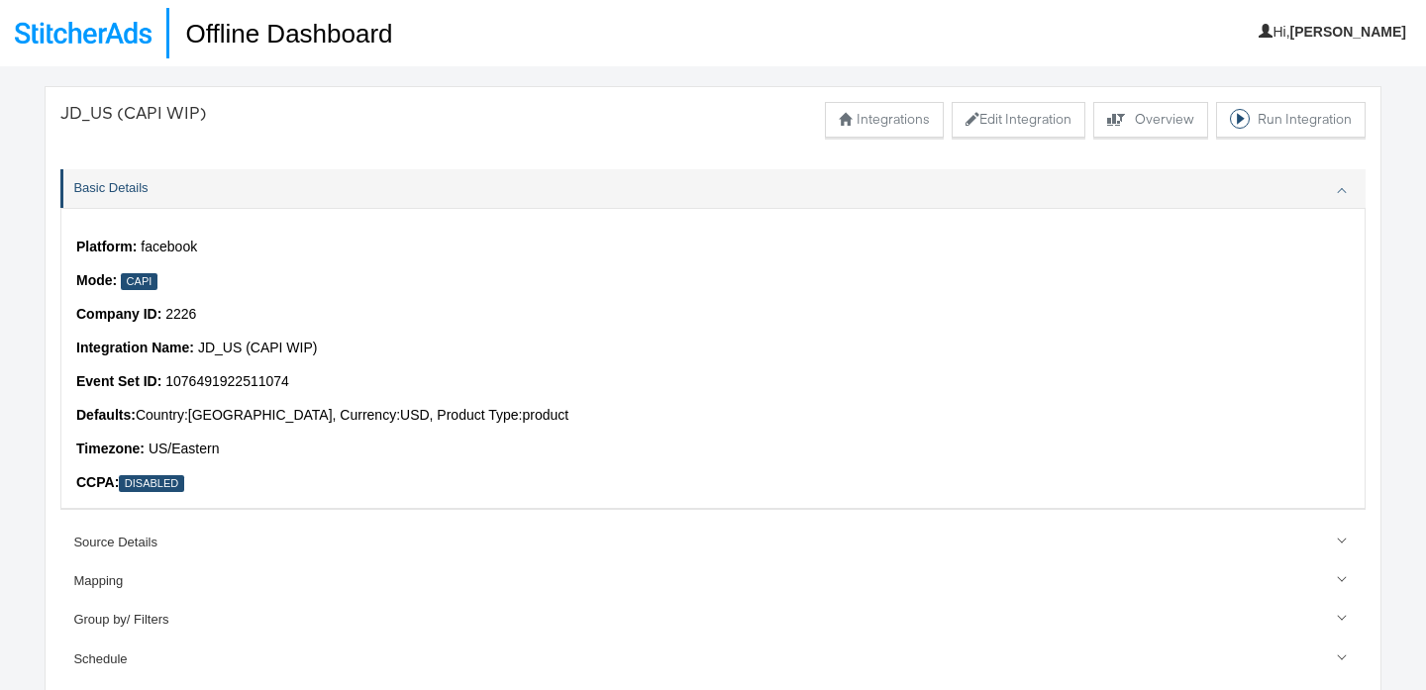
click at [524, 416] on p "Defaults: Country: United States of America , Currency: USD , Product Type: pro…" at bounding box center [713, 416] width 1274 height 20
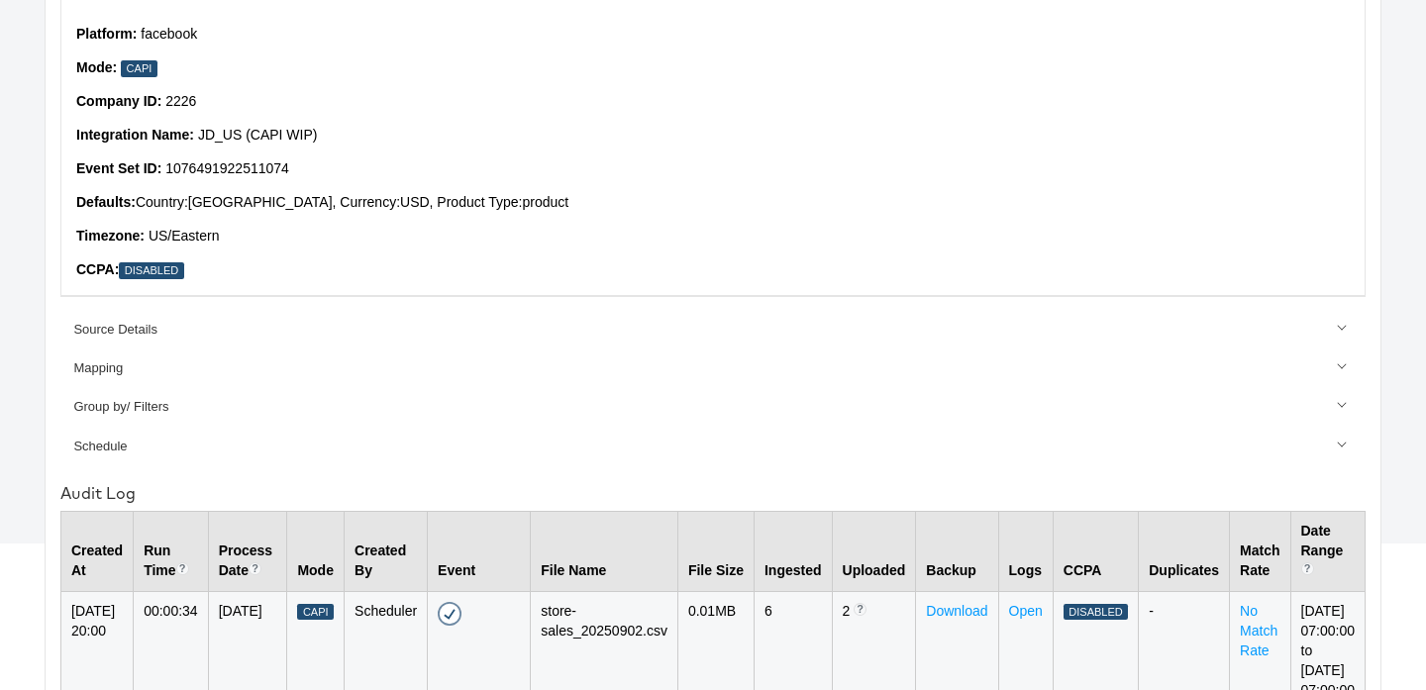
scroll to position [216, 0]
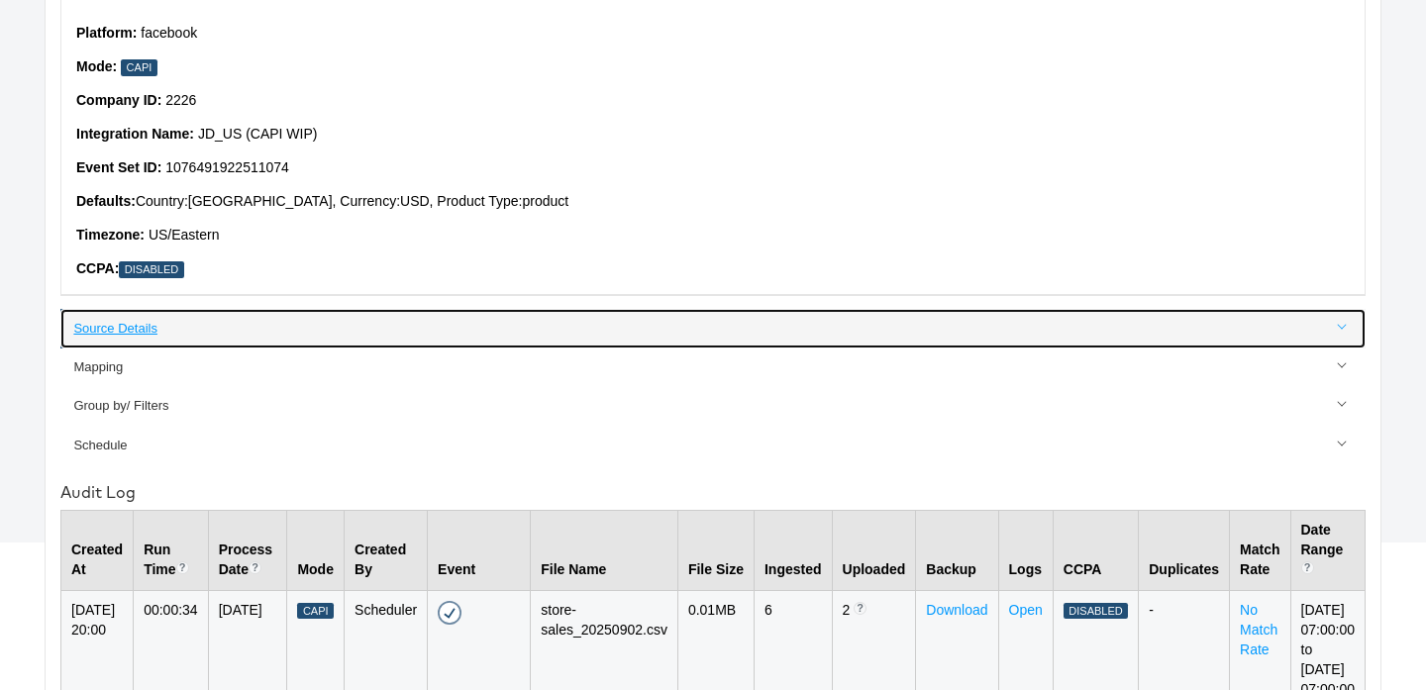
click at [119, 335] on div "Source Details" at bounding box center [714, 329] width 1282 height 19
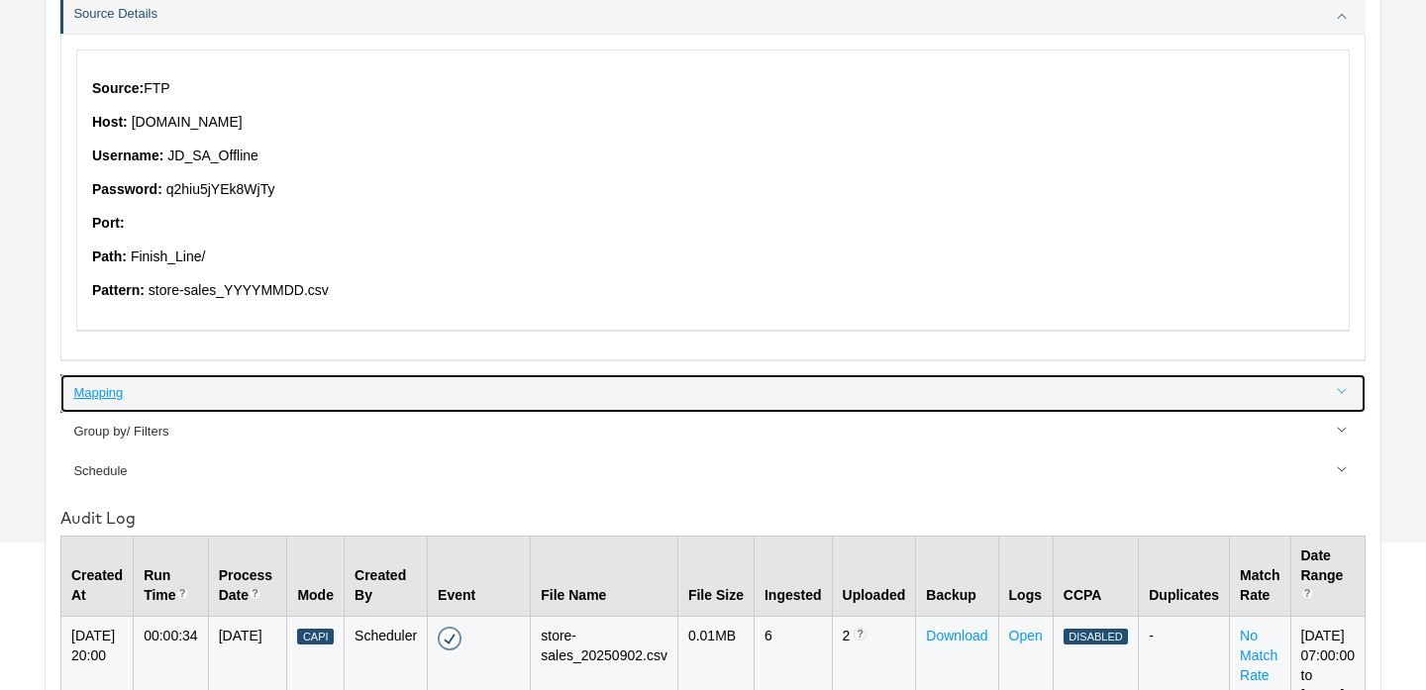
click at [184, 399] on div "Mapping" at bounding box center [714, 393] width 1282 height 19
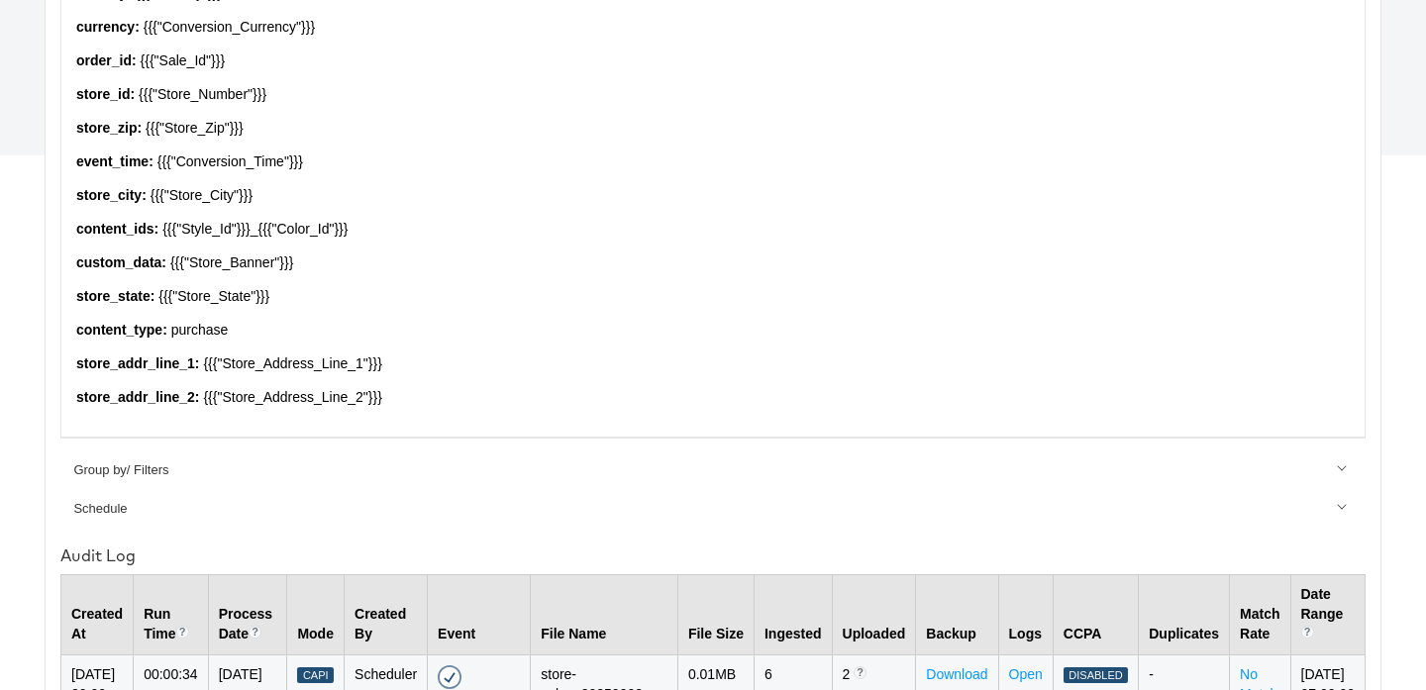
scroll to position [676, 0]
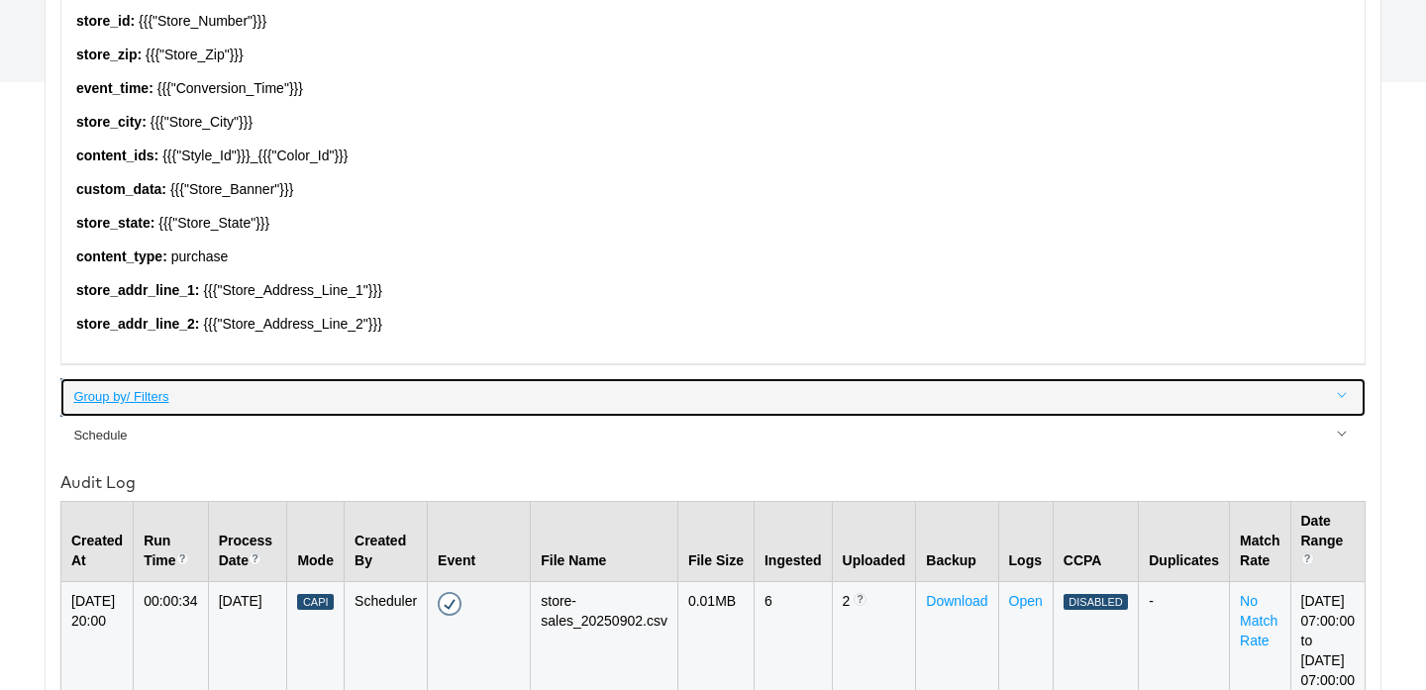
click at [220, 394] on div "Group by/ Filters" at bounding box center [714, 397] width 1282 height 19
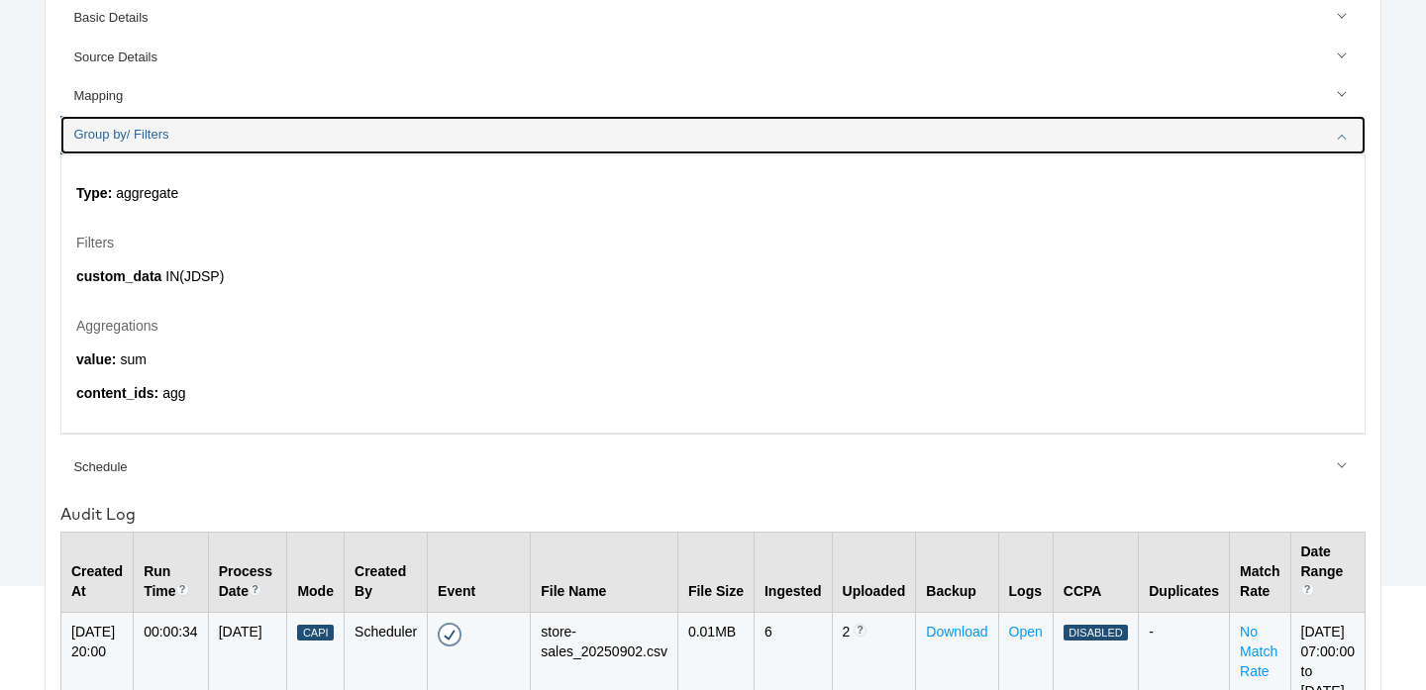
scroll to position [0, 0]
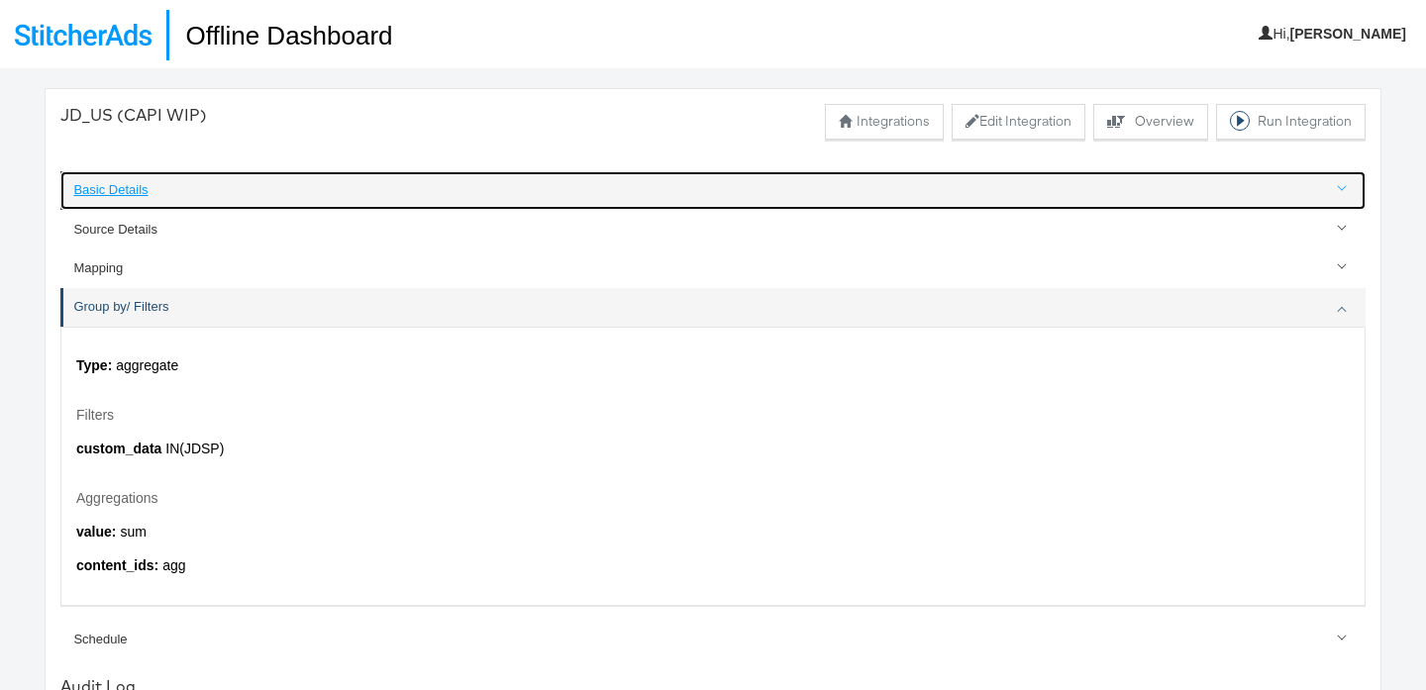
click at [279, 205] on link "Basic Details" at bounding box center [712, 190] width 1305 height 39
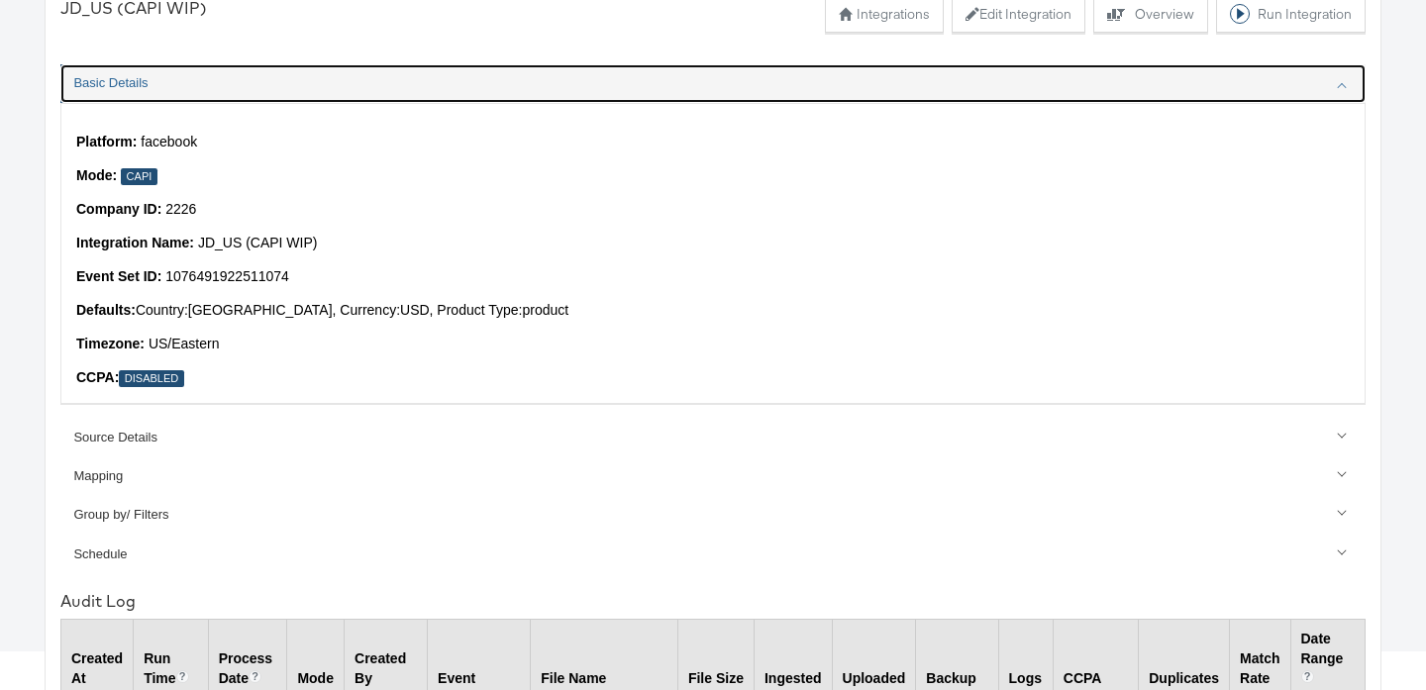
scroll to position [142, 0]
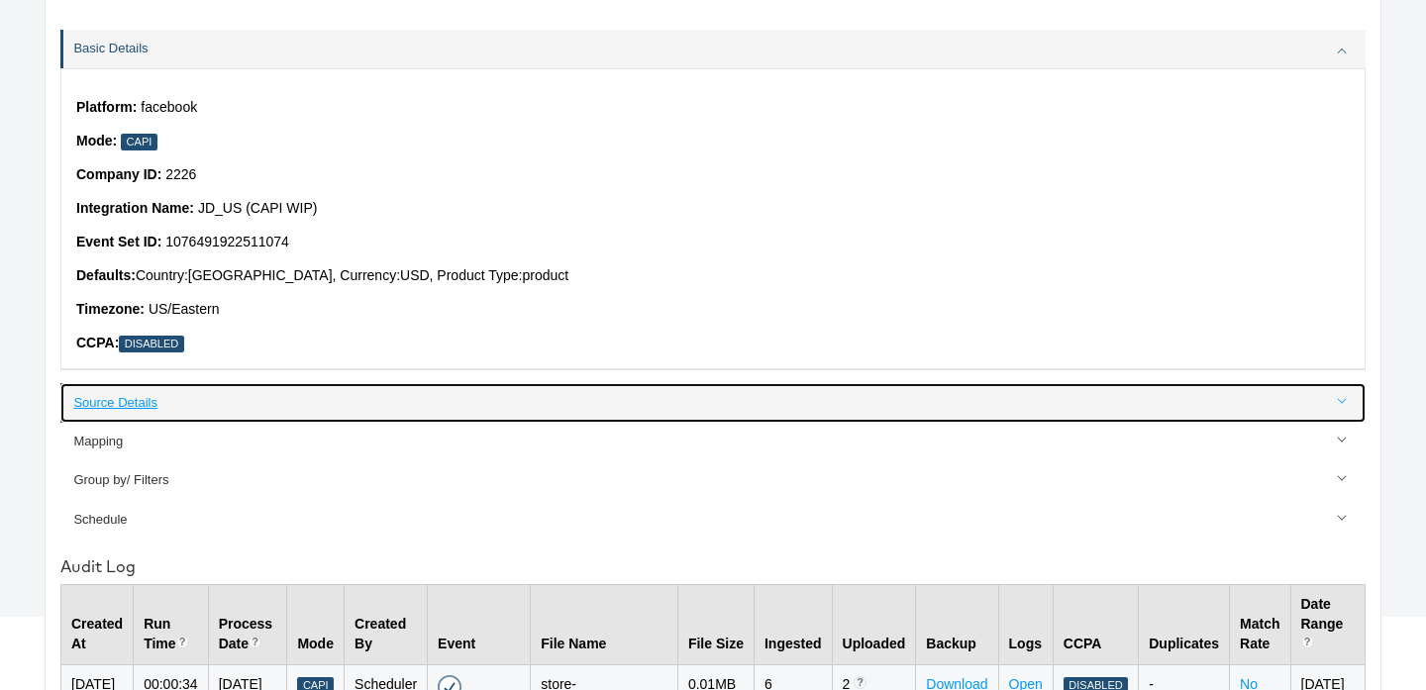
click at [330, 404] on div "Source Details" at bounding box center [714, 403] width 1282 height 19
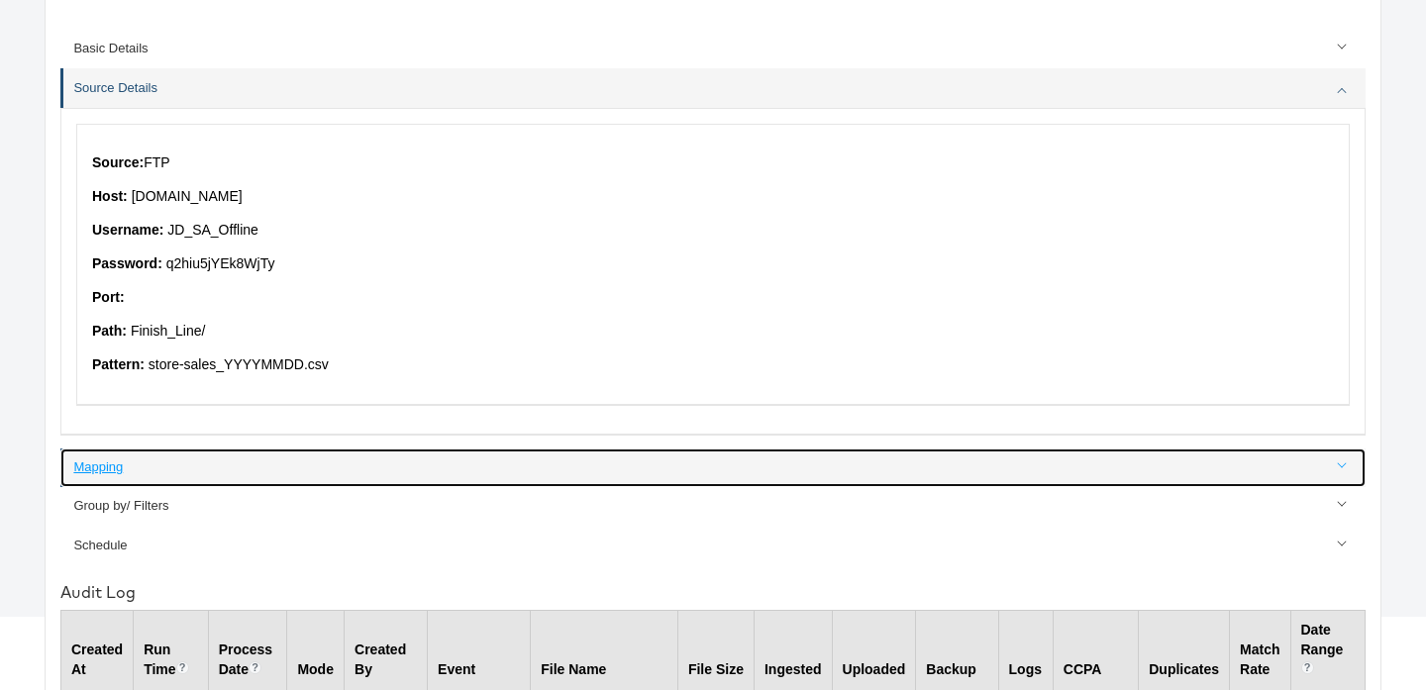
click at [314, 466] on div "Mapping" at bounding box center [714, 468] width 1282 height 19
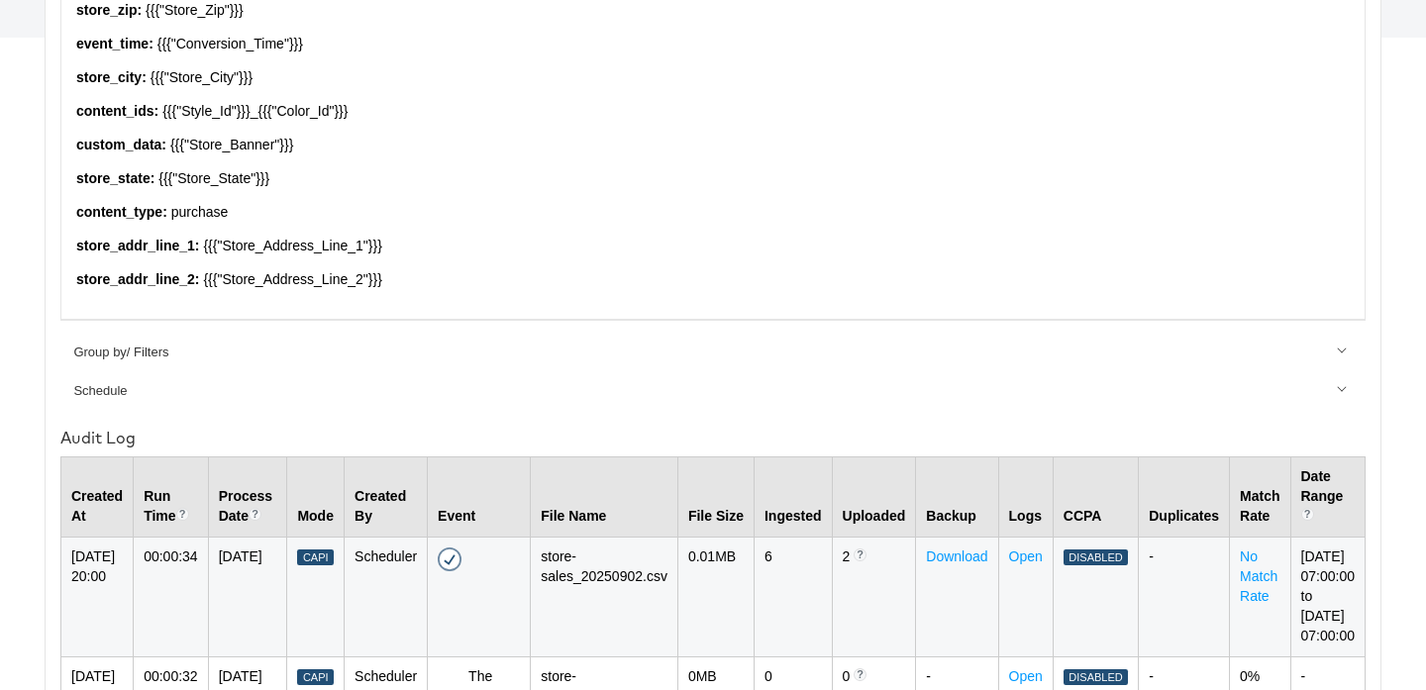
scroll to position [780, 0]
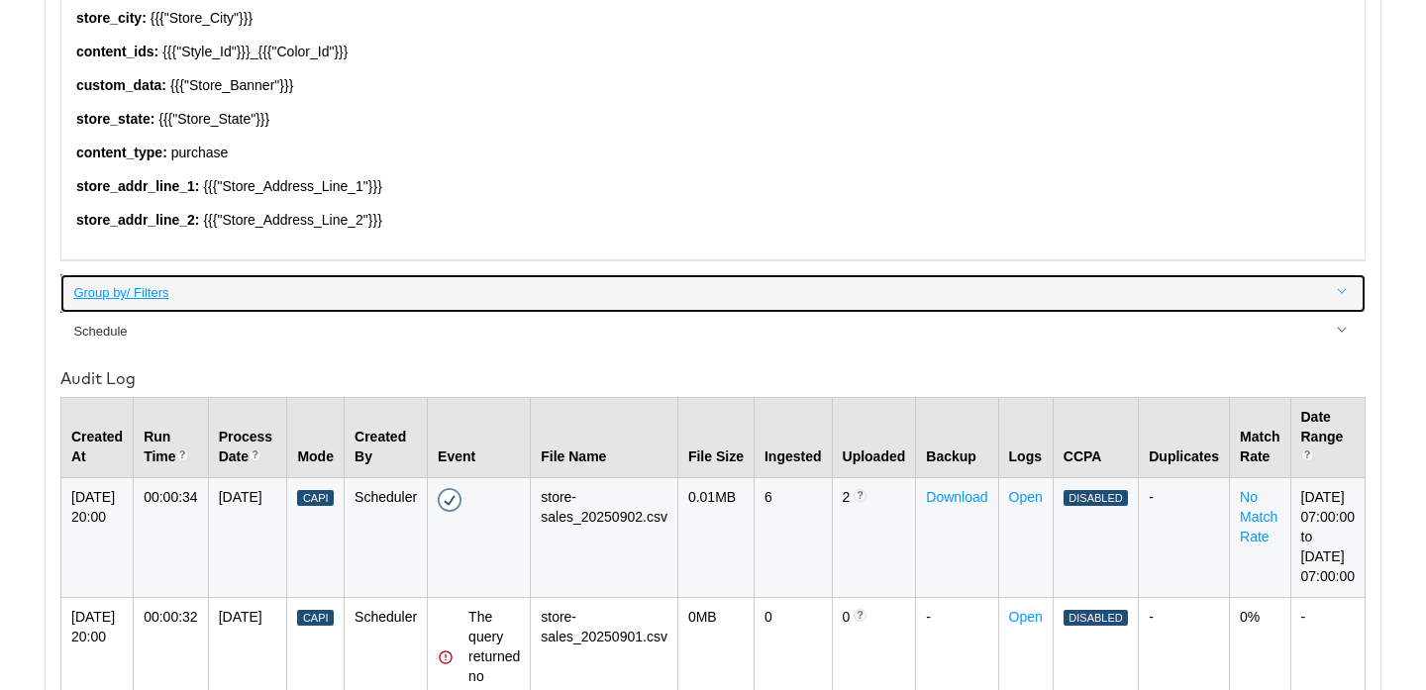
click at [380, 293] on div "Group by/ Filters" at bounding box center [714, 293] width 1282 height 19
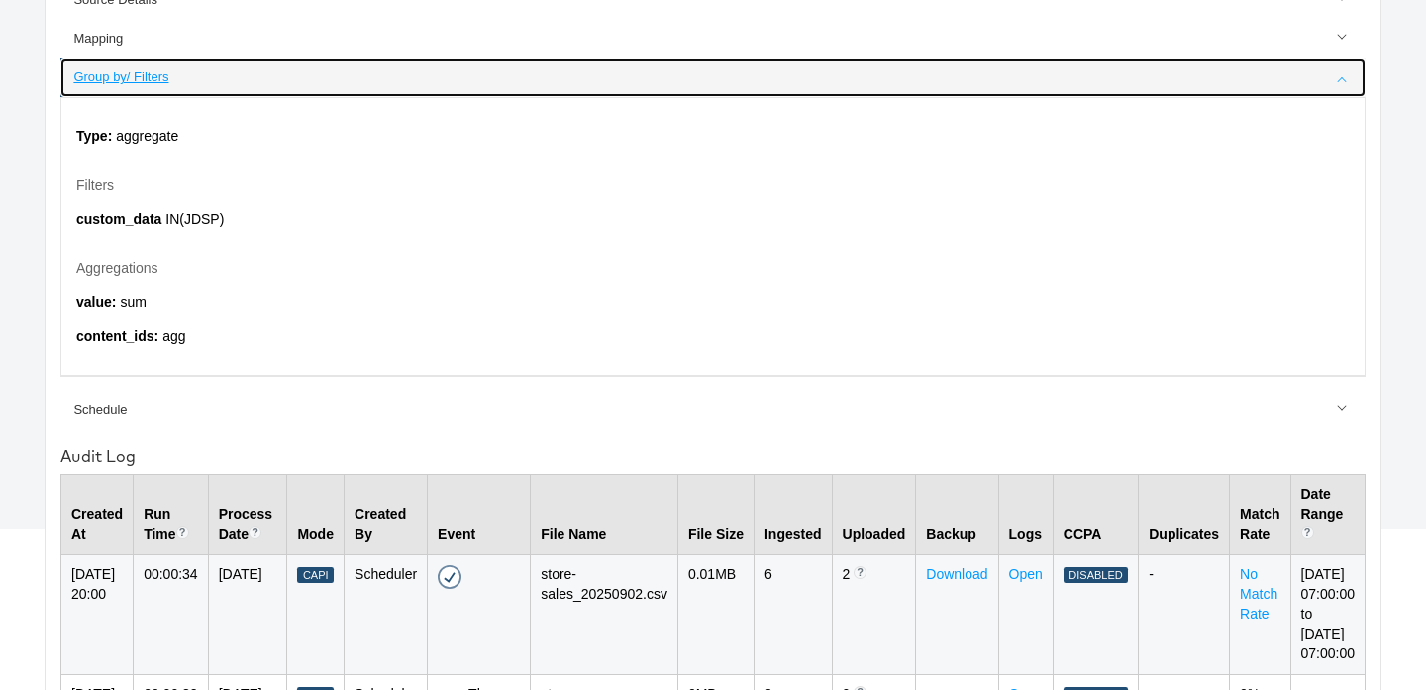
scroll to position [0, 0]
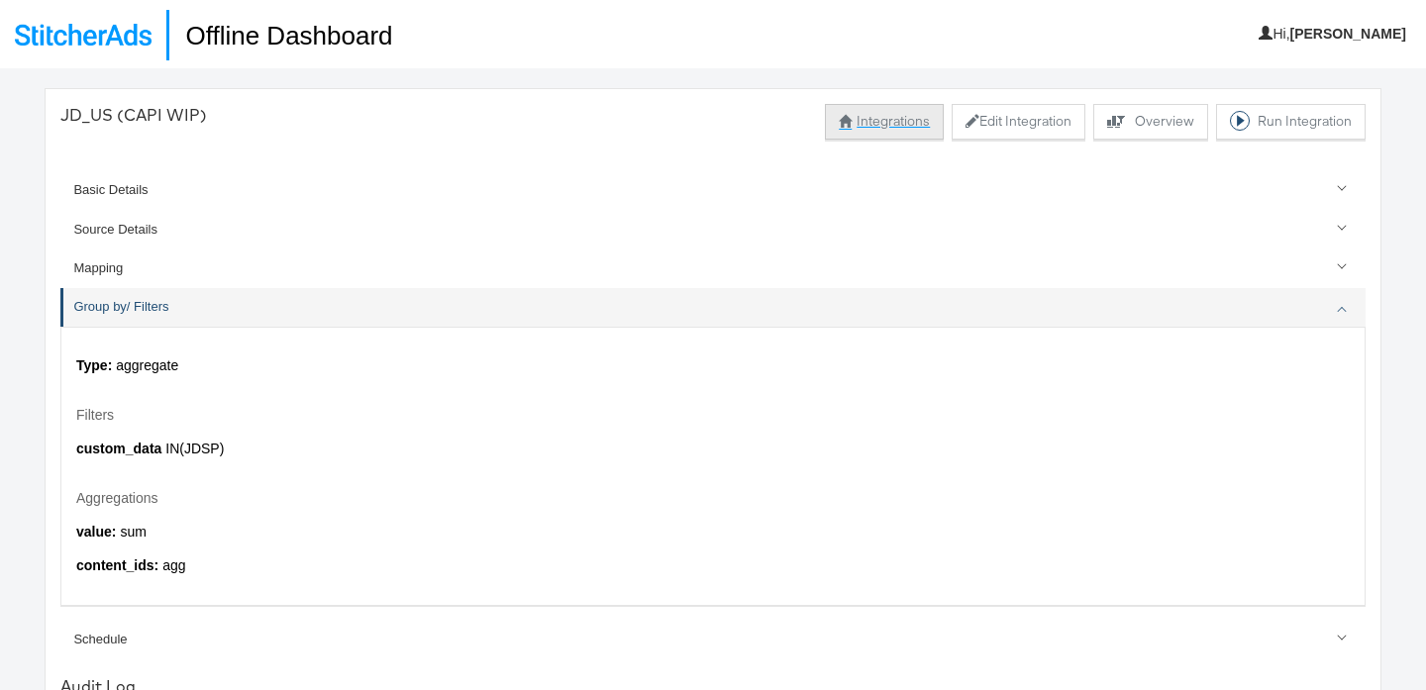
click at [853, 116] on button "Integrations" at bounding box center [884, 122] width 119 height 36
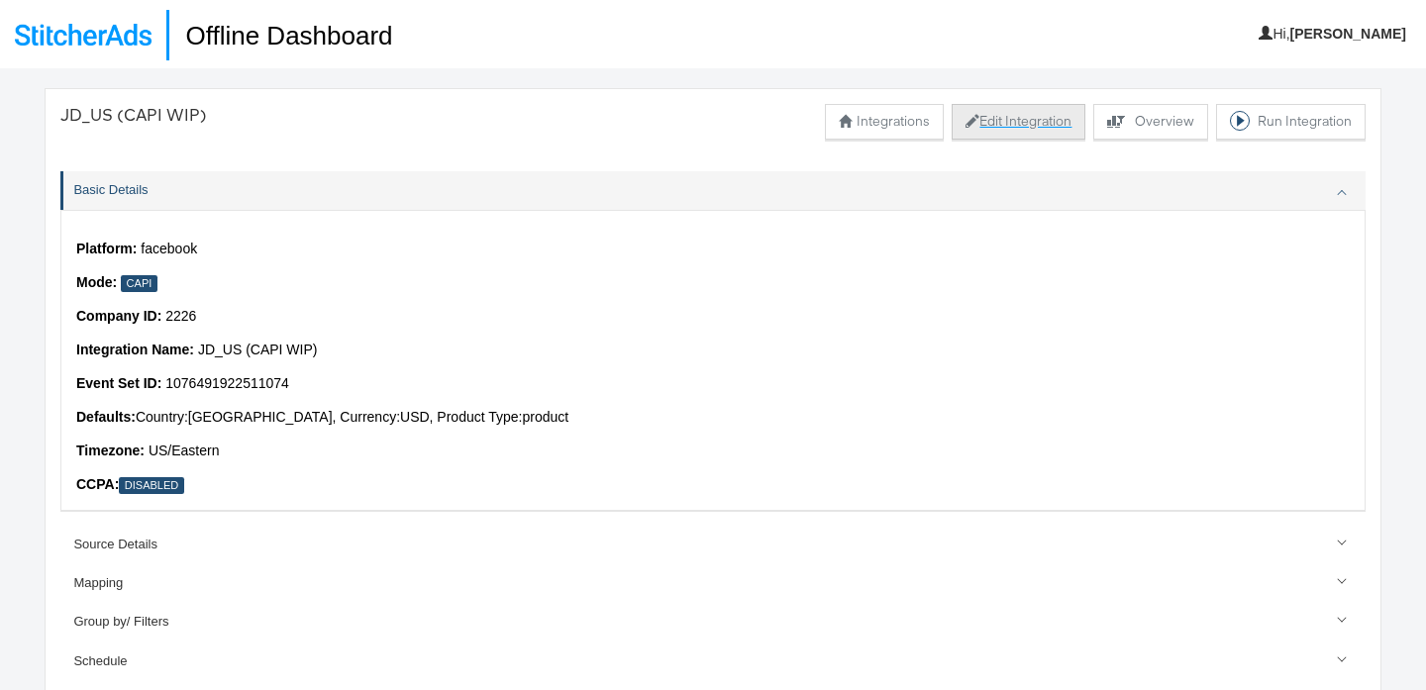
click at [1014, 126] on button "Edit Integration" at bounding box center [1019, 122] width 134 height 36
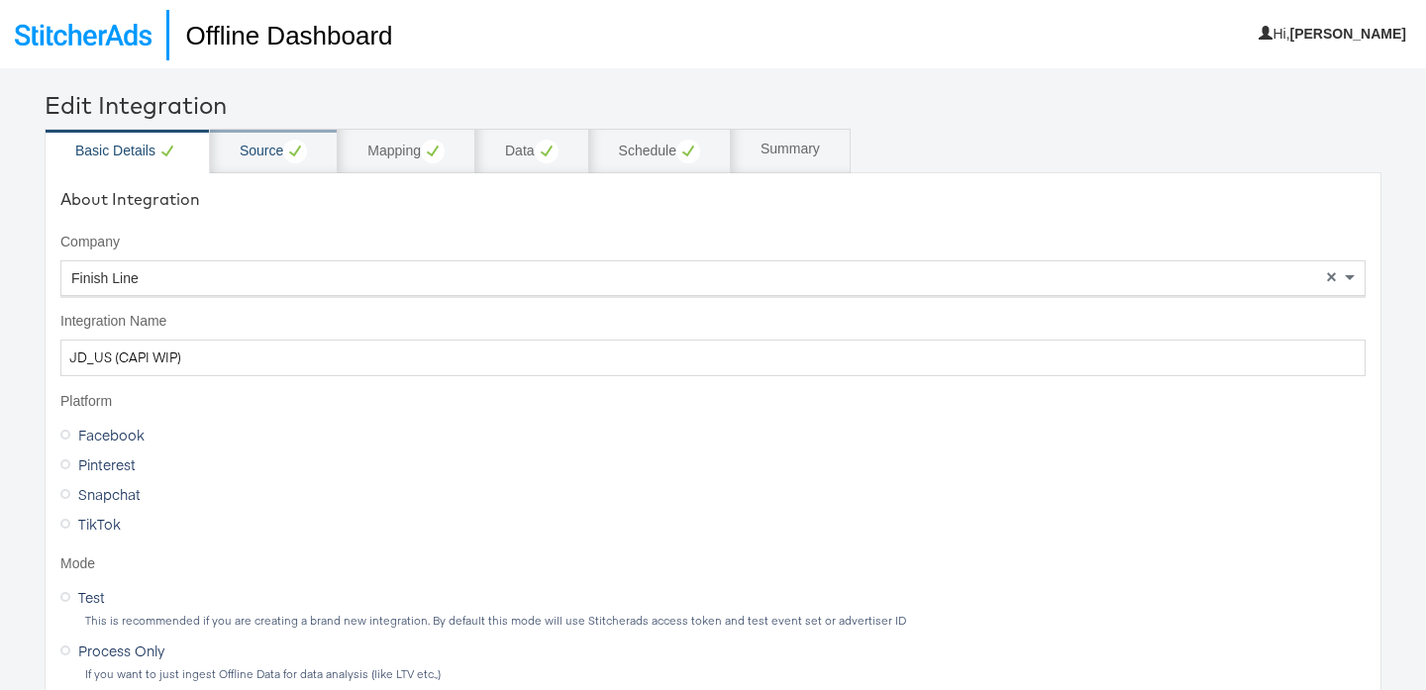
click at [253, 161] on div "Source" at bounding box center [273, 152] width 67 height 24
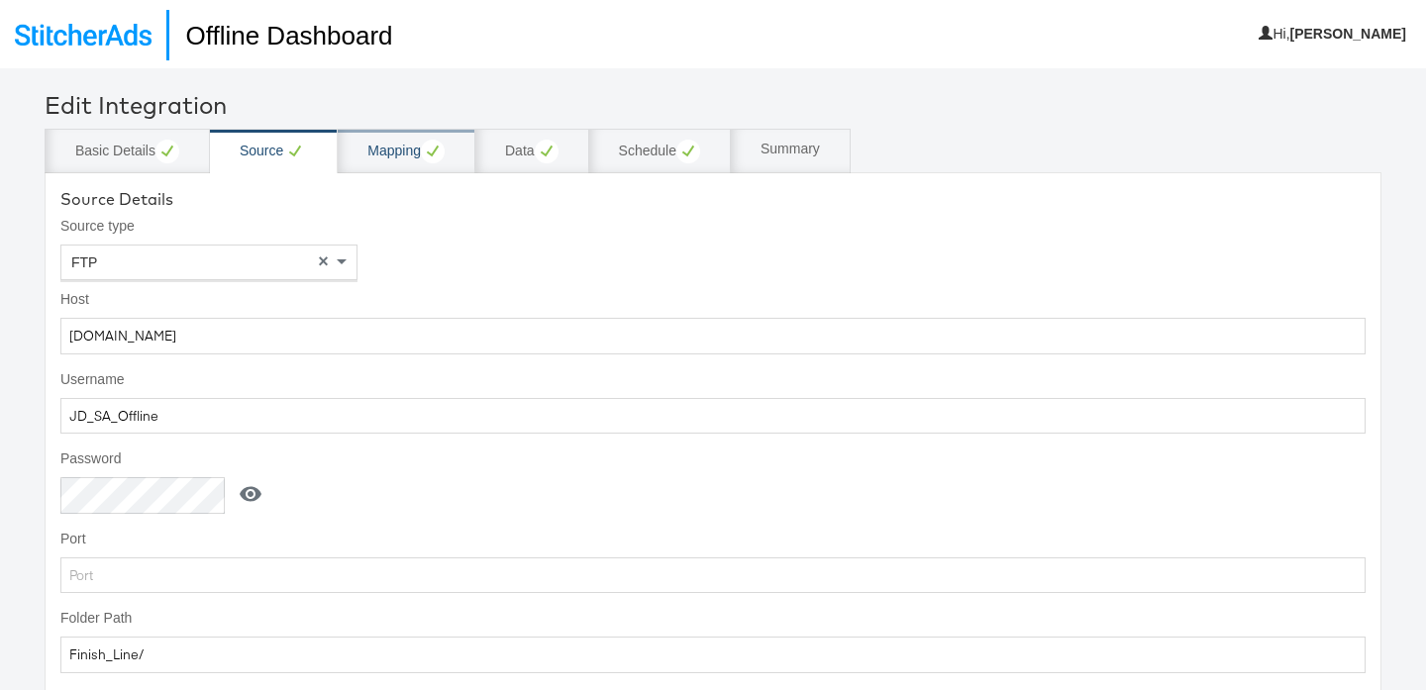
click at [411, 147] on div "Mapping" at bounding box center [405, 152] width 77 height 24
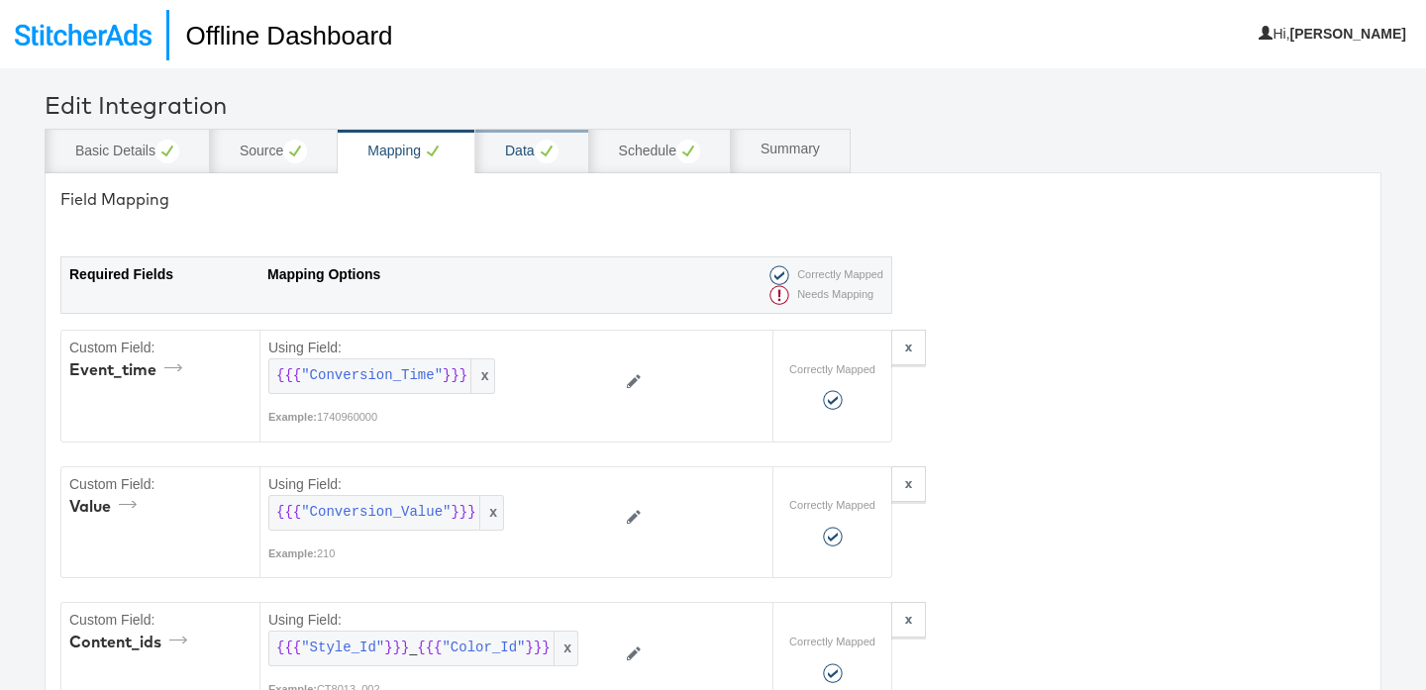
click at [526, 159] on div "Data" at bounding box center [531, 152] width 53 height 24
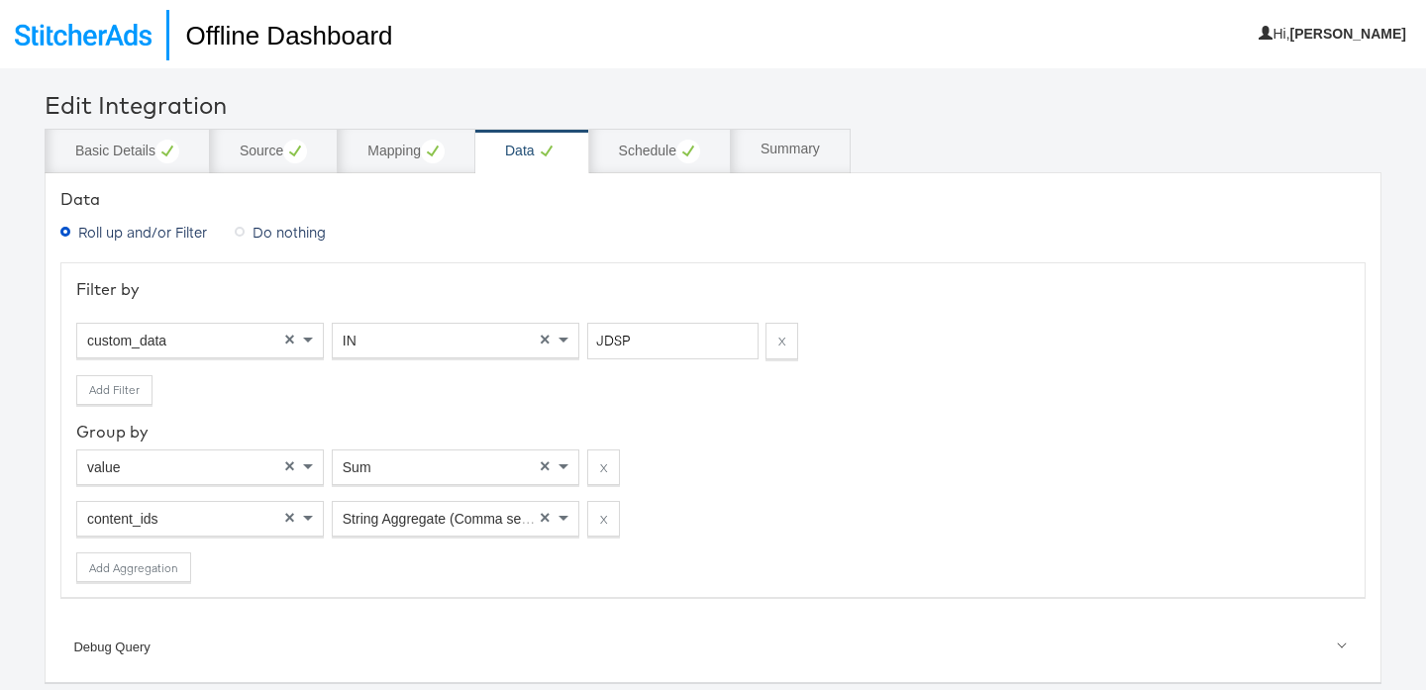
scroll to position [68, 0]
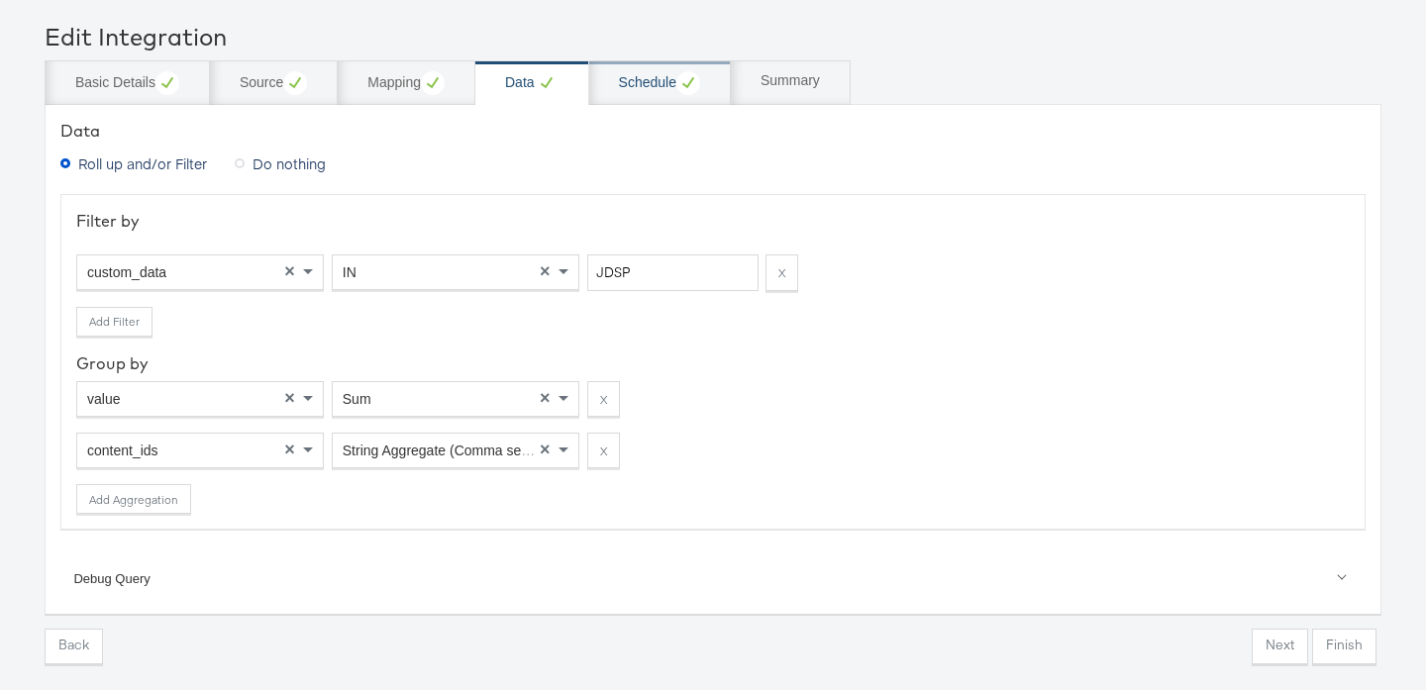
click at [630, 77] on div "Schedule" at bounding box center [659, 83] width 81 height 24
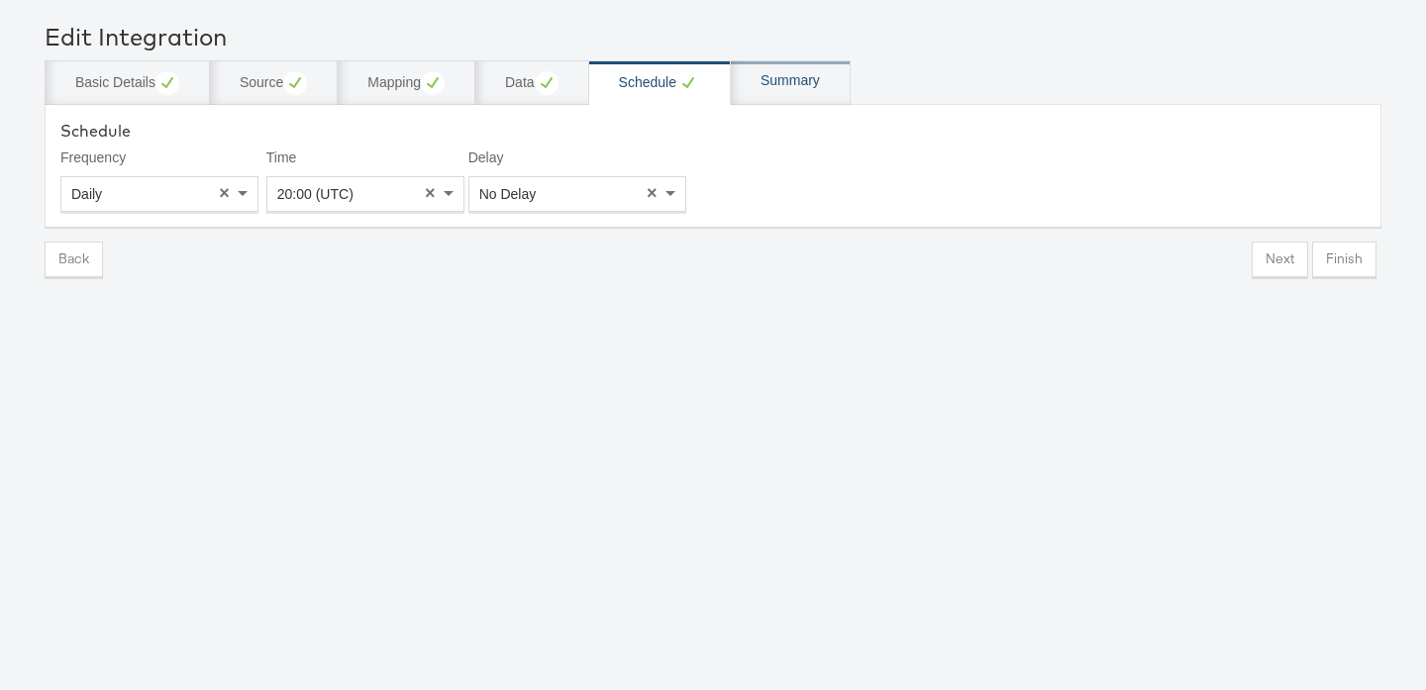
click at [781, 77] on div "Summary" at bounding box center [790, 81] width 59 height 20
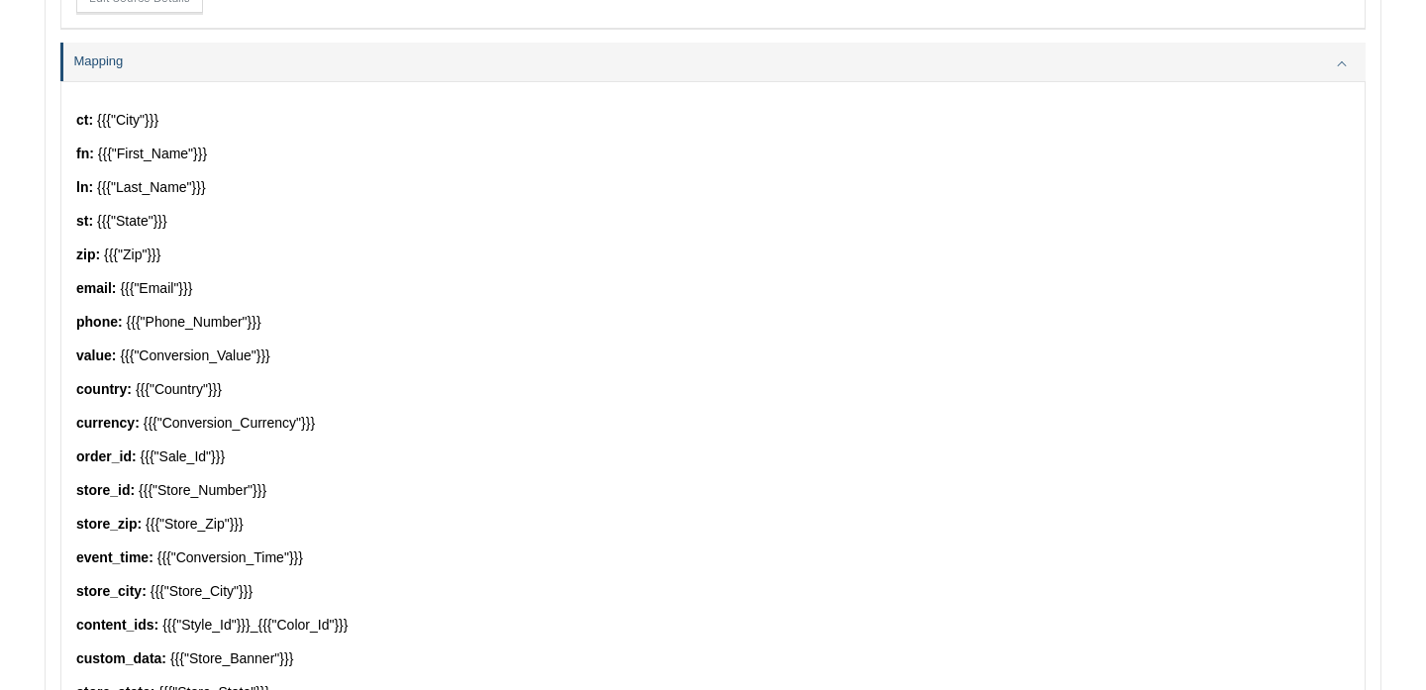
scroll to position [912, 0]
